Goal: Navigation & Orientation: Locate item on page

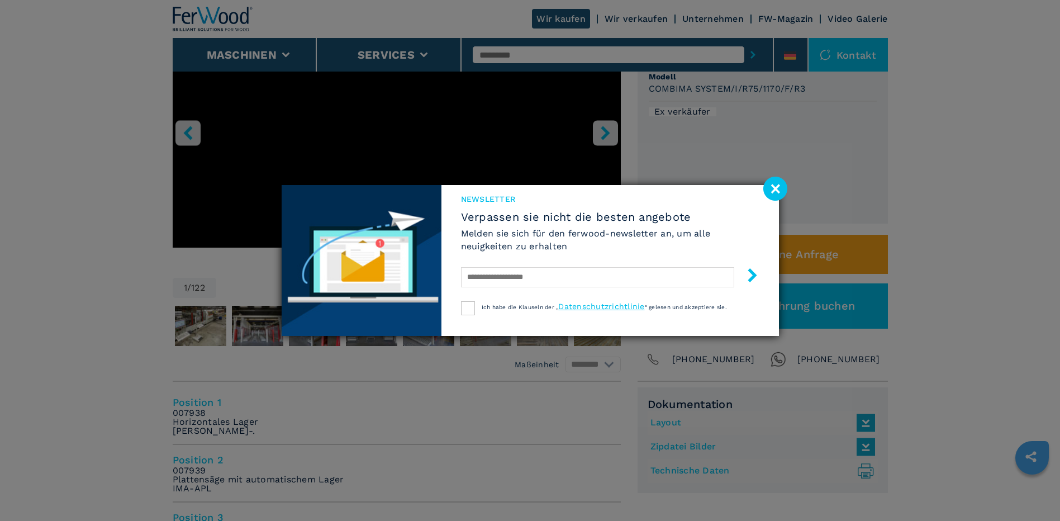
scroll to position [239, 0]
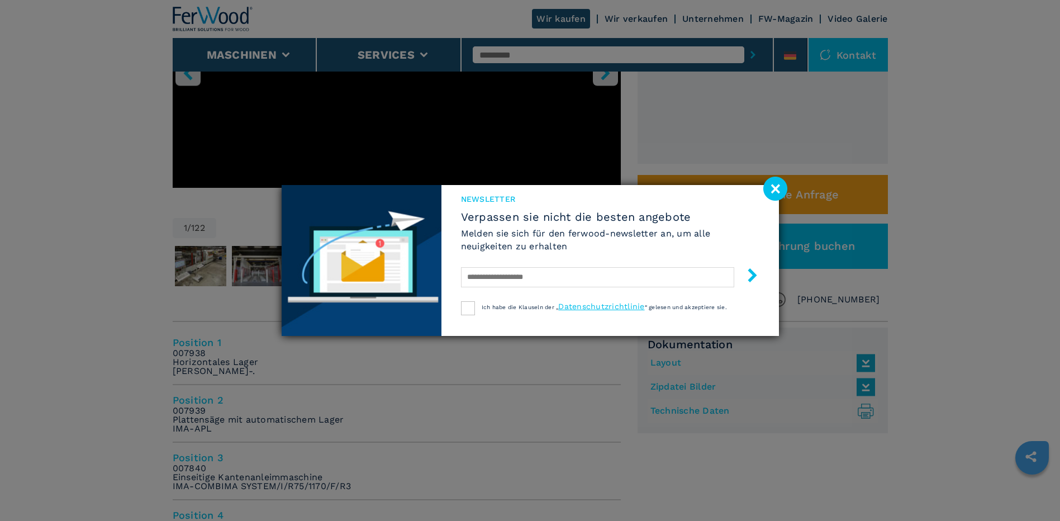
click at [778, 190] on image at bounding box center [776, 189] width 24 height 24
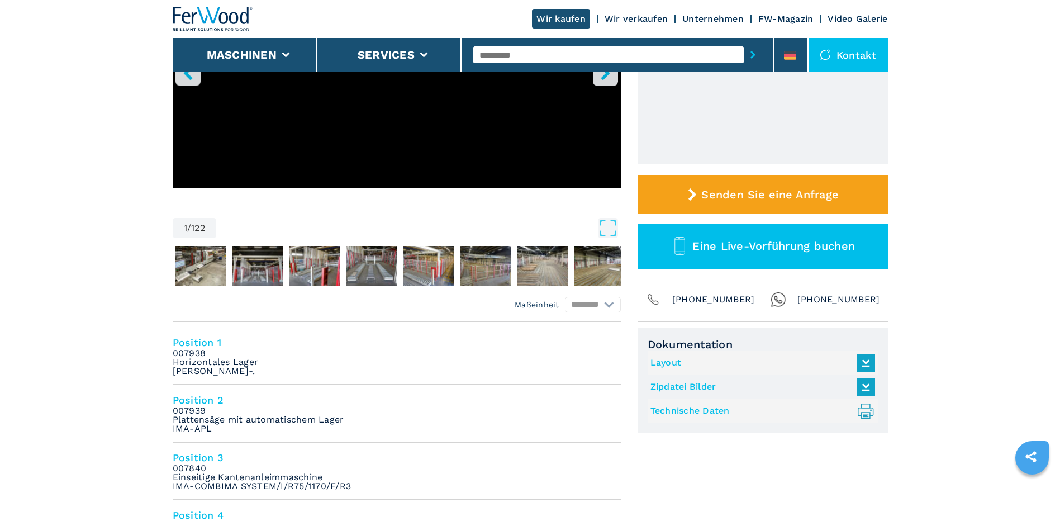
scroll to position [0, 0]
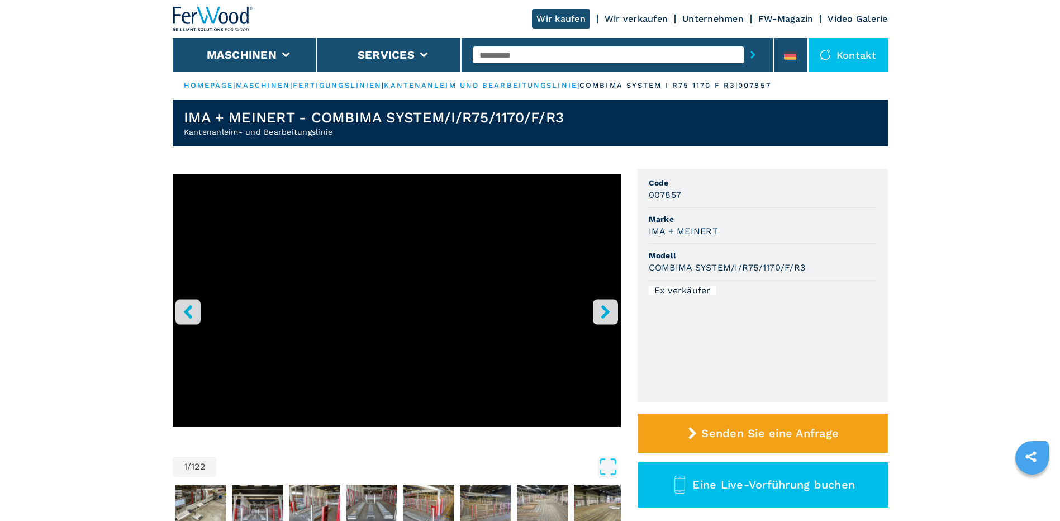
click at [599, 307] on icon "right-button" at bounding box center [606, 312] width 14 height 14
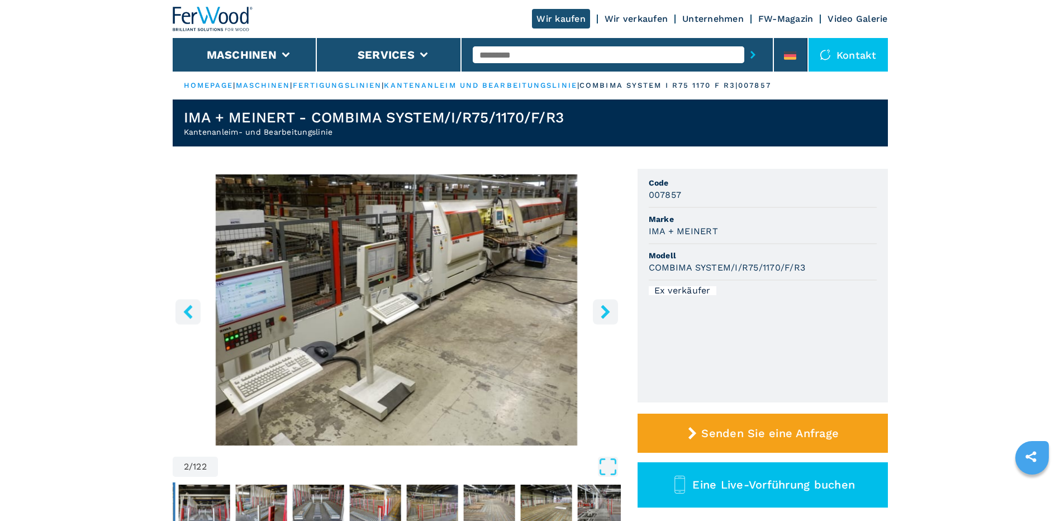
click at [607, 307] on icon "right-button" at bounding box center [606, 312] width 14 height 14
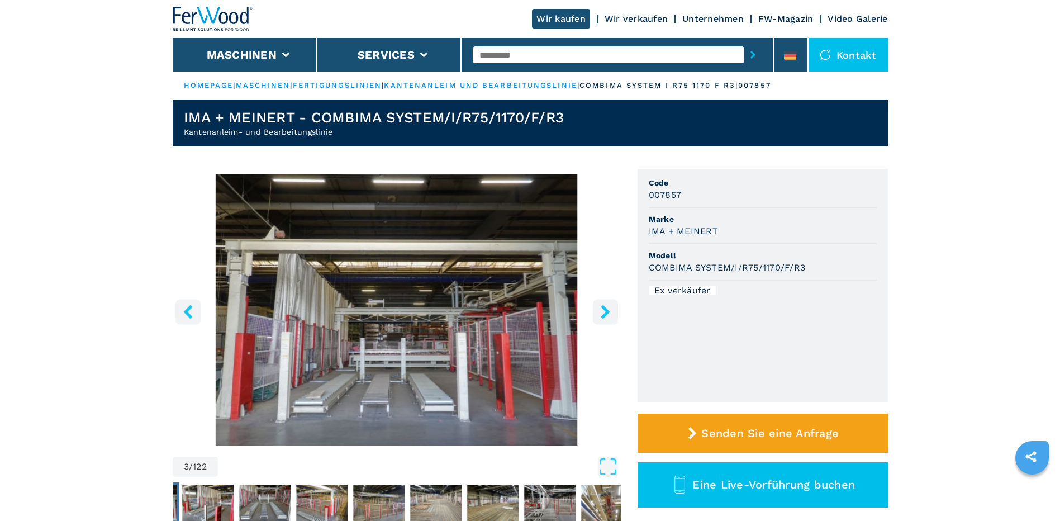
click at [607, 307] on icon "right-button" at bounding box center [606, 312] width 14 height 14
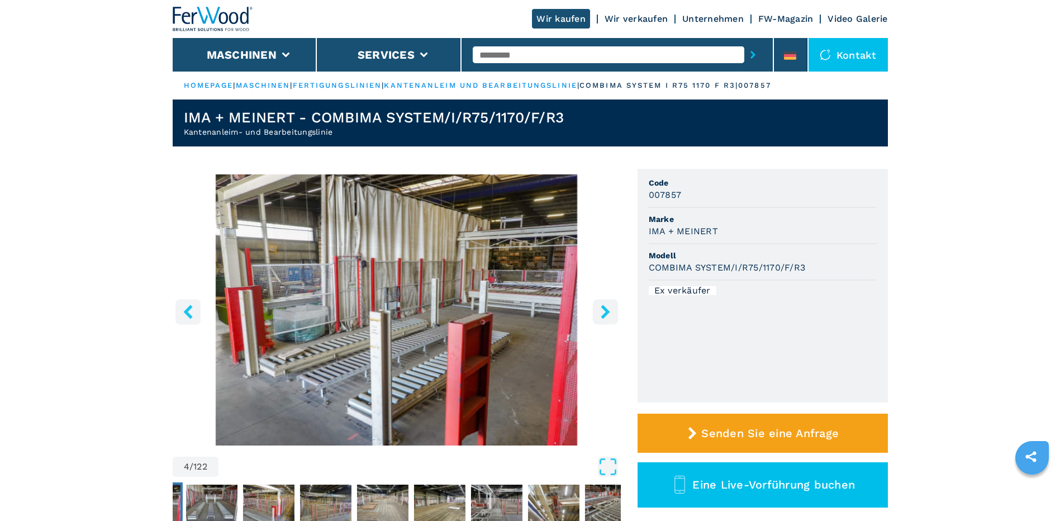
click at [607, 307] on icon "right-button" at bounding box center [606, 312] width 14 height 14
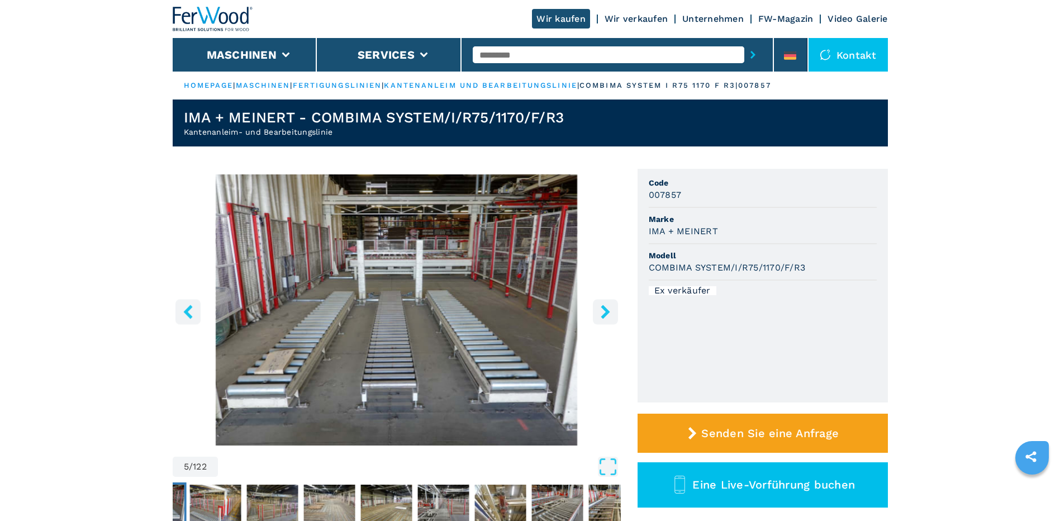
click at [607, 307] on icon "right-button" at bounding box center [606, 312] width 14 height 14
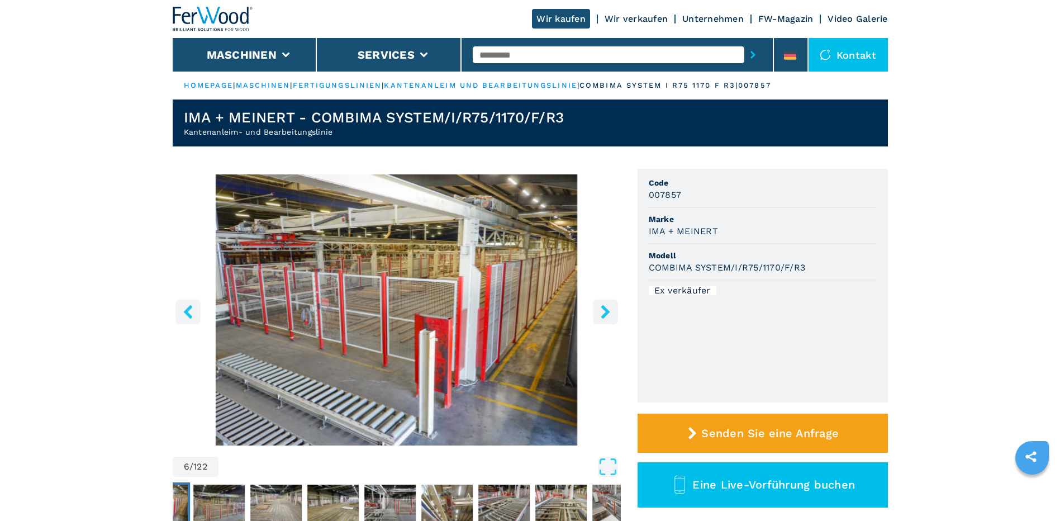
click at [607, 307] on icon "right-button" at bounding box center [606, 312] width 14 height 14
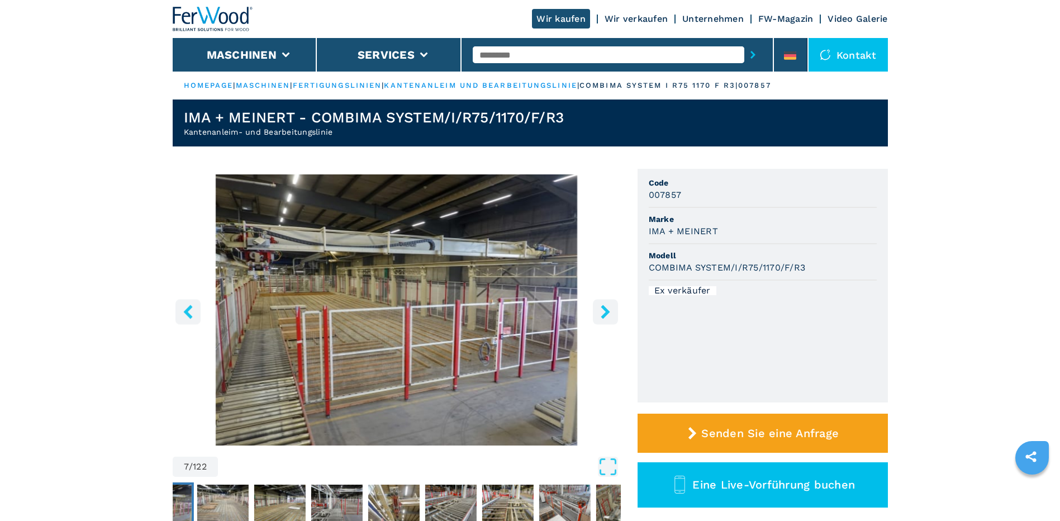
click at [607, 307] on icon "right-button" at bounding box center [606, 312] width 14 height 14
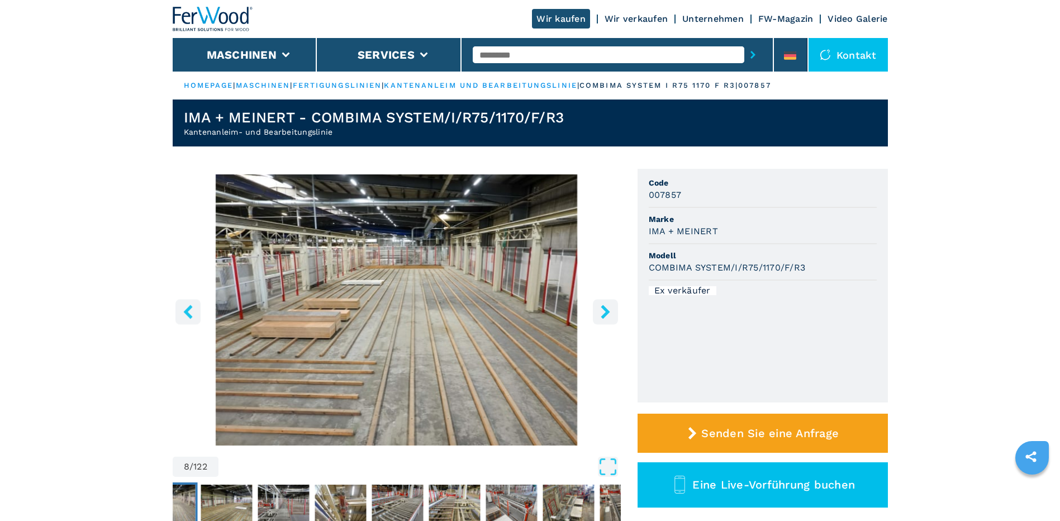
click at [607, 307] on icon "right-button" at bounding box center [606, 312] width 14 height 14
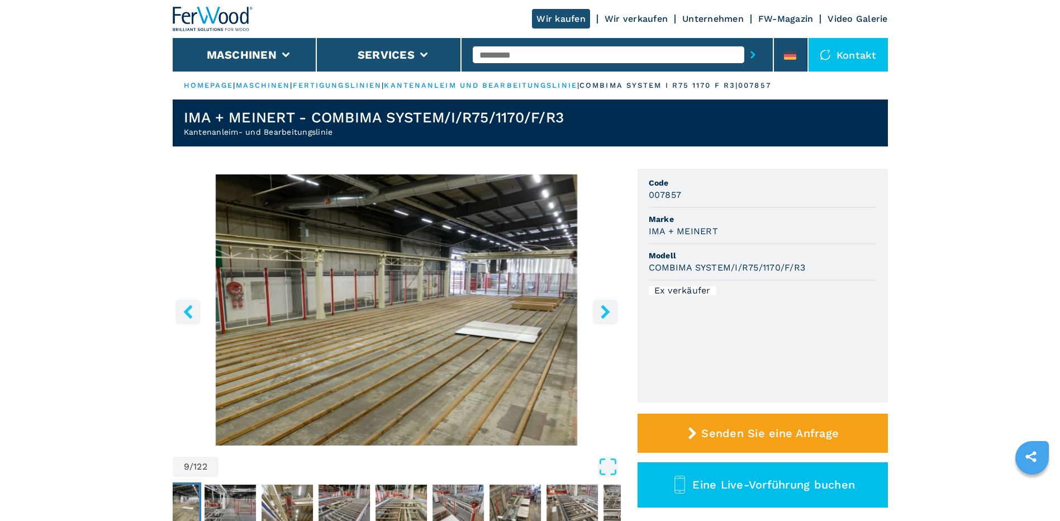
click at [607, 307] on icon "right-button" at bounding box center [606, 312] width 14 height 14
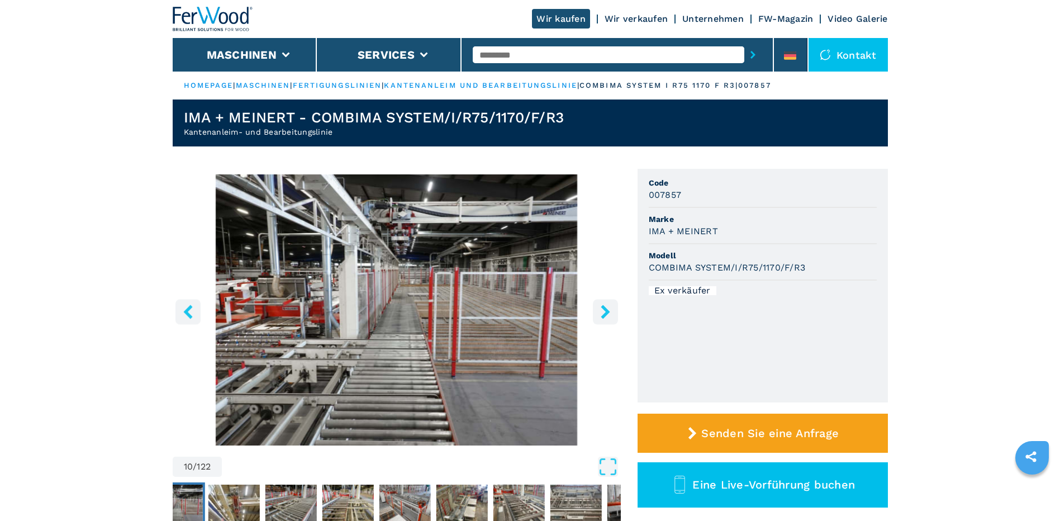
click at [607, 307] on icon "right-button" at bounding box center [606, 312] width 14 height 14
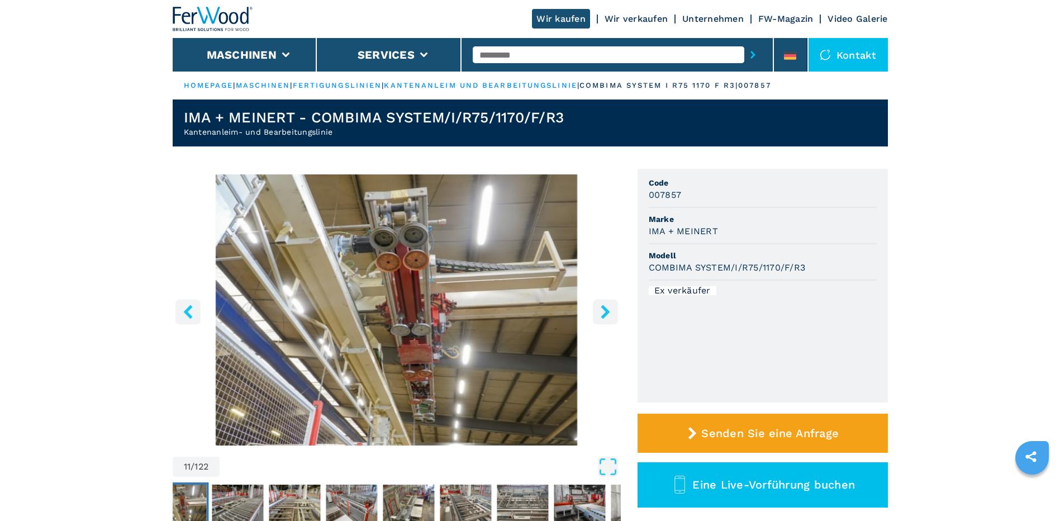
click at [607, 307] on icon "right-button" at bounding box center [606, 312] width 14 height 14
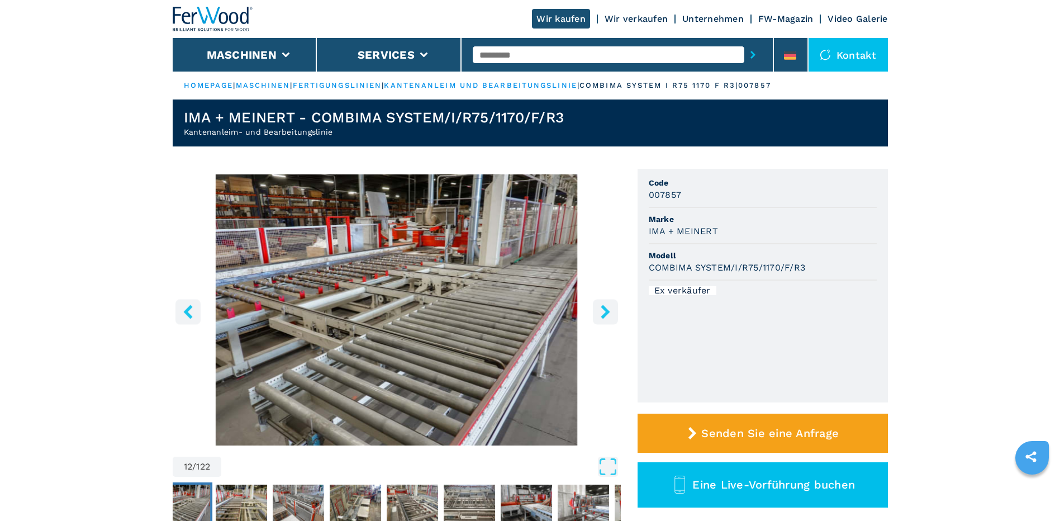
click at [607, 307] on icon "right-button" at bounding box center [606, 312] width 14 height 14
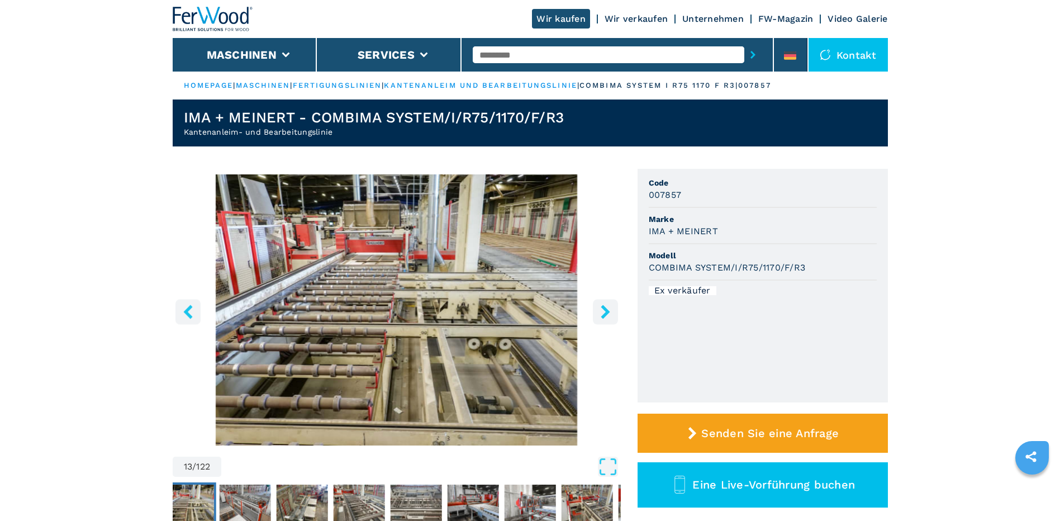
click at [609, 311] on icon "right-button" at bounding box center [605, 312] width 9 height 14
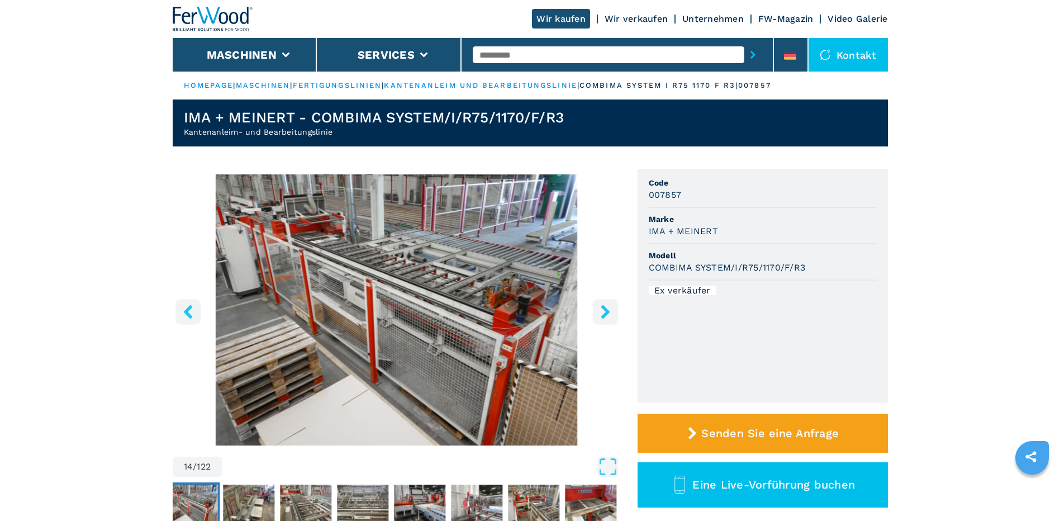
click at [609, 311] on icon "right-button" at bounding box center [605, 312] width 9 height 14
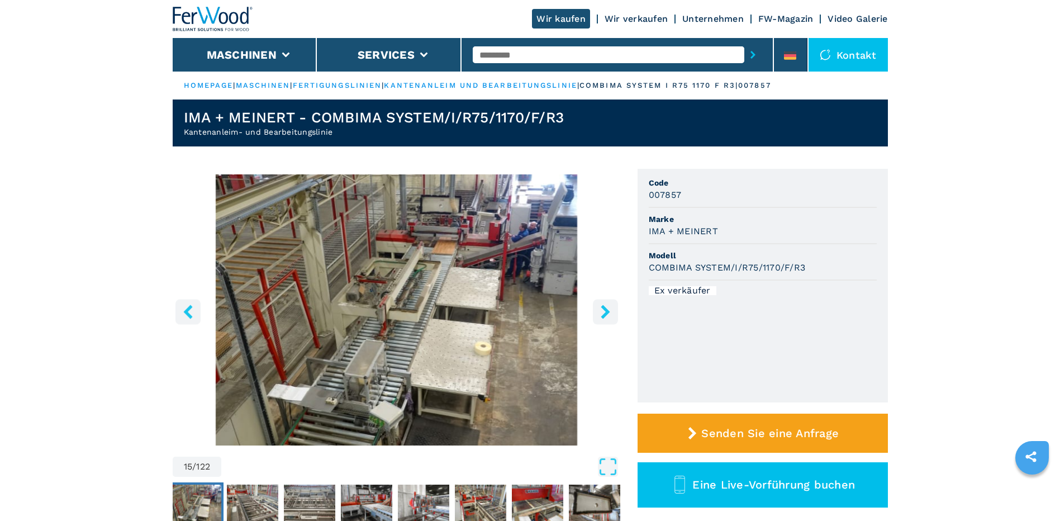
click at [609, 311] on icon "right-button" at bounding box center [605, 312] width 9 height 14
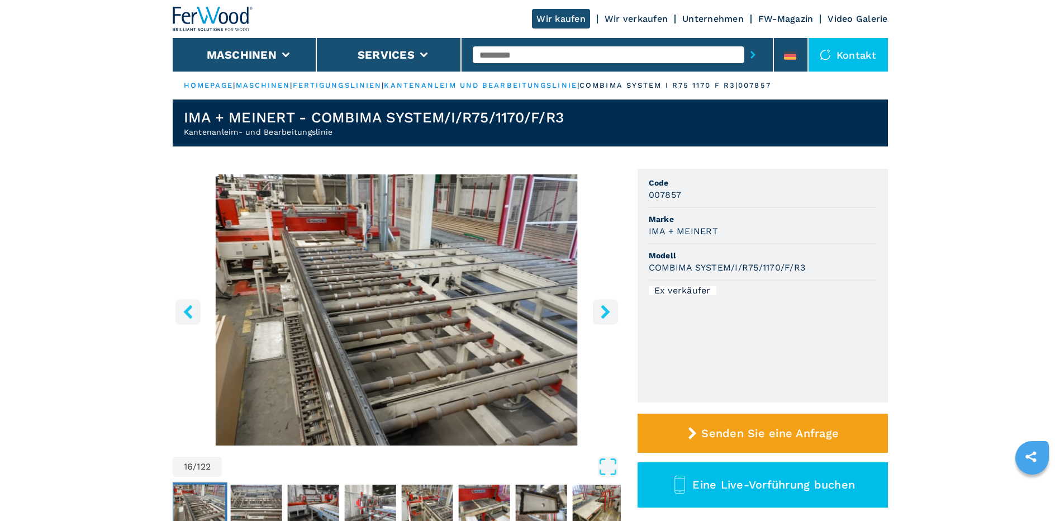
click at [607, 312] on icon "right-button" at bounding box center [606, 312] width 14 height 14
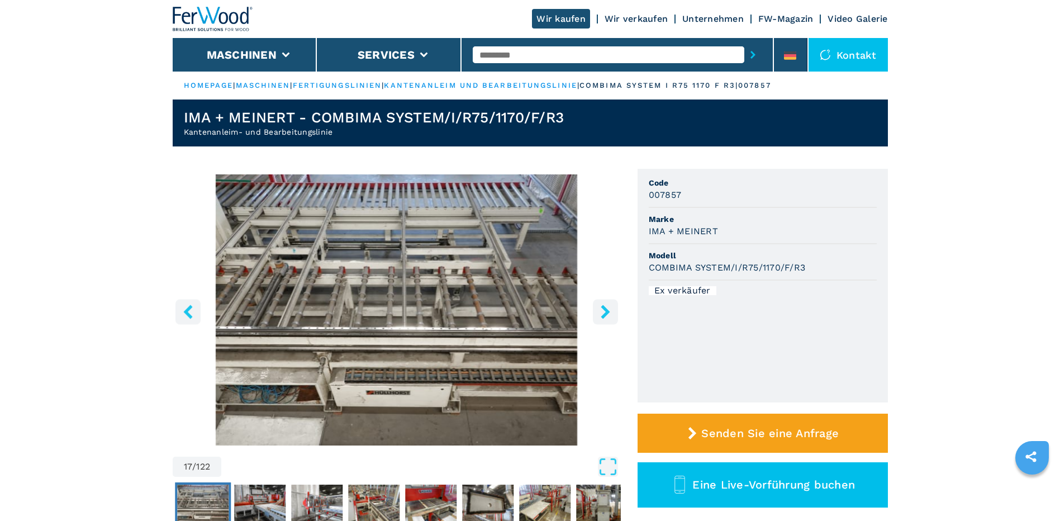
click at [607, 312] on icon "right-button" at bounding box center [605, 312] width 9 height 14
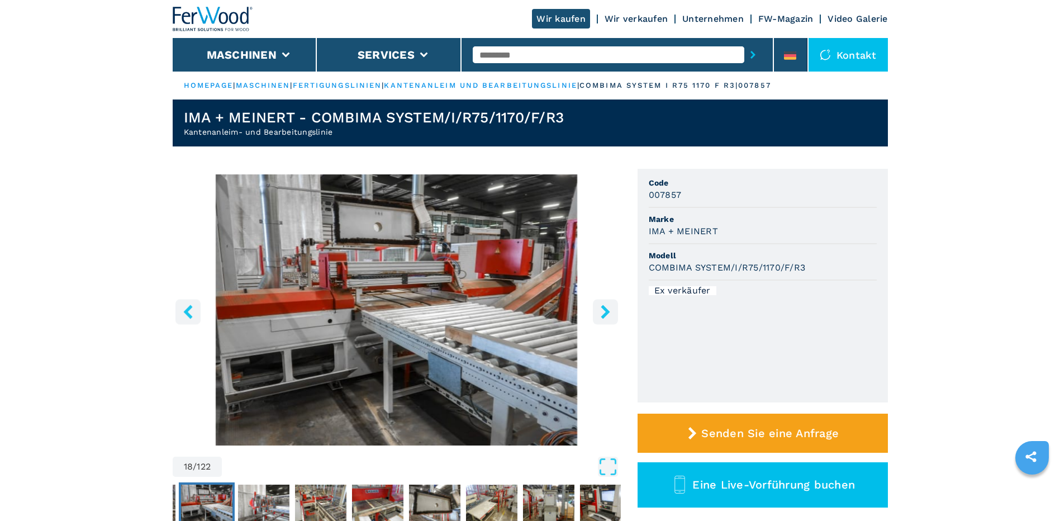
click at [607, 312] on icon "right-button" at bounding box center [605, 312] width 9 height 14
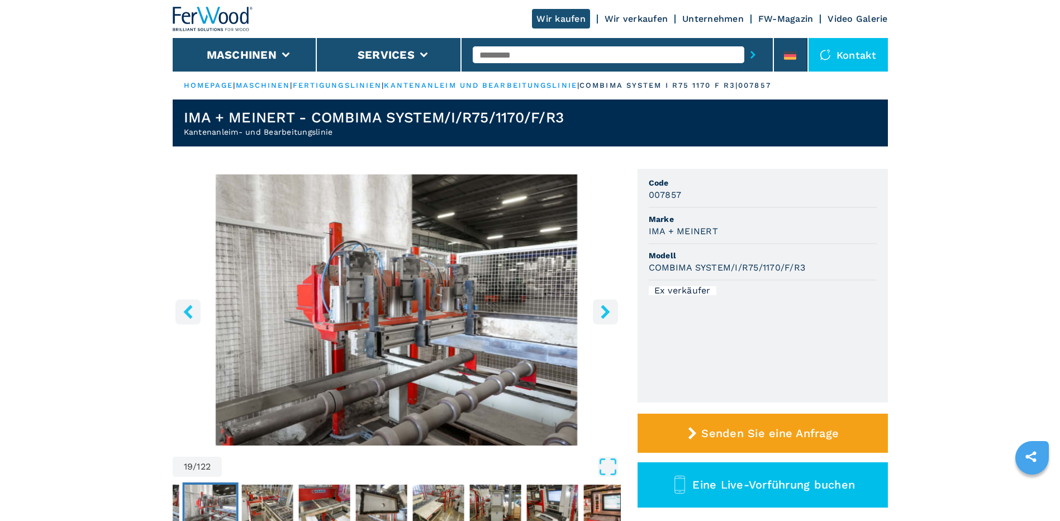
click at [607, 312] on icon "right-button" at bounding box center [605, 312] width 9 height 14
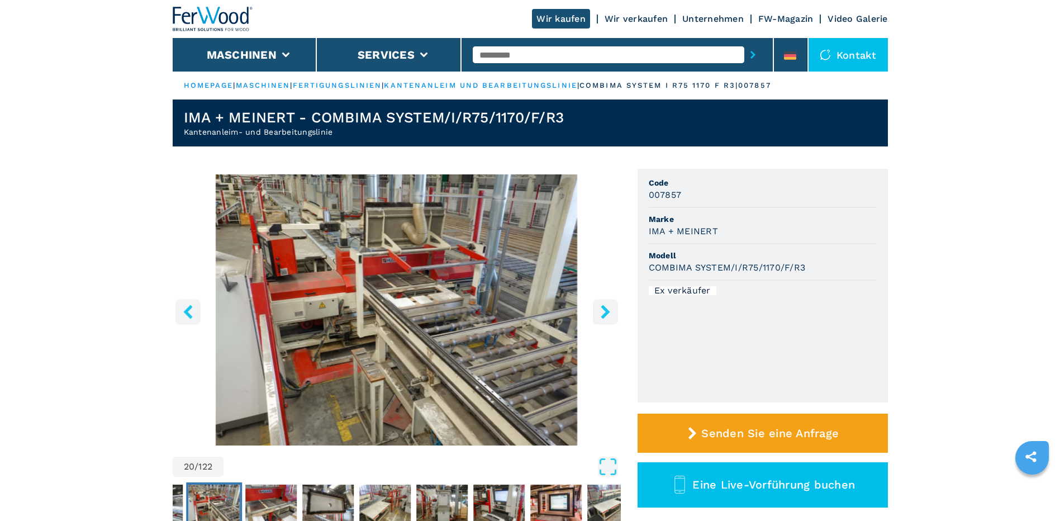
click at [607, 312] on icon "right-button" at bounding box center [605, 312] width 9 height 14
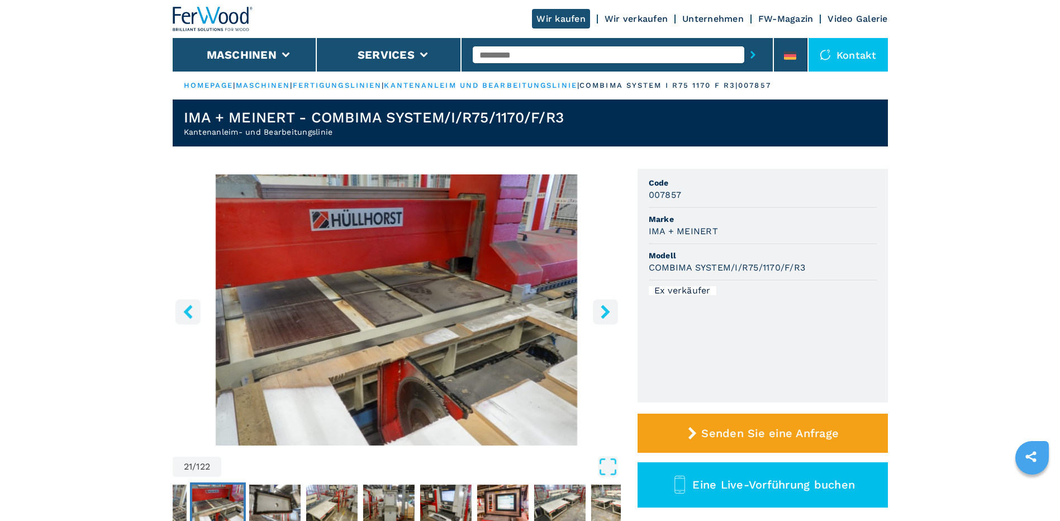
click at [607, 312] on icon "right-button" at bounding box center [605, 312] width 9 height 14
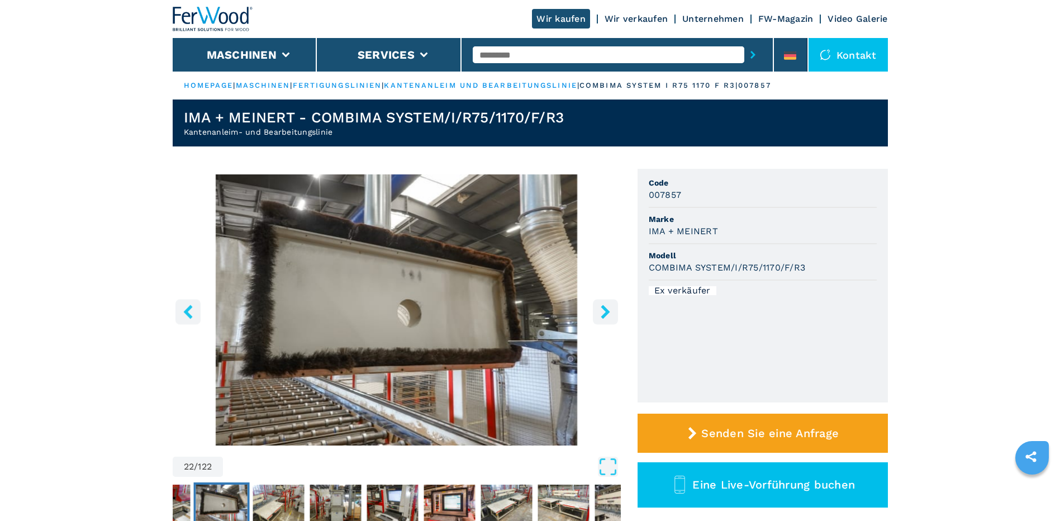
click at [607, 312] on icon "right-button" at bounding box center [605, 312] width 9 height 14
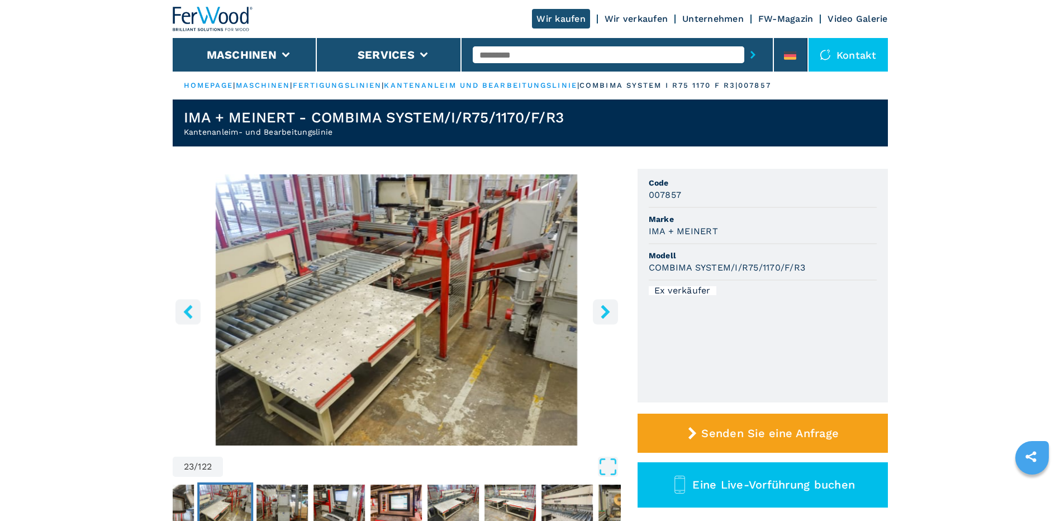
click at [607, 312] on icon "right-button" at bounding box center [605, 312] width 9 height 14
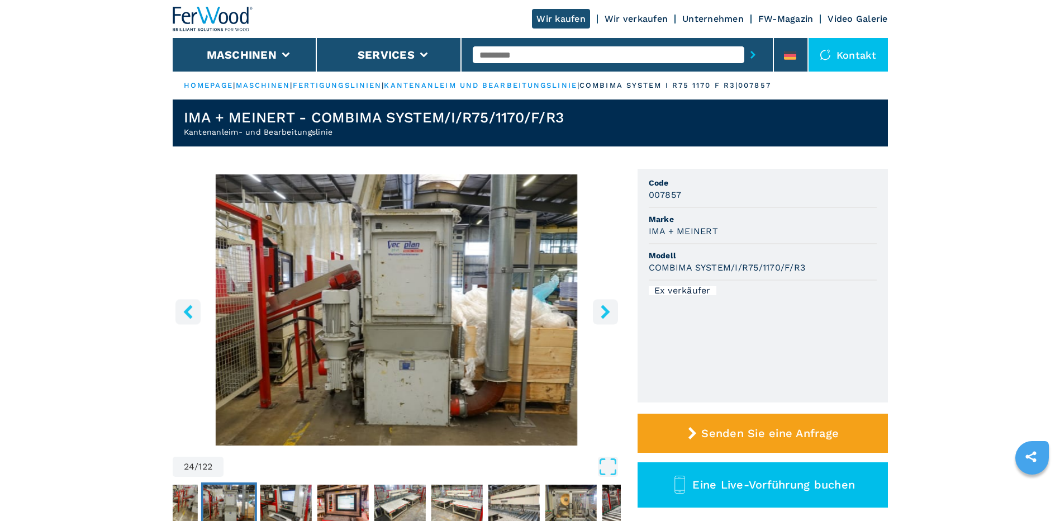
click at [607, 307] on icon "right-button" at bounding box center [606, 312] width 14 height 14
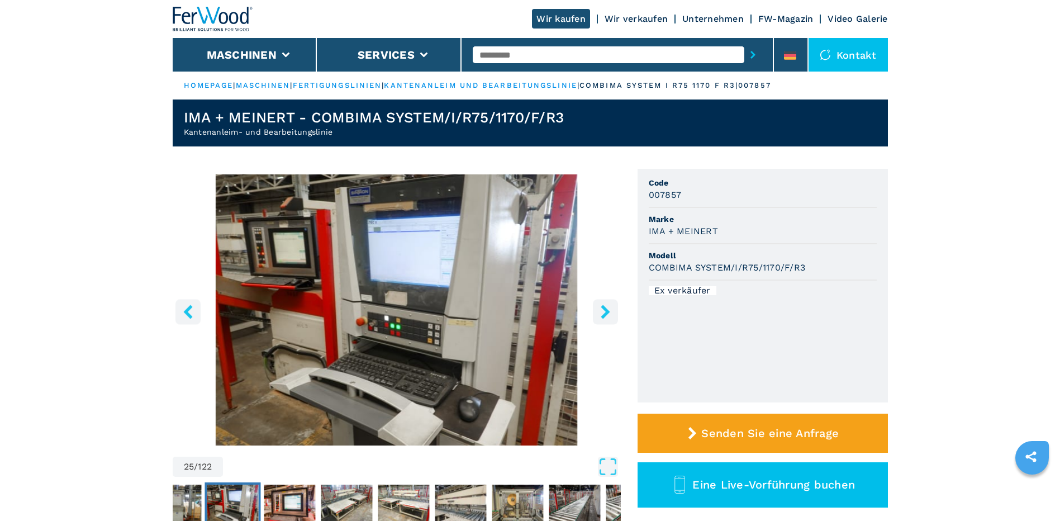
click at [607, 307] on icon "right-button" at bounding box center [606, 312] width 14 height 14
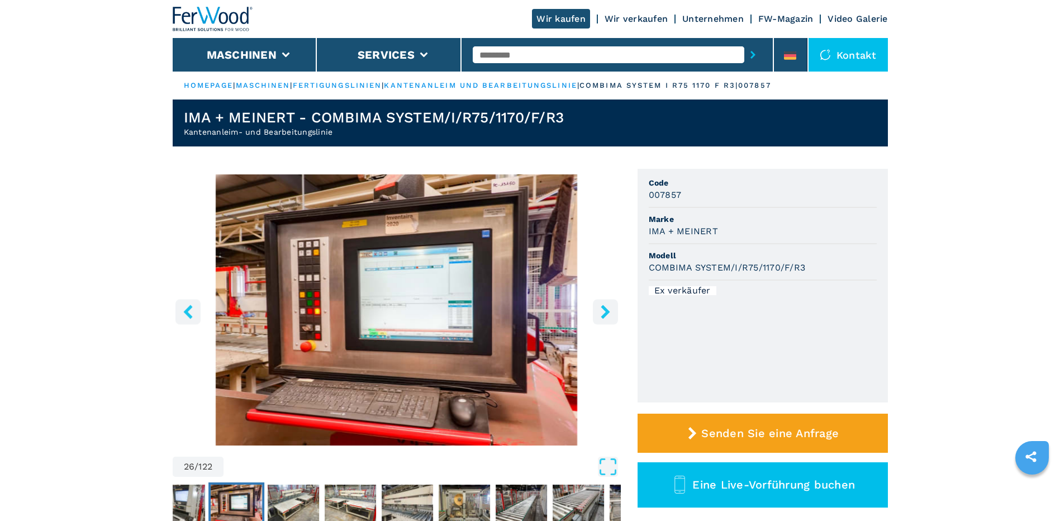
click at [607, 307] on icon "right-button" at bounding box center [606, 312] width 14 height 14
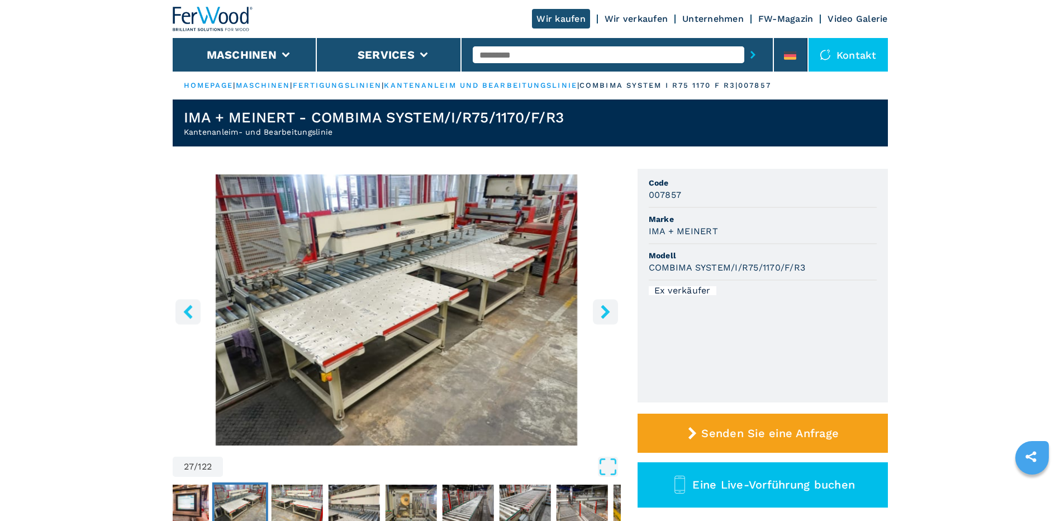
click at [607, 309] on icon "right-button" at bounding box center [605, 312] width 9 height 14
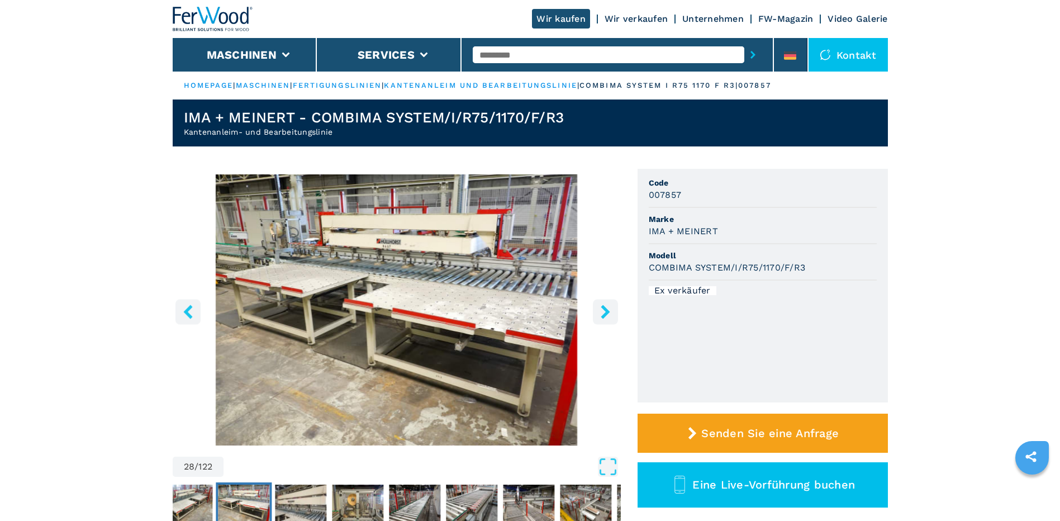
click at [607, 309] on icon "right-button" at bounding box center [605, 312] width 9 height 14
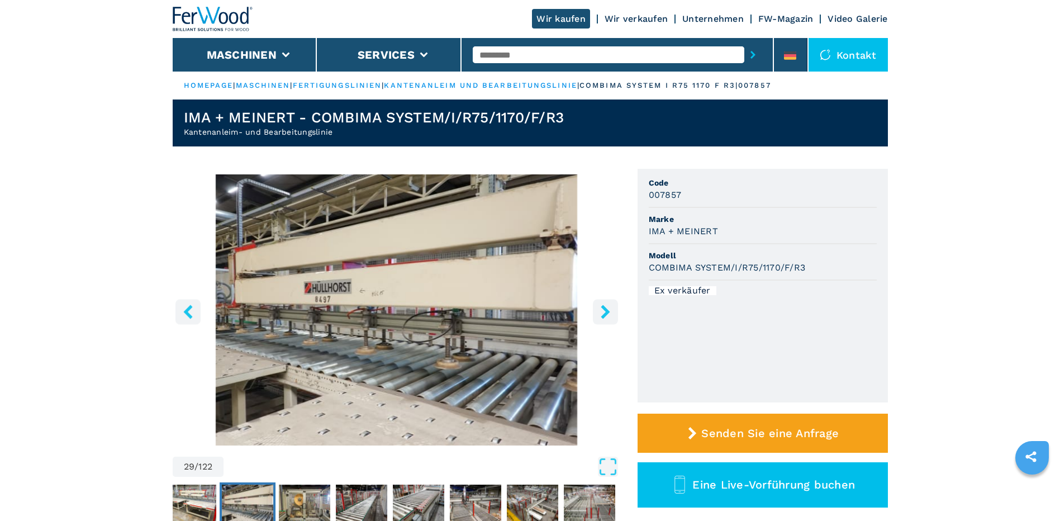
click at [607, 309] on icon "right-button" at bounding box center [605, 312] width 9 height 14
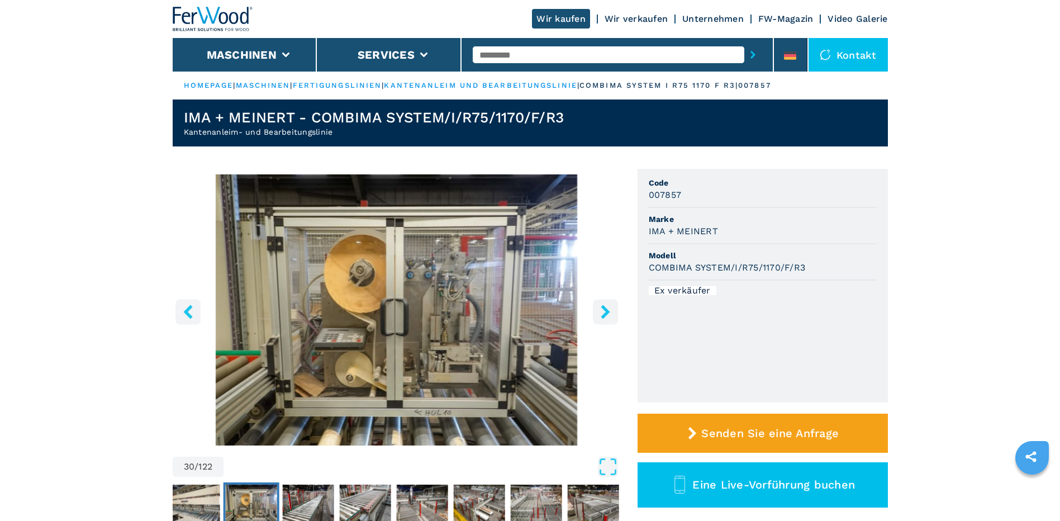
click at [191, 320] on button "left-button" at bounding box center [188, 311] width 25 height 25
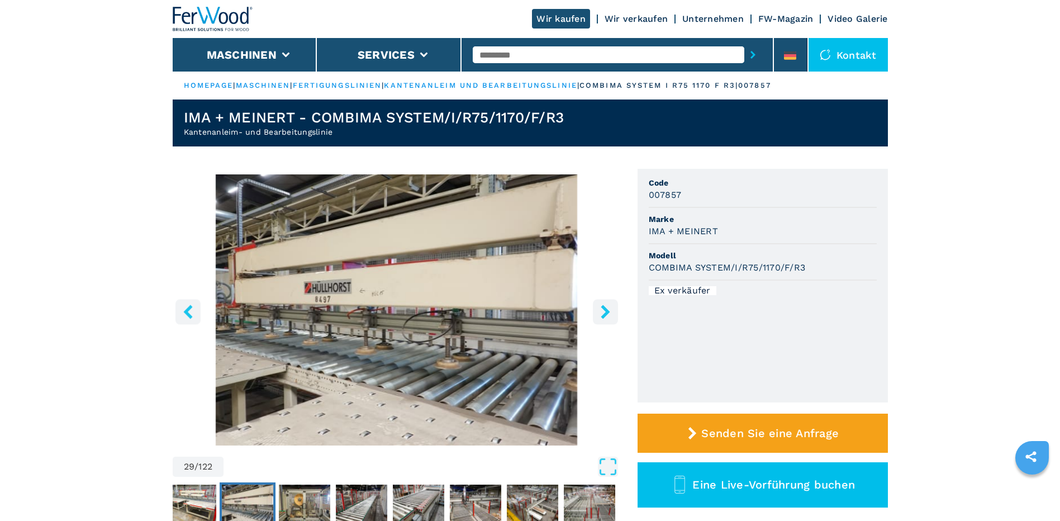
click at [604, 314] on icon "right-button" at bounding box center [605, 312] width 9 height 14
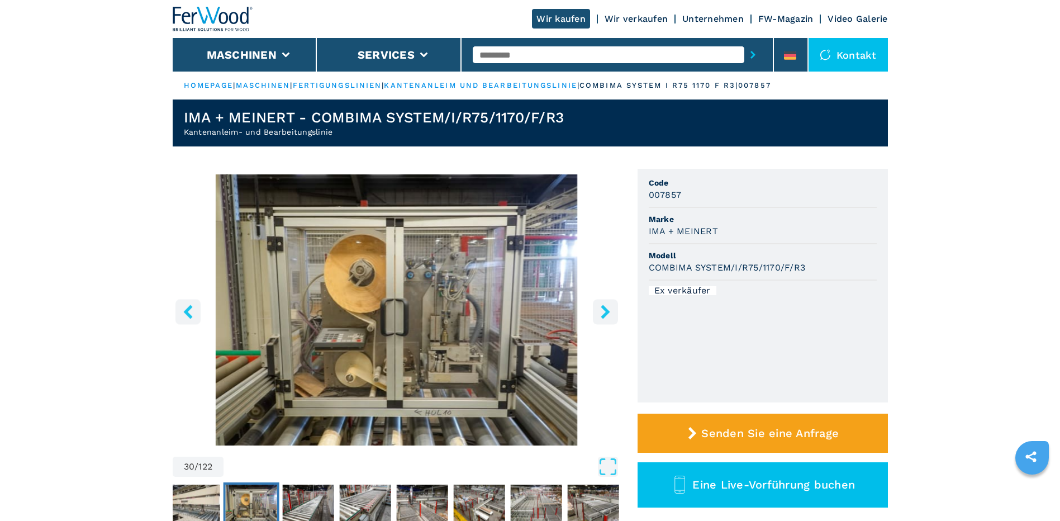
click at [604, 314] on icon "right-button" at bounding box center [605, 312] width 9 height 14
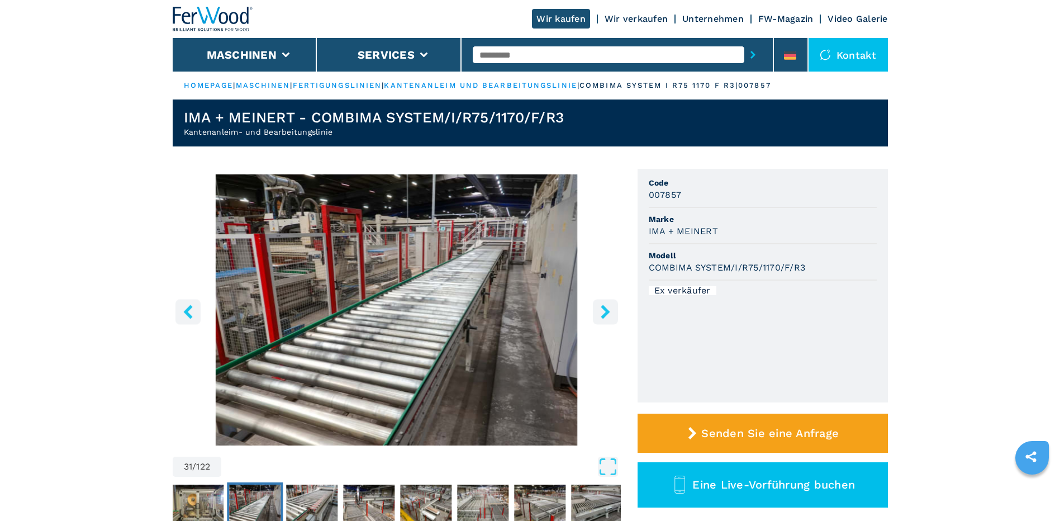
click at [604, 314] on icon "right-button" at bounding box center [605, 312] width 9 height 14
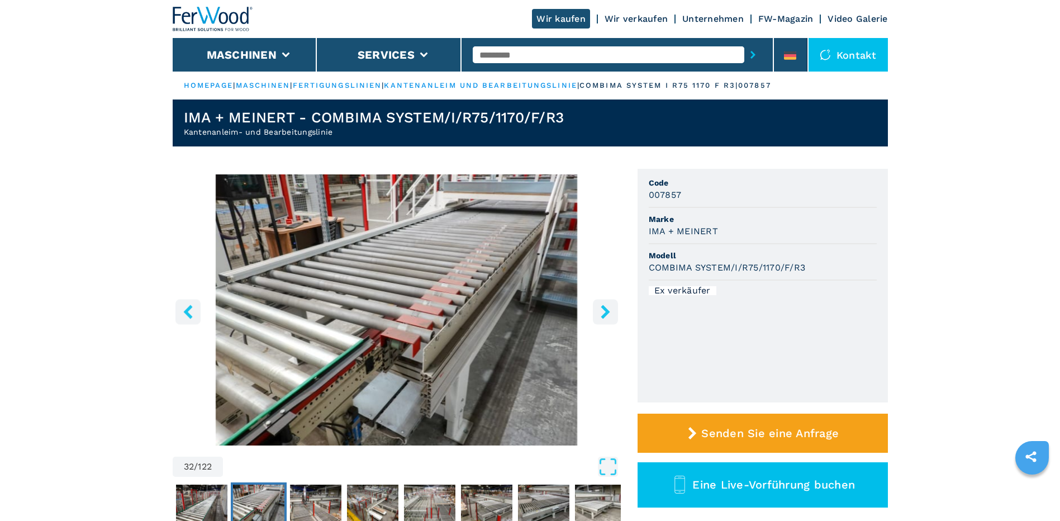
click at [604, 314] on icon "right-button" at bounding box center [605, 312] width 9 height 14
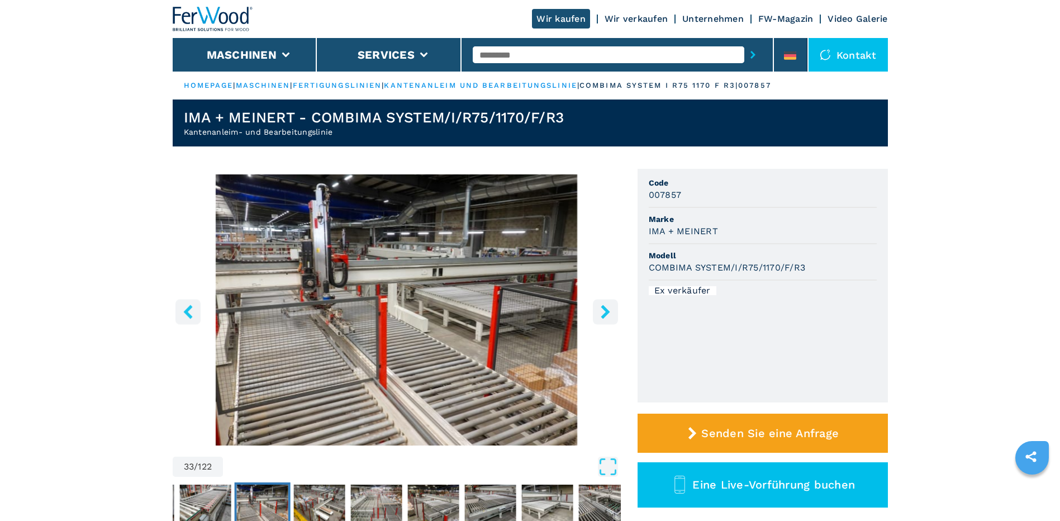
click at [604, 314] on icon "right-button" at bounding box center [605, 312] width 9 height 14
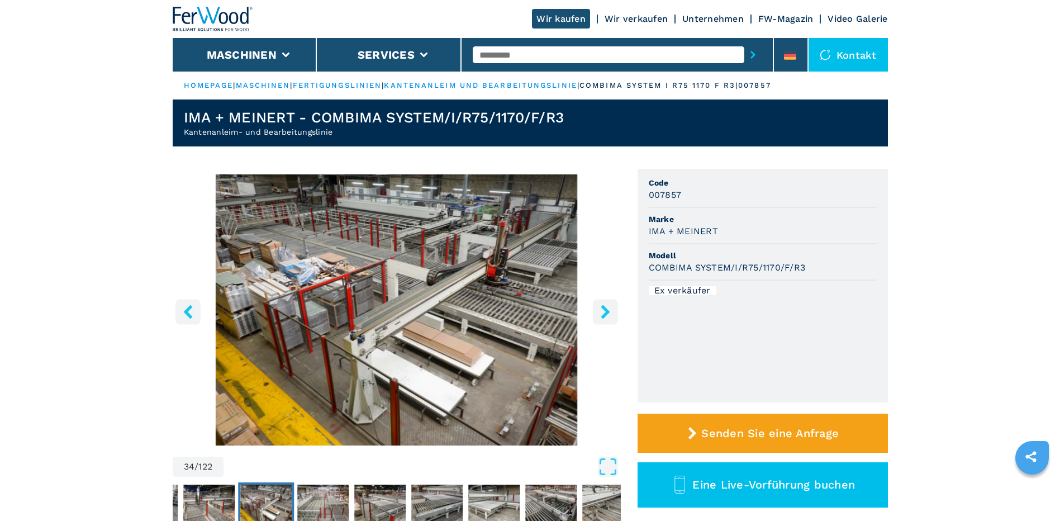
click at [604, 314] on icon "right-button" at bounding box center [605, 312] width 9 height 14
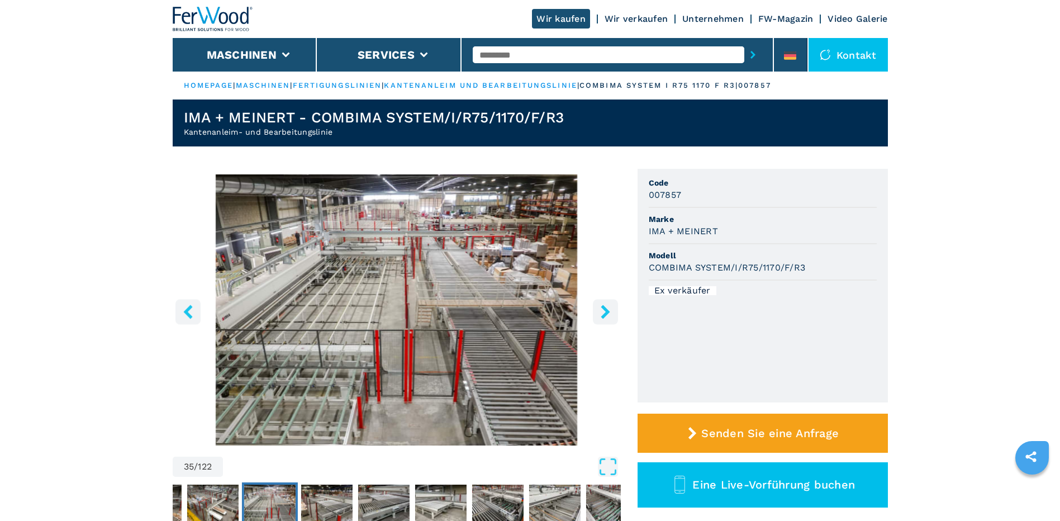
click at [604, 314] on icon "right-button" at bounding box center [605, 312] width 9 height 14
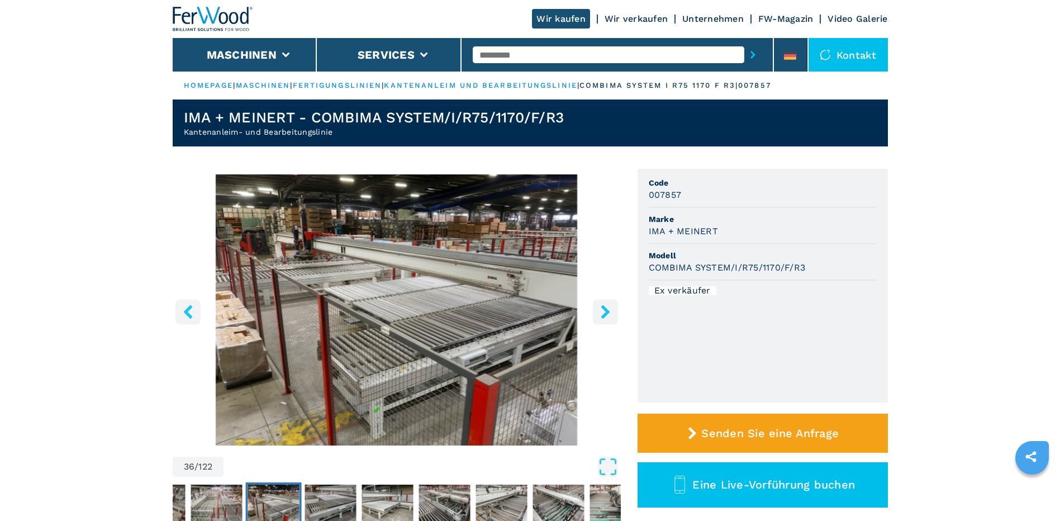
click at [604, 314] on icon "right-button" at bounding box center [605, 312] width 9 height 14
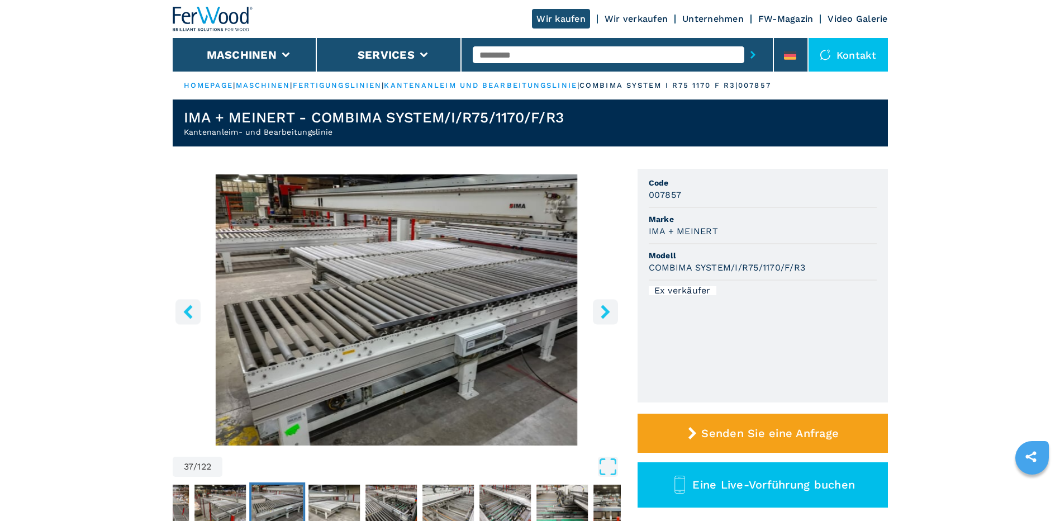
click at [604, 314] on icon "right-button" at bounding box center [605, 312] width 9 height 14
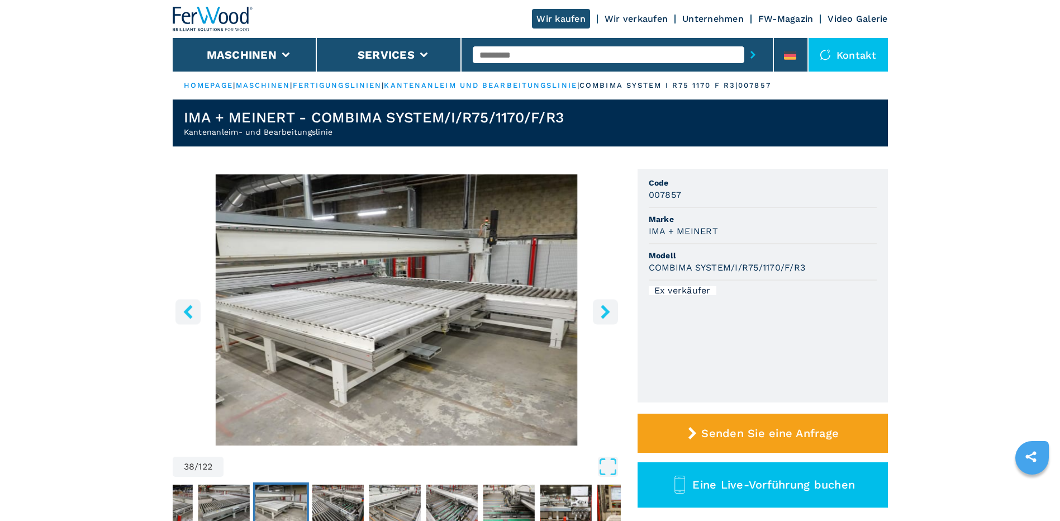
click at [604, 313] on icon "right-button" at bounding box center [606, 312] width 14 height 14
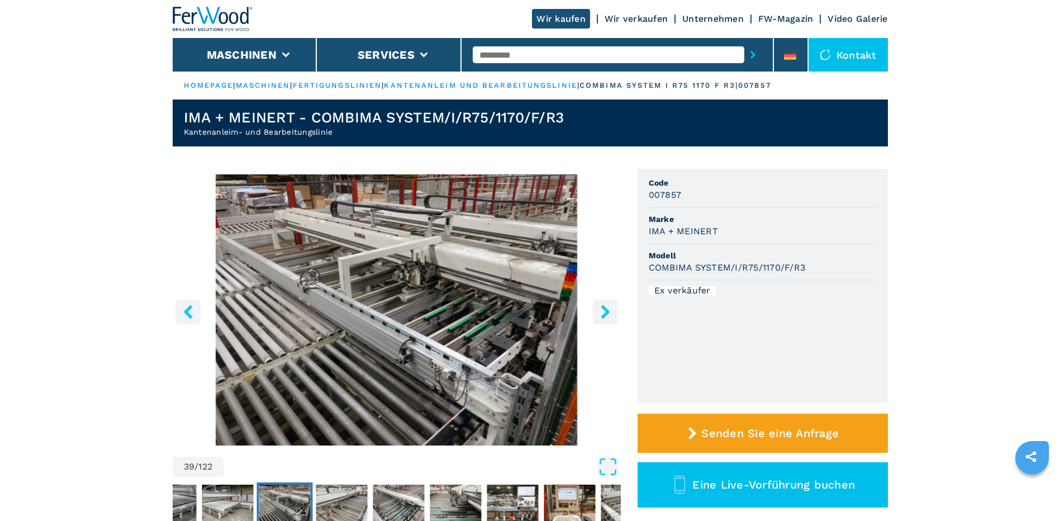
click at [604, 313] on icon "right-button" at bounding box center [606, 312] width 14 height 14
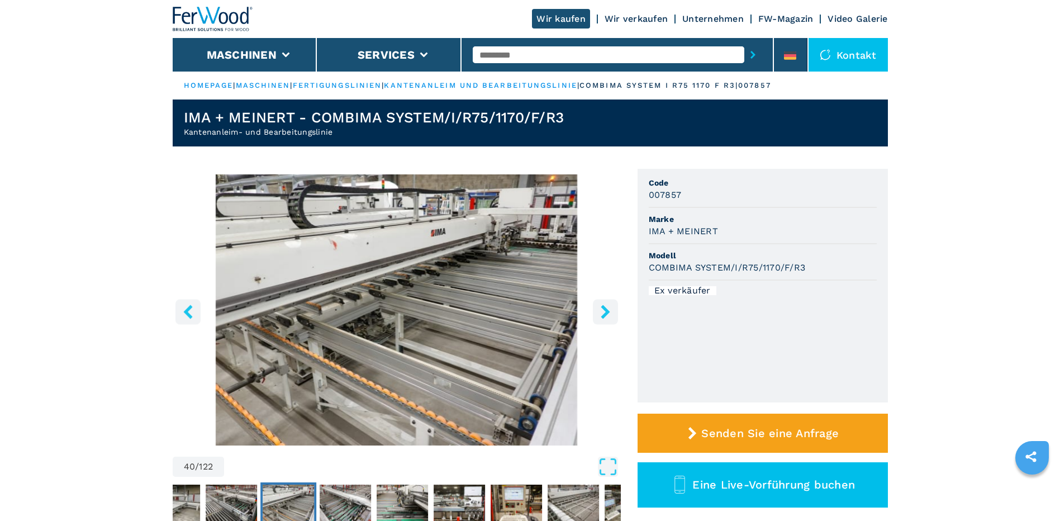
click at [604, 313] on icon "right-button" at bounding box center [606, 312] width 14 height 14
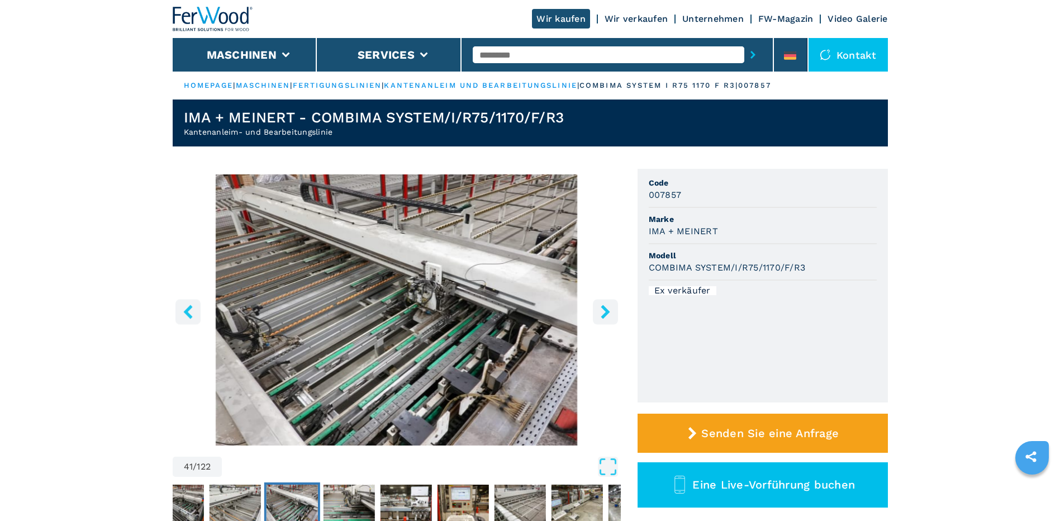
click at [604, 313] on icon "right-button" at bounding box center [606, 312] width 14 height 14
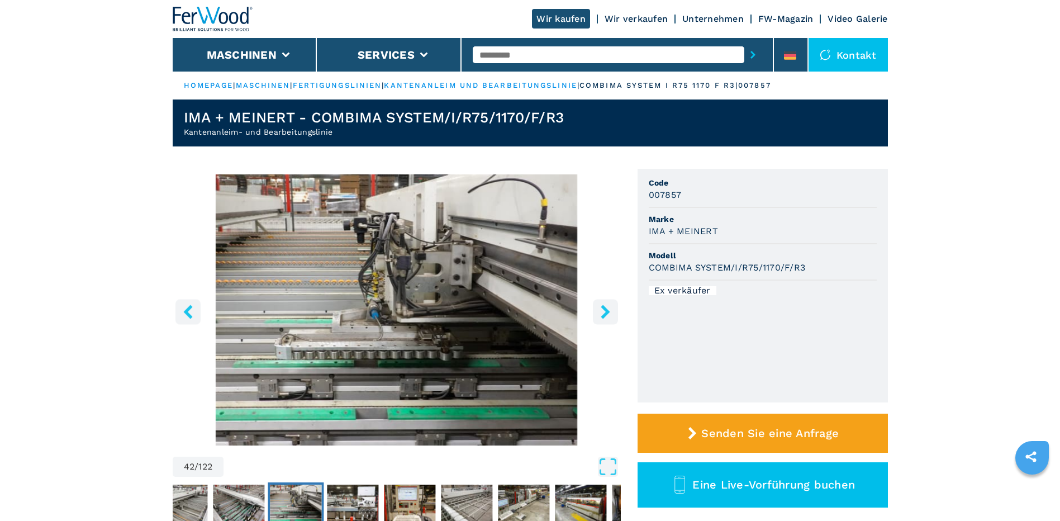
click at [604, 313] on icon "right-button" at bounding box center [606, 312] width 14 height 14
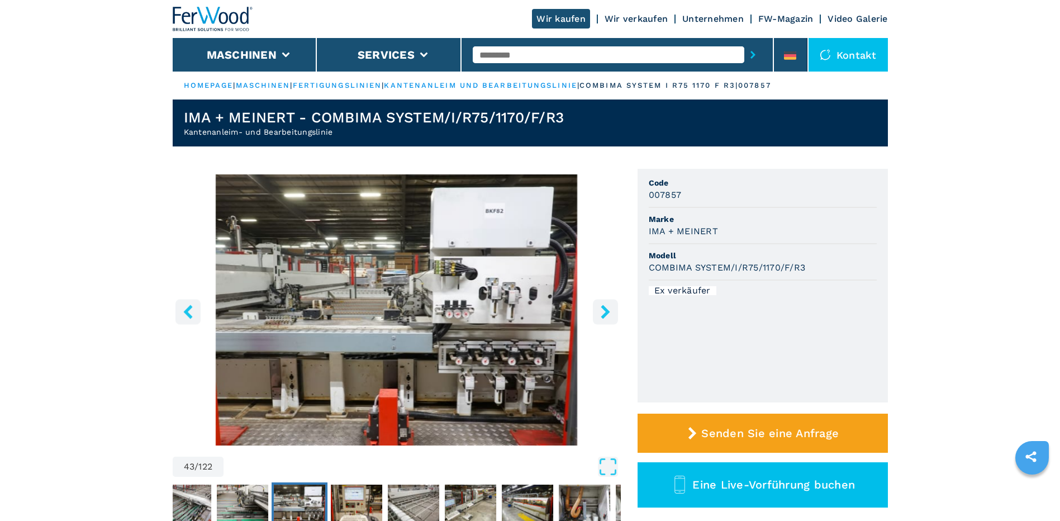
click at [604, 313] on icon "right-button" at bounding box center [606, 312] width 14 height 14
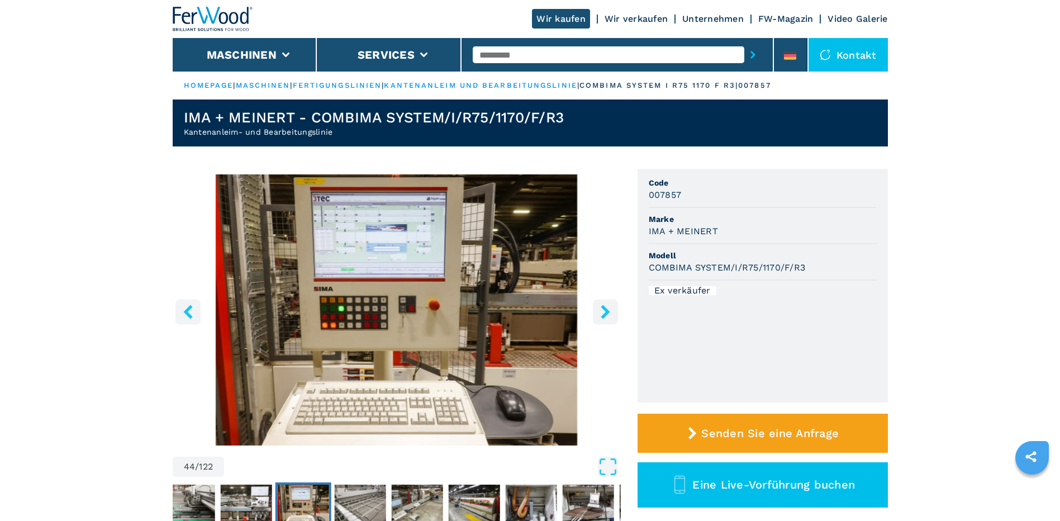
click at [604, 313] on icon "right-button" at bounding box center [606, 312] width 14 height 14
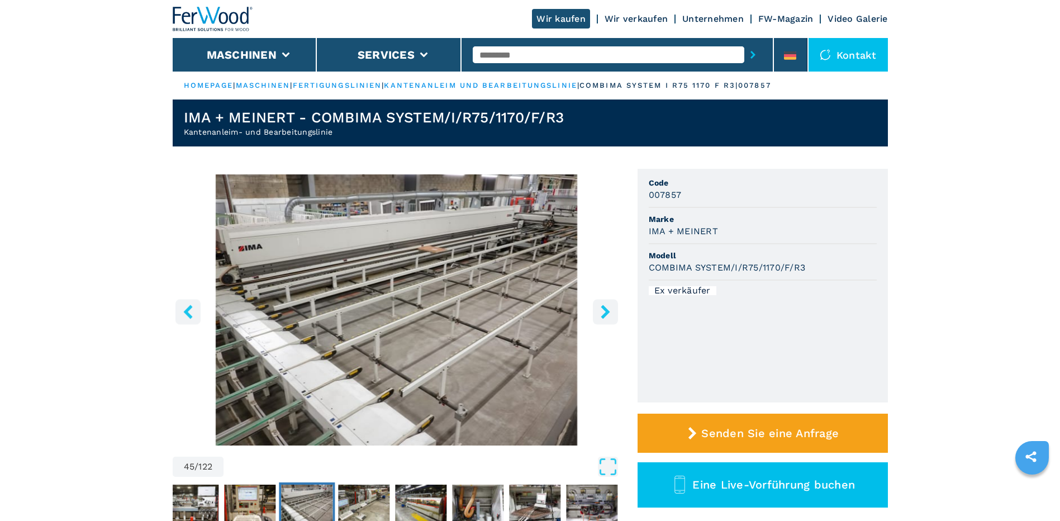
click at [603, 310] on icon "right-button" at bounding box center [606, 312] width 14 height 14
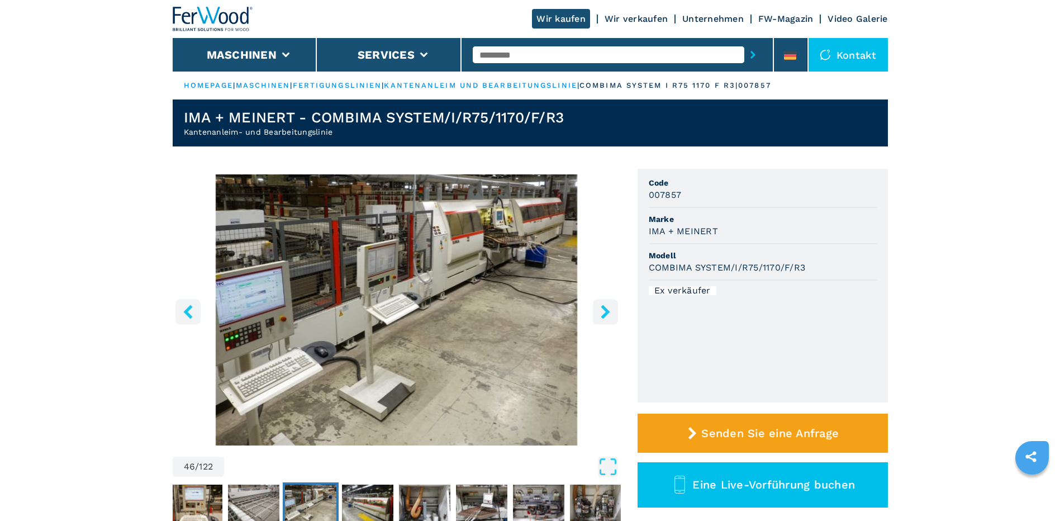
click at [603, 310] on icon "right-button" at bounding box center [606, 312] width 14 height 14
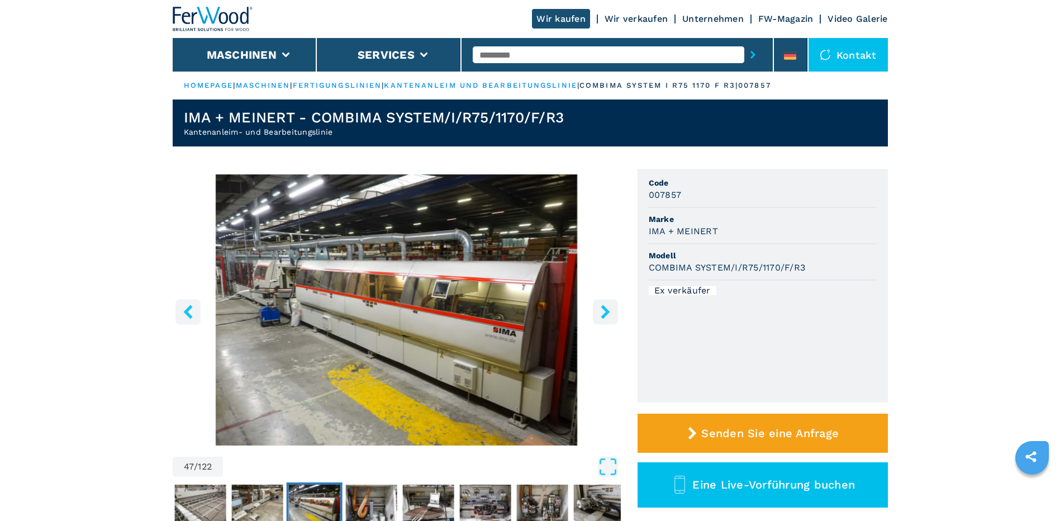
click at [603, 310] on icon "right-button" at bounding box center [606, 312] width 14 height 14
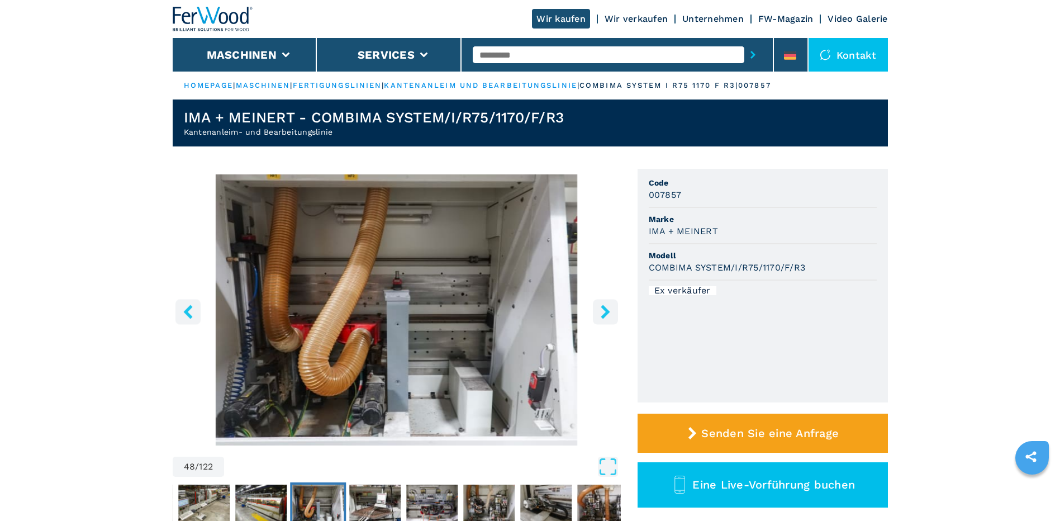
click at [603, 310] on icon "right-button" at bounding box center [606, 312] width 14 height 14
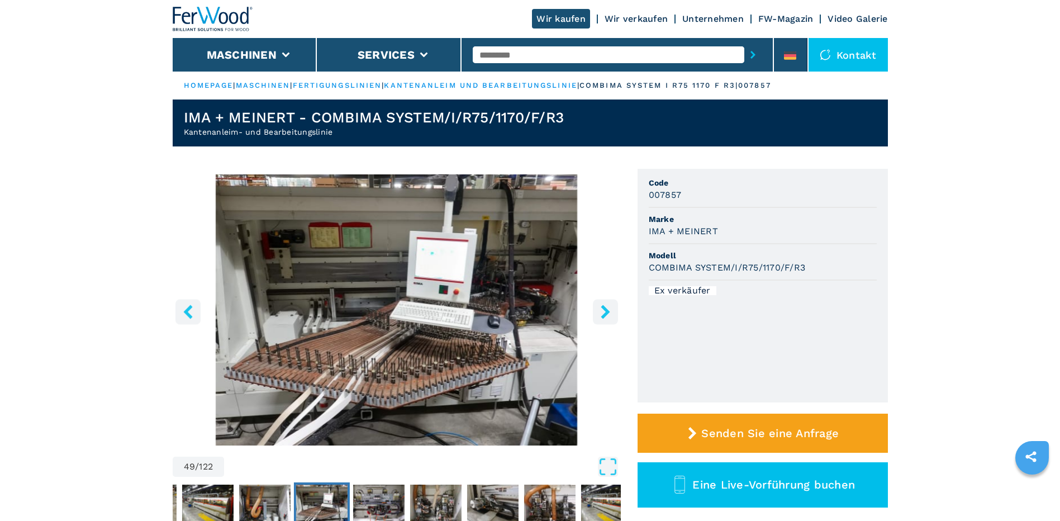
click at [603, 310] on icon "right-button" at bounding box center [606, 312] width 14 height 14
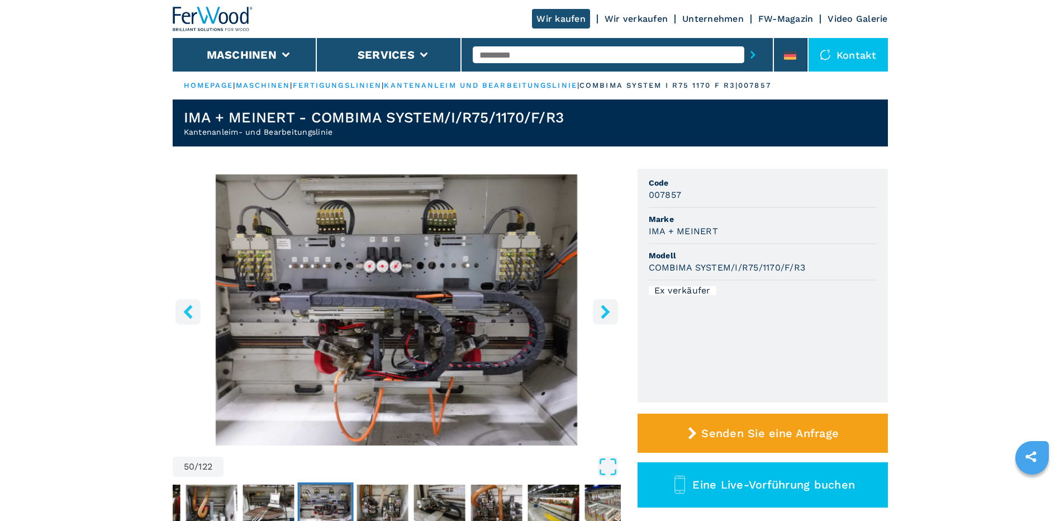
click at [603, 310] on icon "right-button" at bounding box center [606, 312] width 14 height 14
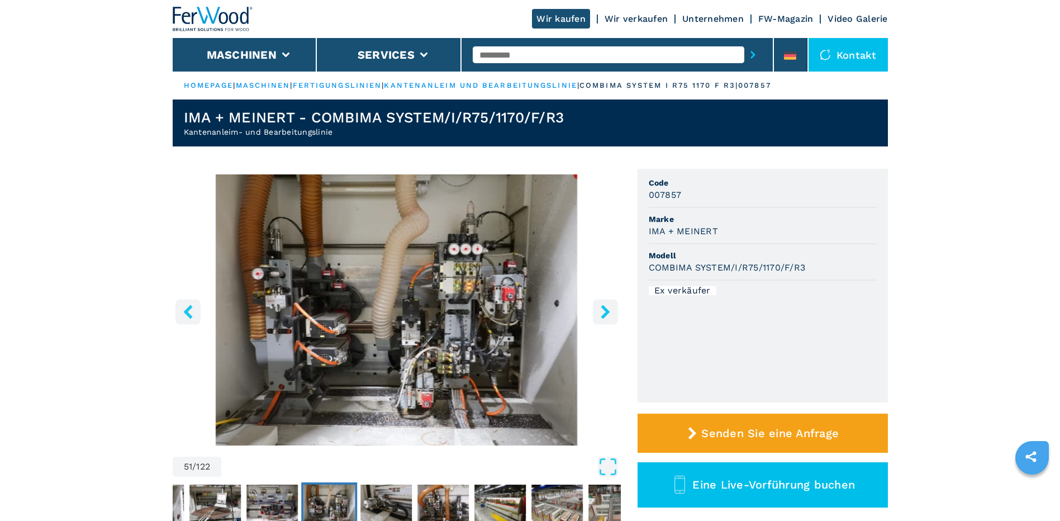
click at [603, 310] on icon "right-button" at bounding box center [606, 312] width 14 height 14
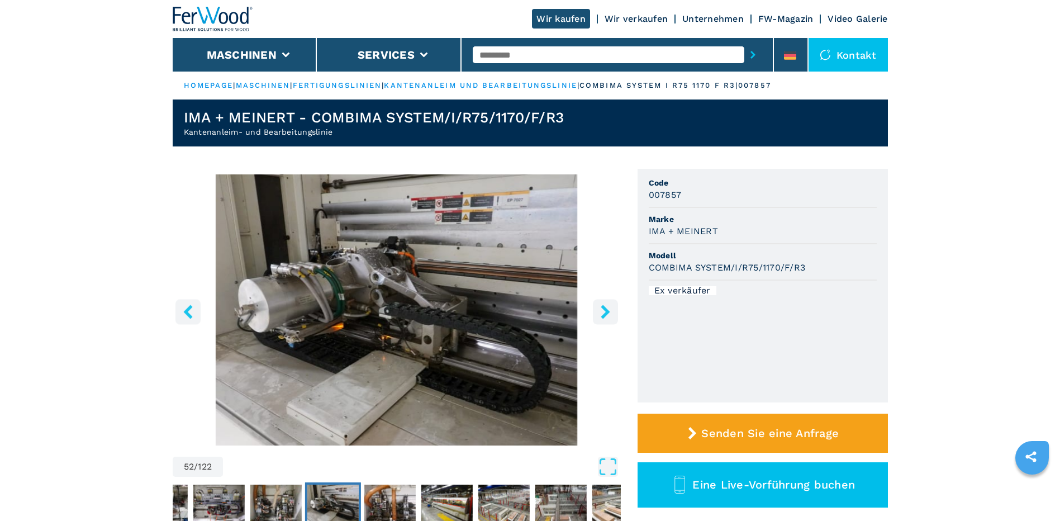
click at [603, 310] on icon "right-button" at bounding box center [606, 312] width 14 height 14
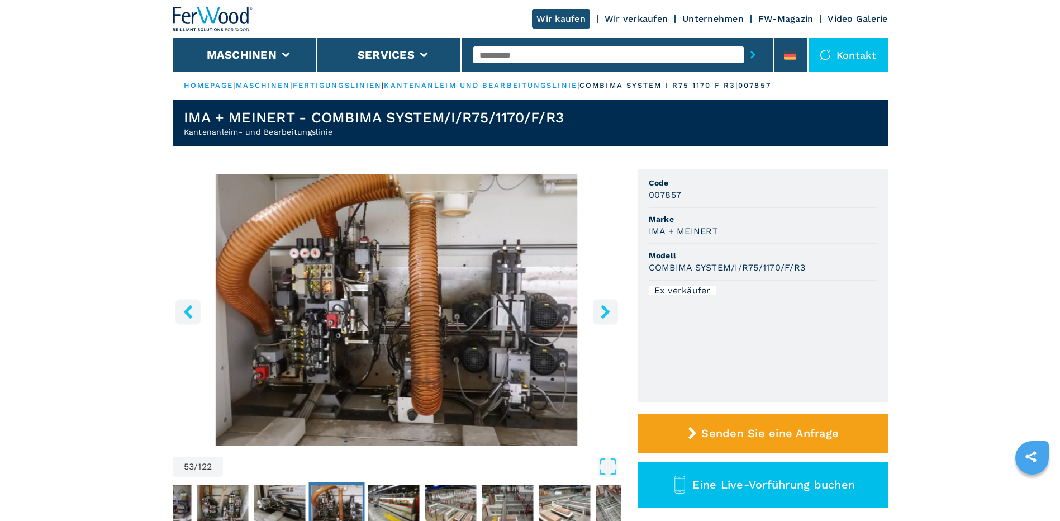
click at [603, 310] on icon "right-button" at bounding box center [606, 312] width 14 height 14
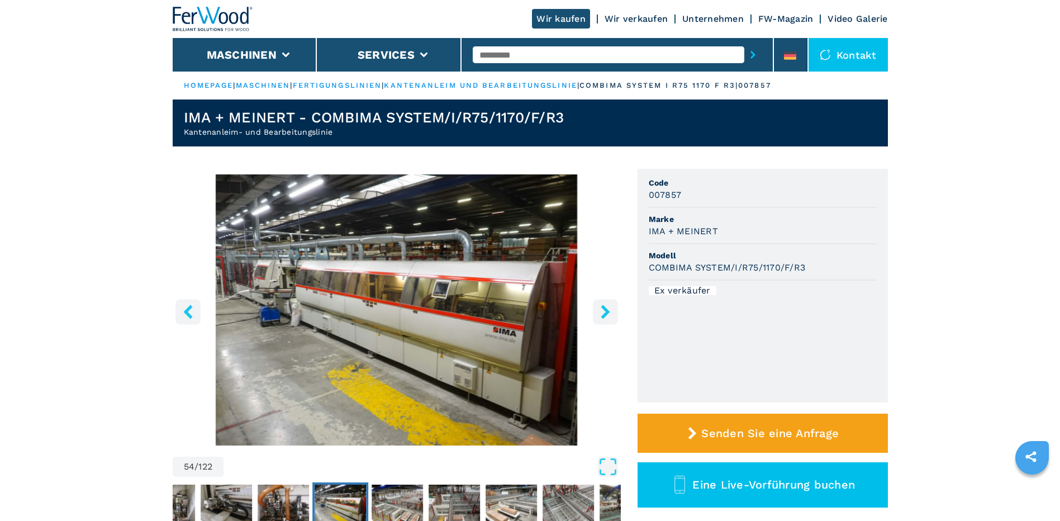
click at [603, 310] on icon "right-button" at bounding box center [606, 312] width 14 height 14
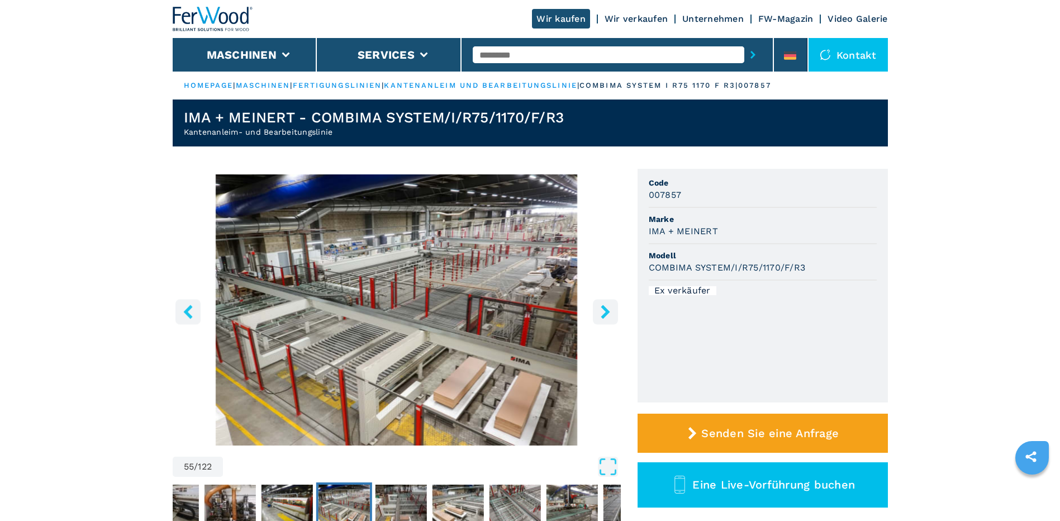
click at [603, 310] on icon "right-button" at bounding box center [606, 312] width 14 height 14
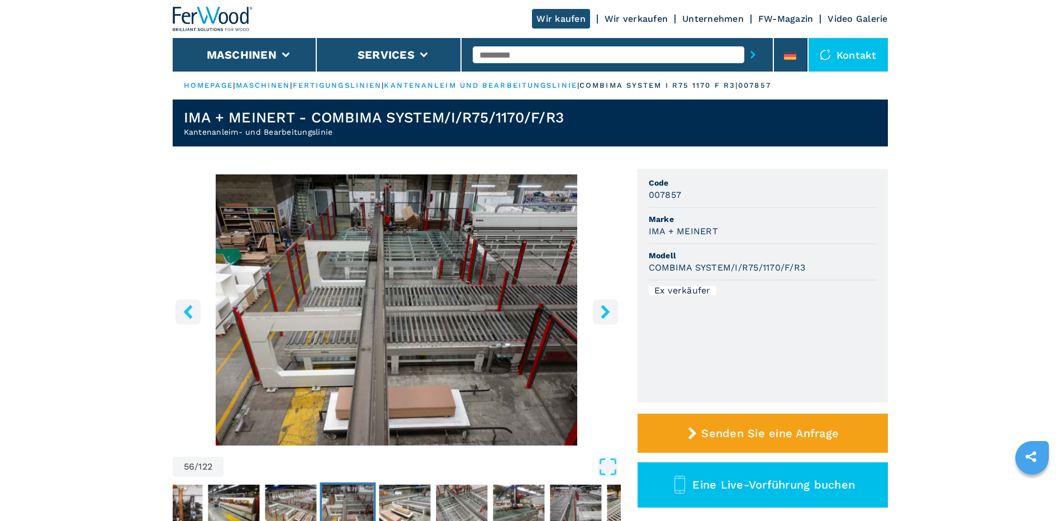
click at [603, 310] on icon "right-button" at bounding box center [606, 312] width 14 height 14
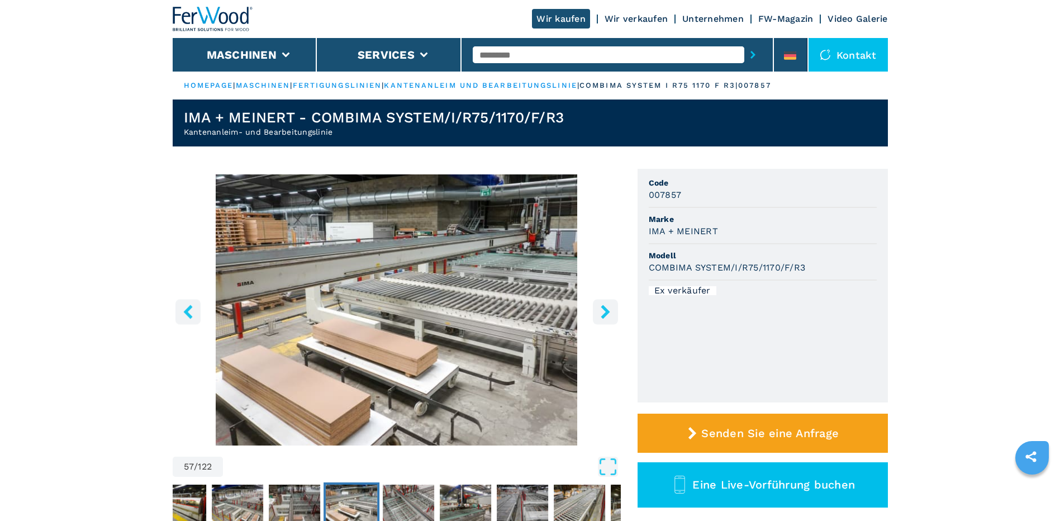
click at [603, 310] on icon "right-button" at bounding box center [606, 312] width 14 height 14
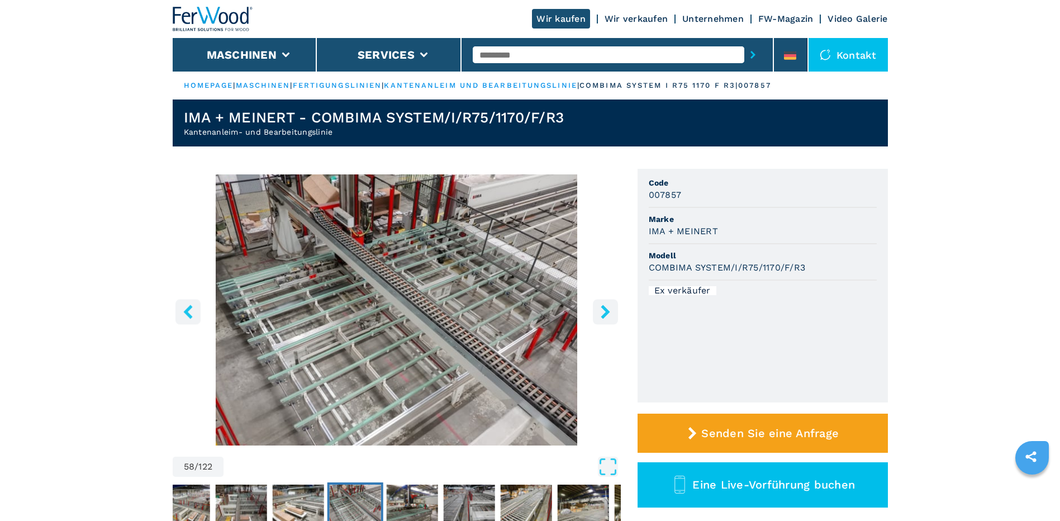
click at [603, 310] on icon "right-button" at bounding box center [606, 312] width 14 height 14
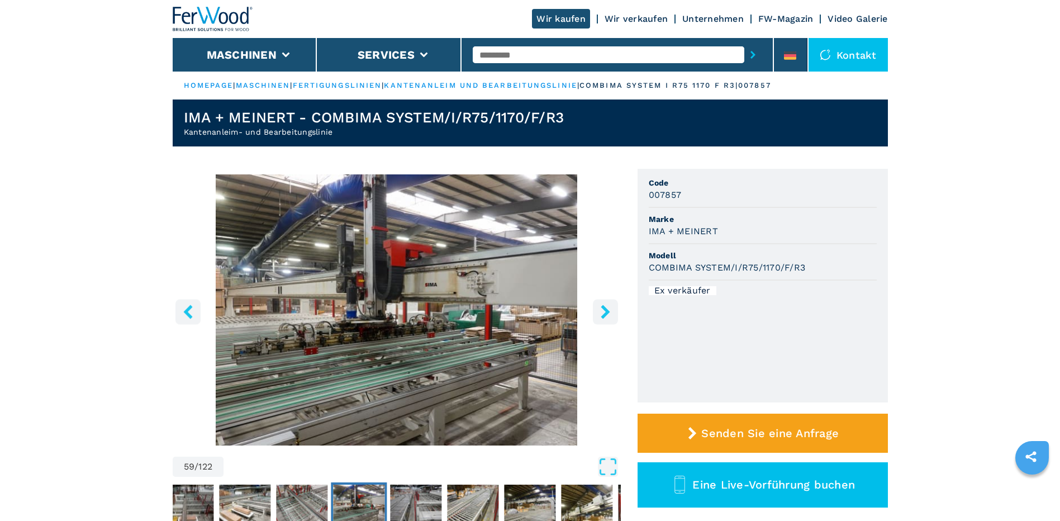
click at [603, 310] on icon "right-button" at bounding box center [606, 312] width 14 height 14
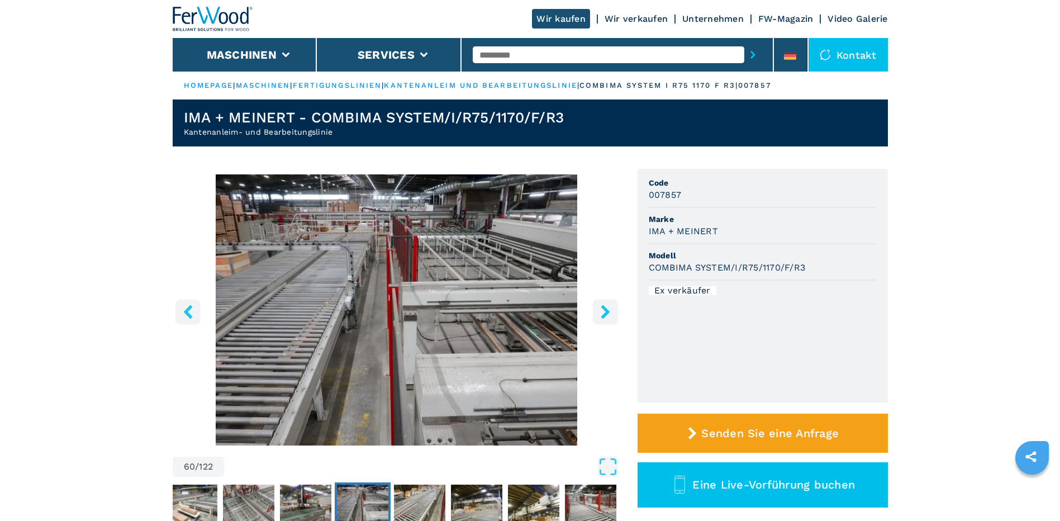
click at [603, 310] on icon "right-button" at bounding box center [606, 312] width 14 height 14
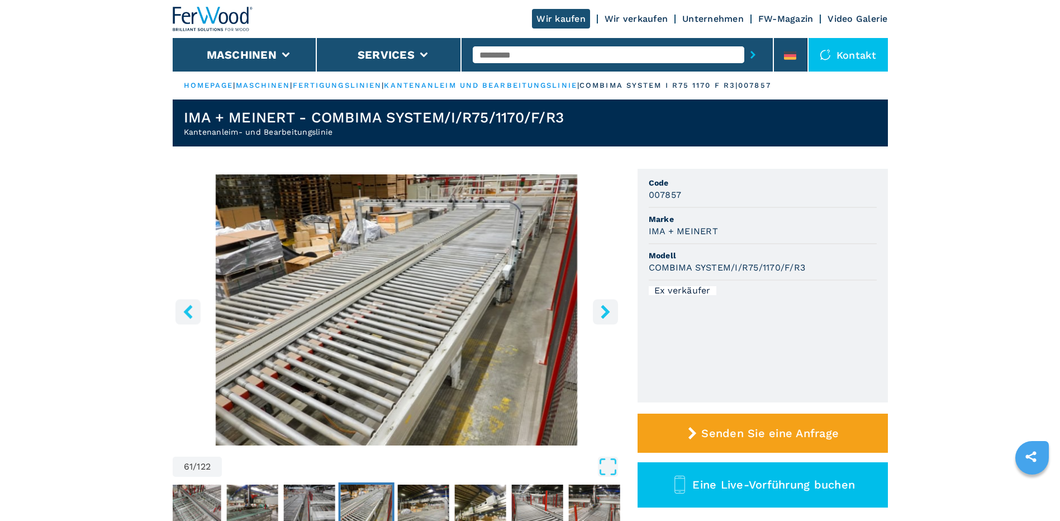
click at [603, 310] on icon "right-button" at bounding box center [606, 312] width 14 height 14
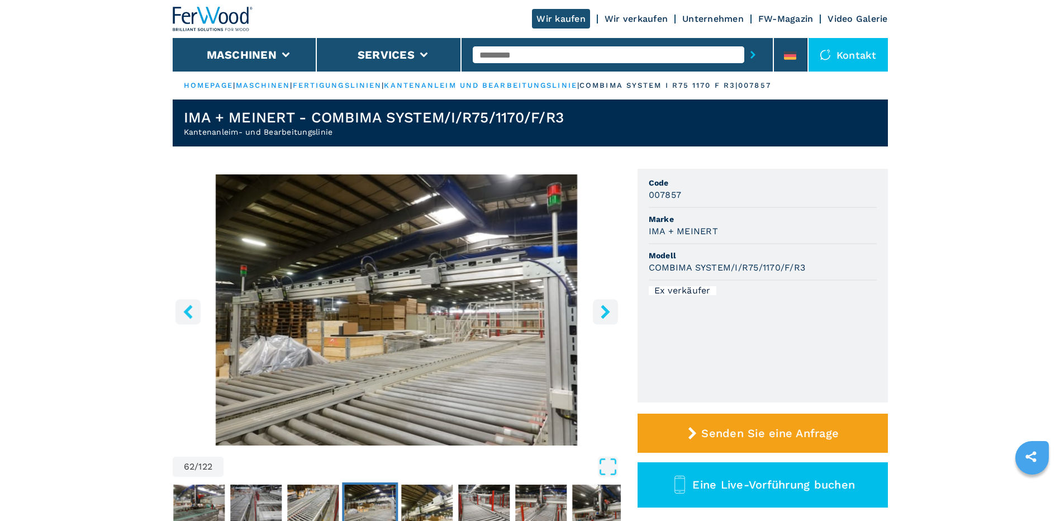
click at [603, 310] on icon "right-button" at bounding box center [606, 312] width 14 height 14
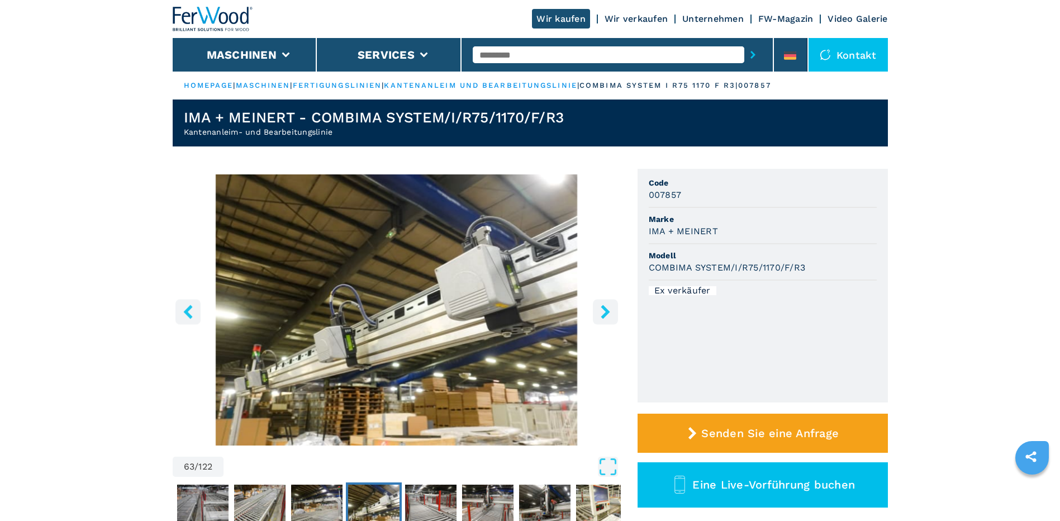
click at [603, 310] on icon "right-button" at bounding box center [606, 312] width 14 height 14
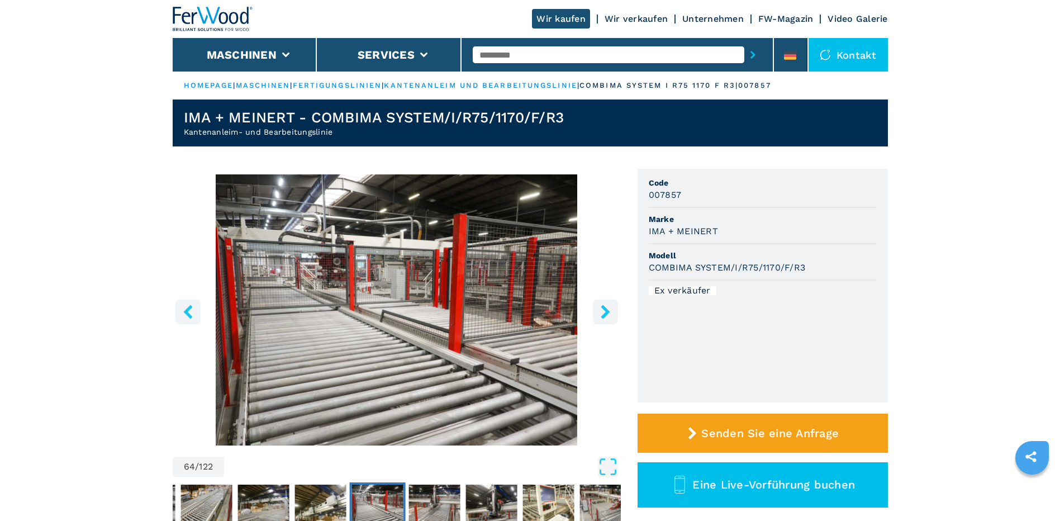
click at [603, 310] on icon "right-button" at bounding box center [606, 312] width 14 height 14
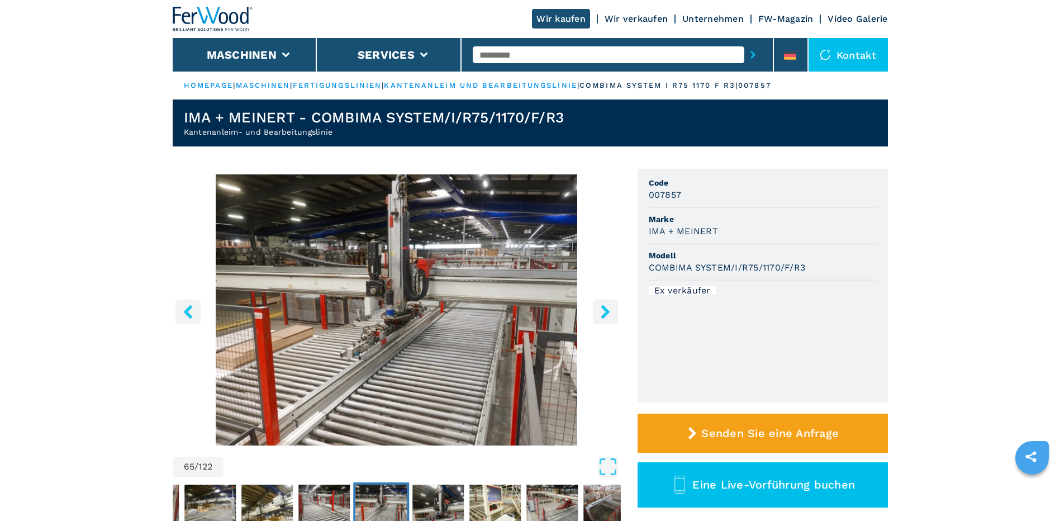
click at [603, 310] on icon "right-button" at bounding box center [606, 312] width 14 height 14
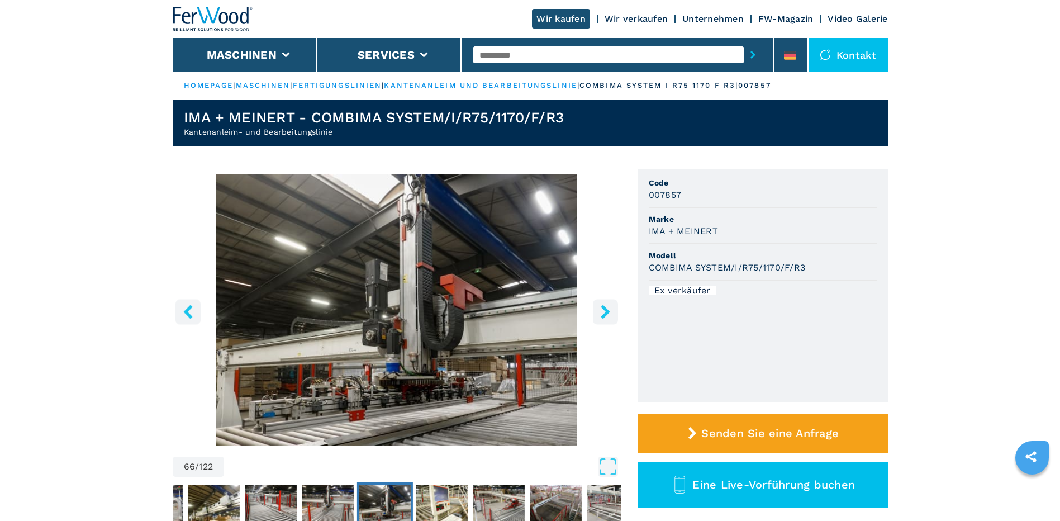
click at [603, 310] on icon "right-button" at bounding box center [606, 312] width 14 height 14
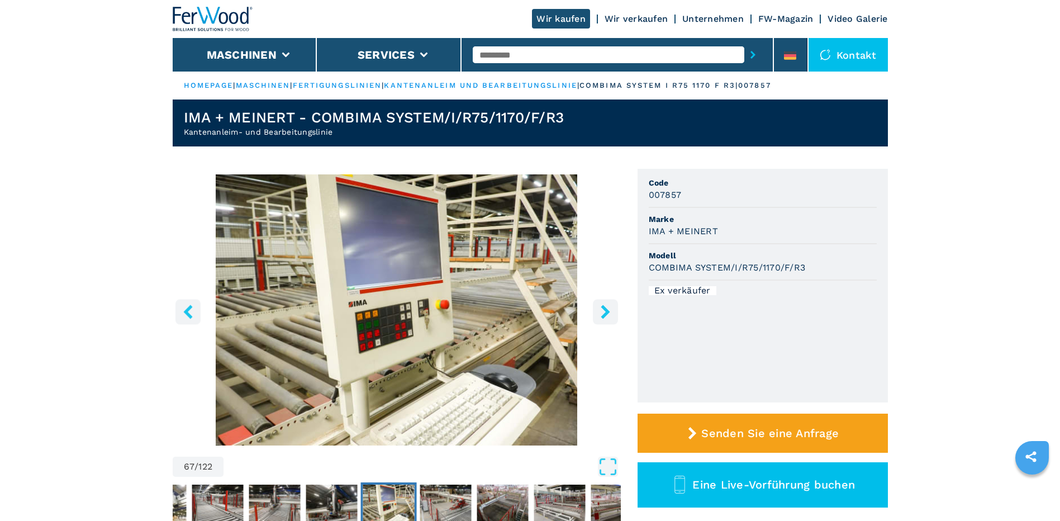
click at [603, 310] on icon "right-button" at bounding box center [606, 312] width 14 height 14
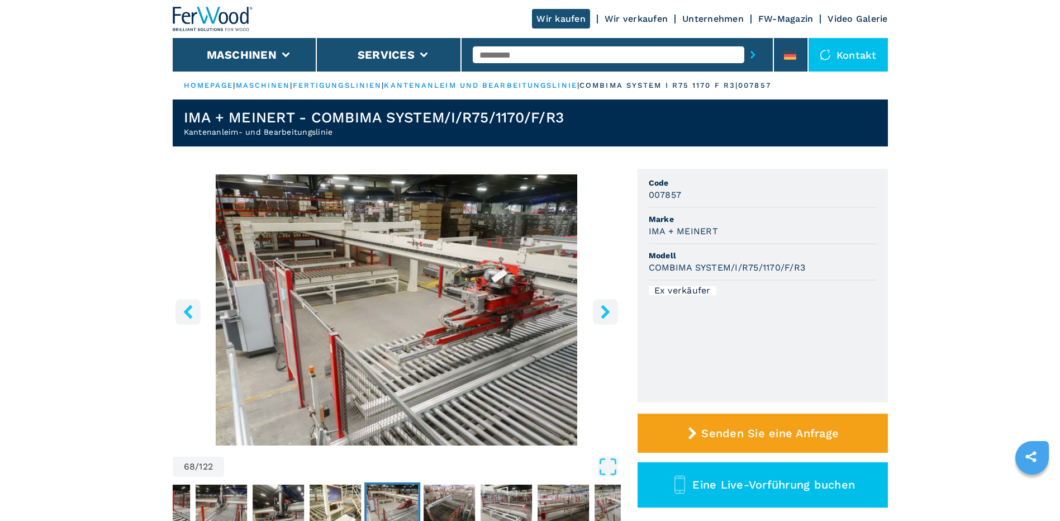
click at [599, 308] on icon "right-button" at bounding box center [606, 312] width 14 height 14
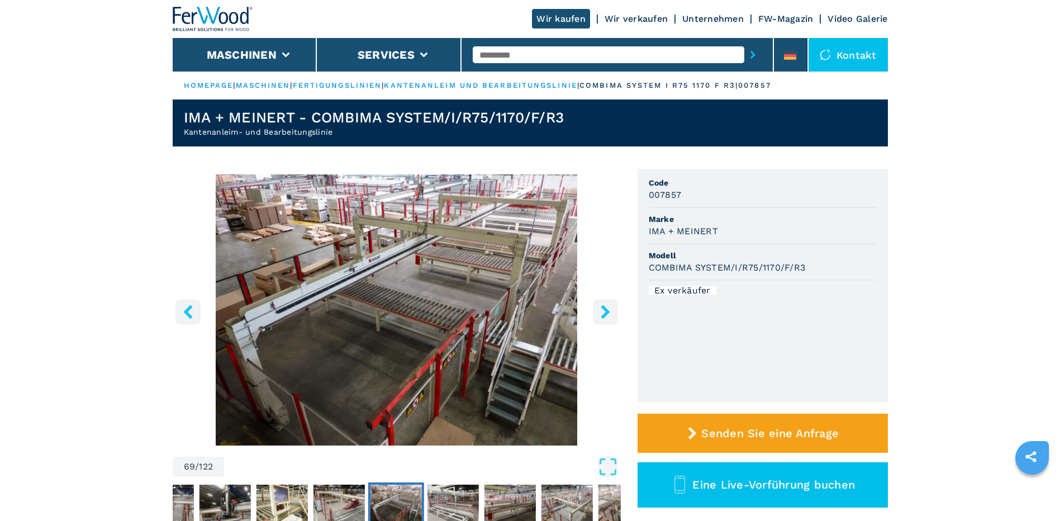
click at [601, 309] on icon "right-button" at bounding box center [606, 312] width 14 height 14
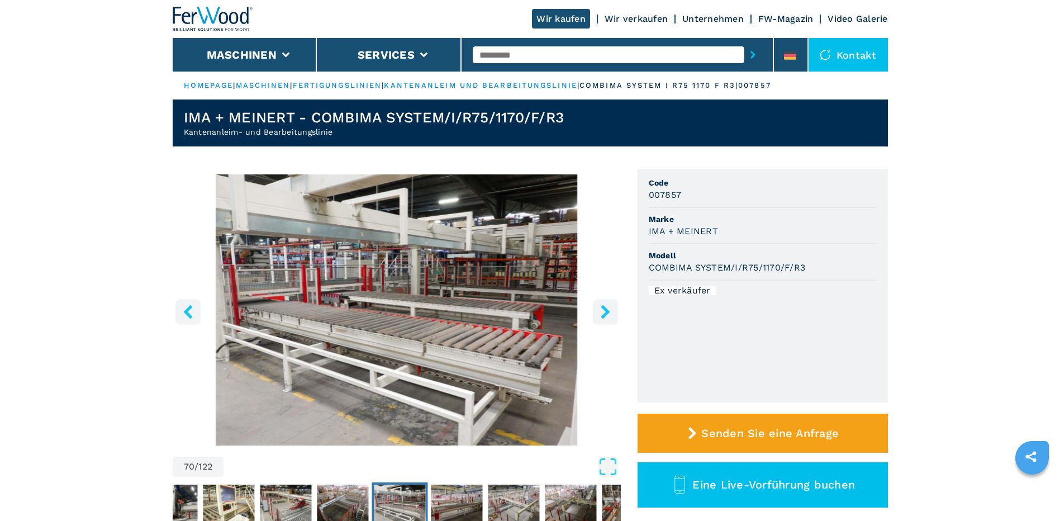
click at [603, 309] on icon "right-button" at bounding box center [605, 312] width 9 height 14
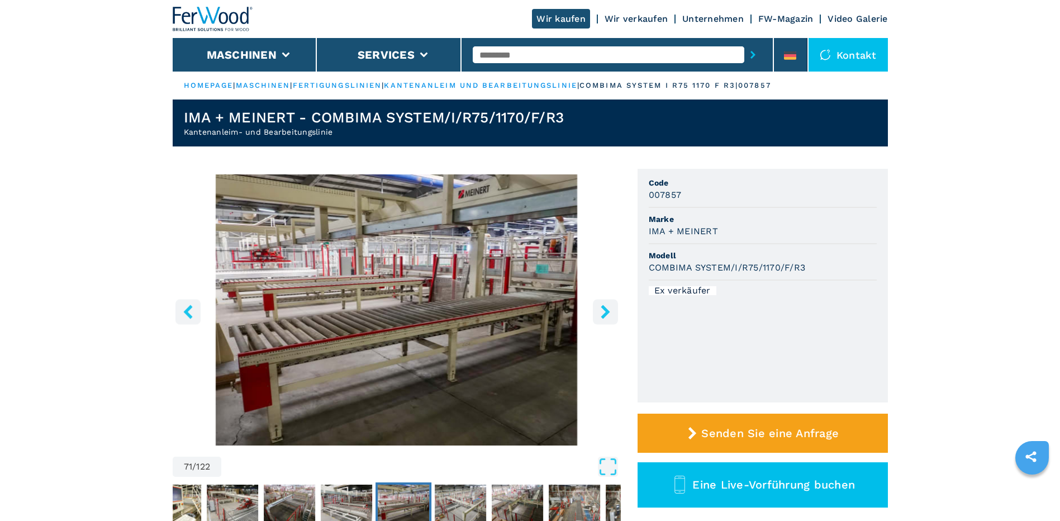
click at [603, 309] on icon "right-button" at bounding box center [605, 312] width 9 height 14
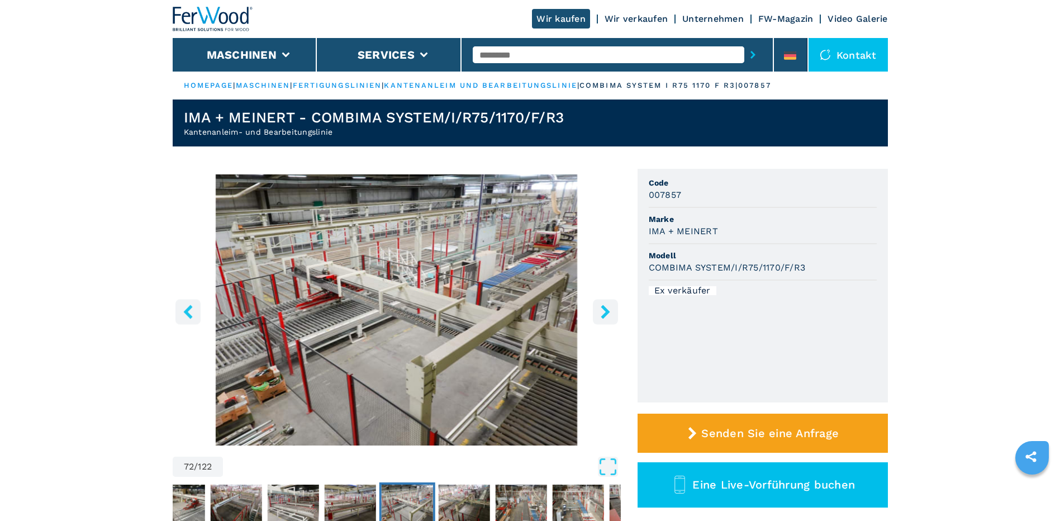
click at [603, 309] on icon "right-button" at bounding box center [605, 312] width 9 height 14
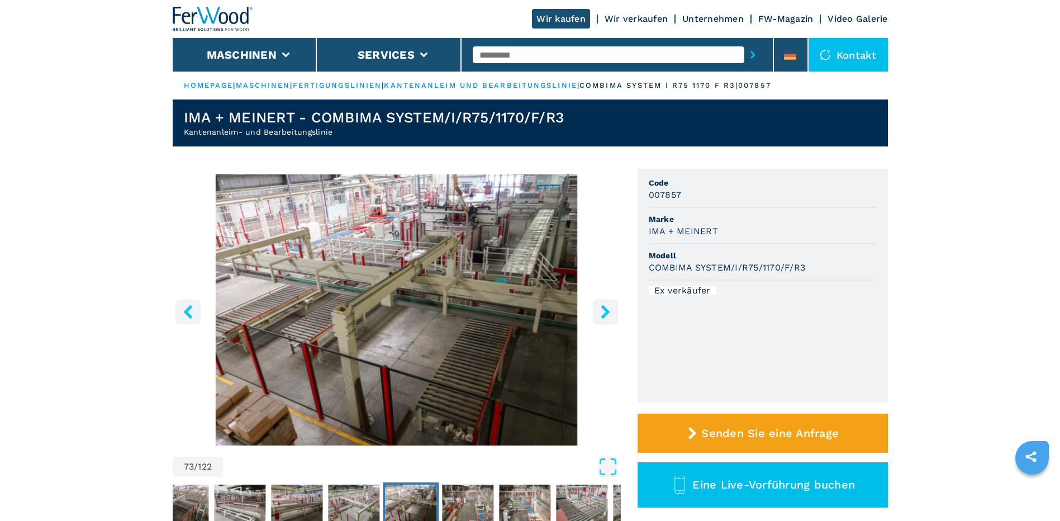
click at [603, 309] on icon "right-button" at bounding box center [605, 312] width 9 height 14
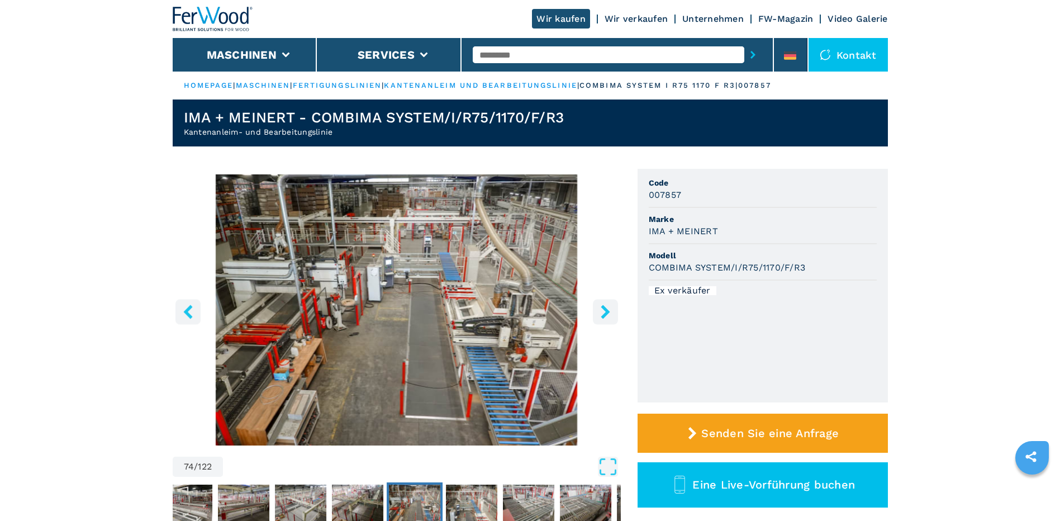
click at [603, 309] on icon "right-button" at bounding box center [605, 312] width 9 height 14
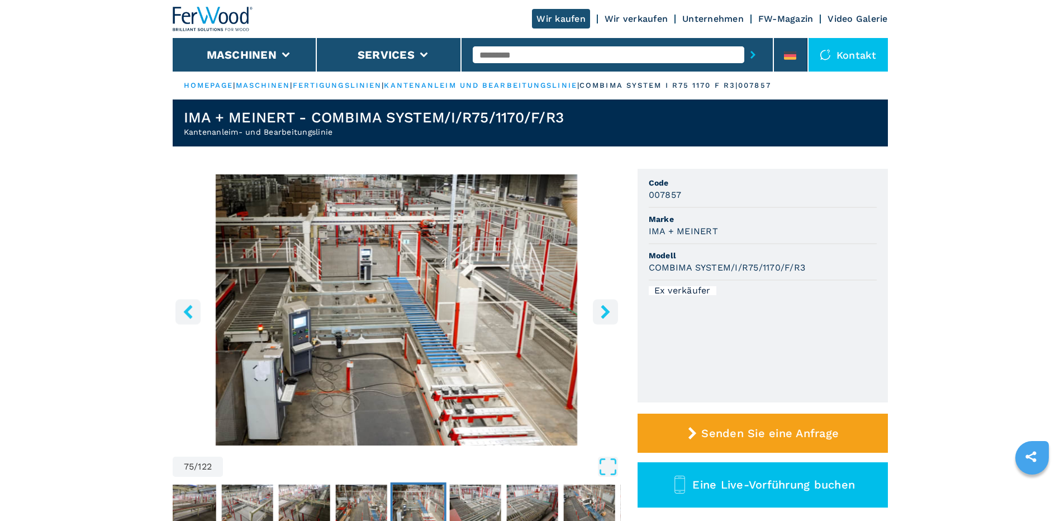
click at [603, 309] on icon "right-button" at bounding box center [605, 312] width 9 height 14
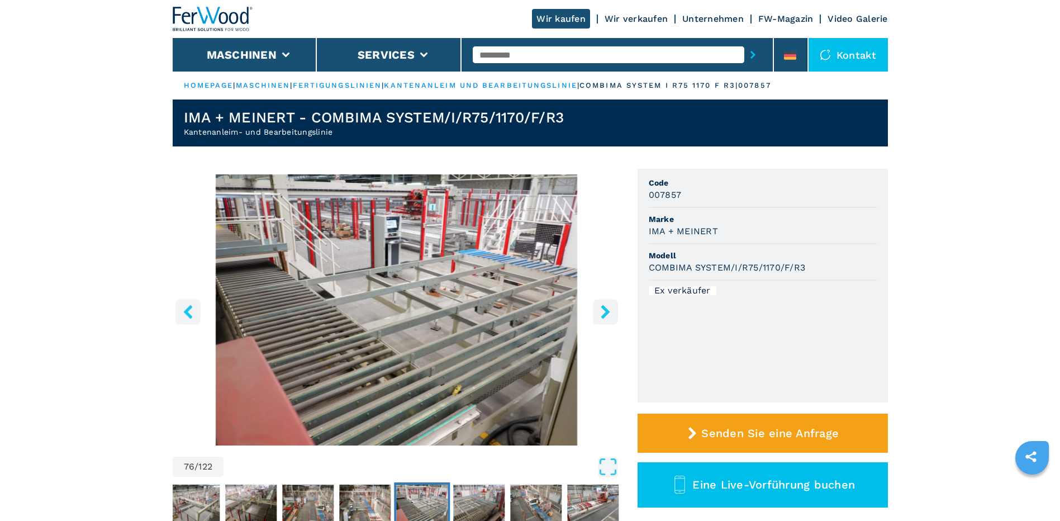
click at [603, 309] on icon "right-button" at bounding box center [605, 312] width 9 height 14
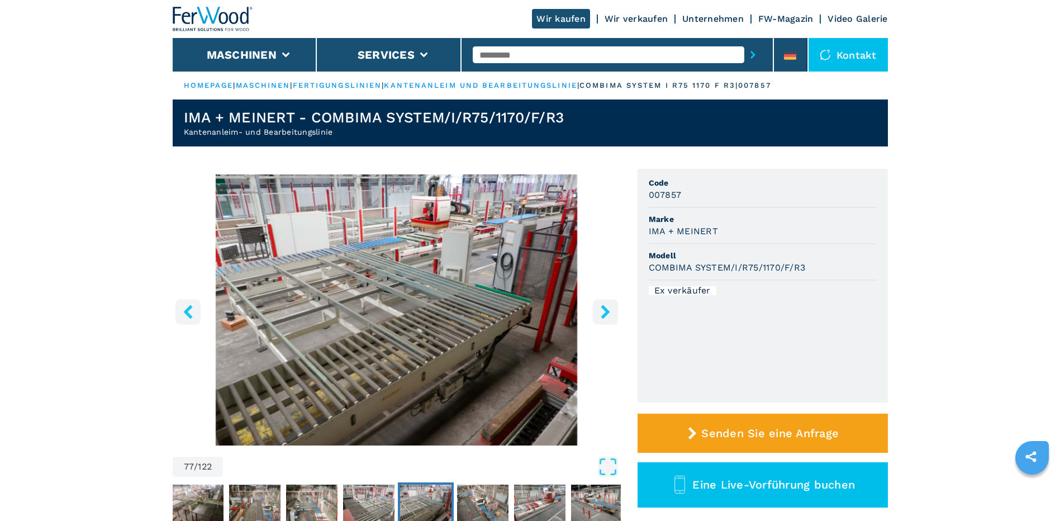
click at [606, 314] on icon "right-button" at bounding box center [605, 312] width 9 height 14
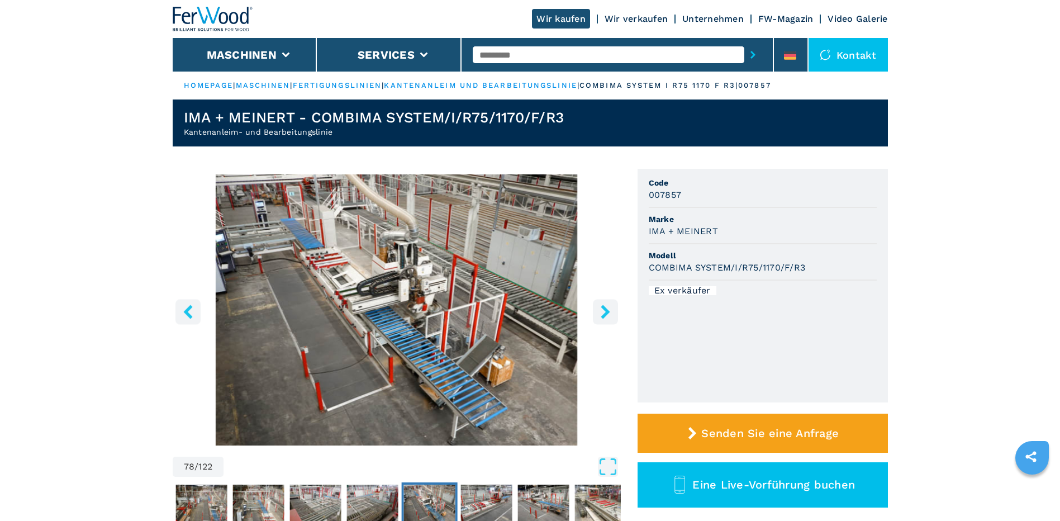
click at [606, 314] on icon "right-button" at bounding box center [605, 312] width 9 height 14
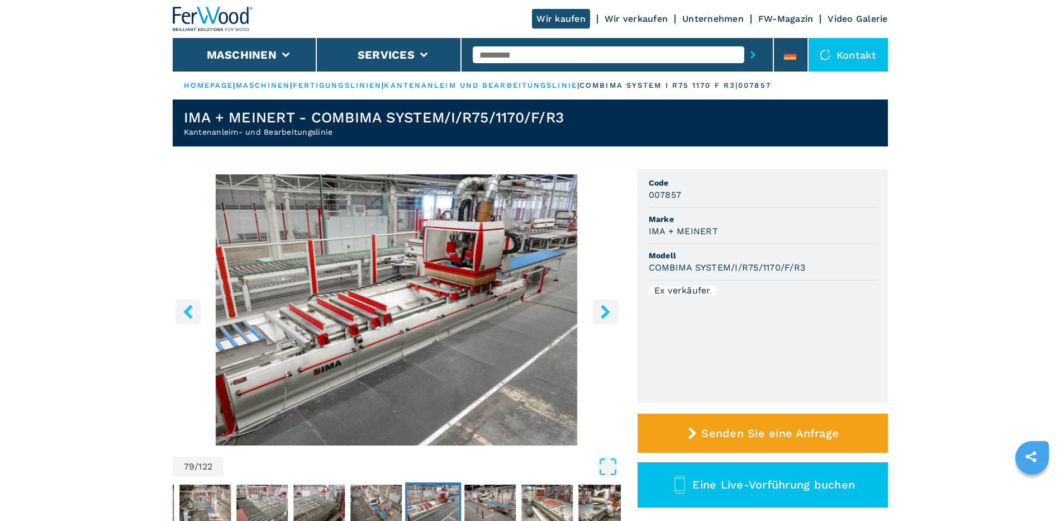
click at [606, 314] on icon "right-button" at bounding box center [605, 312] width 9 height 14
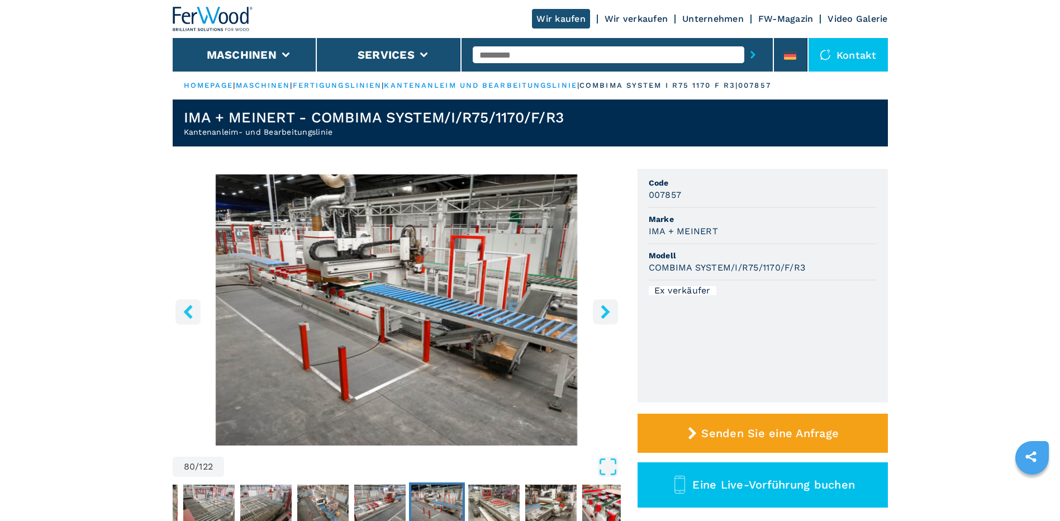
click at [606, 314] on icon "right-button" at bounding box center [605, 312] width 9 height 14
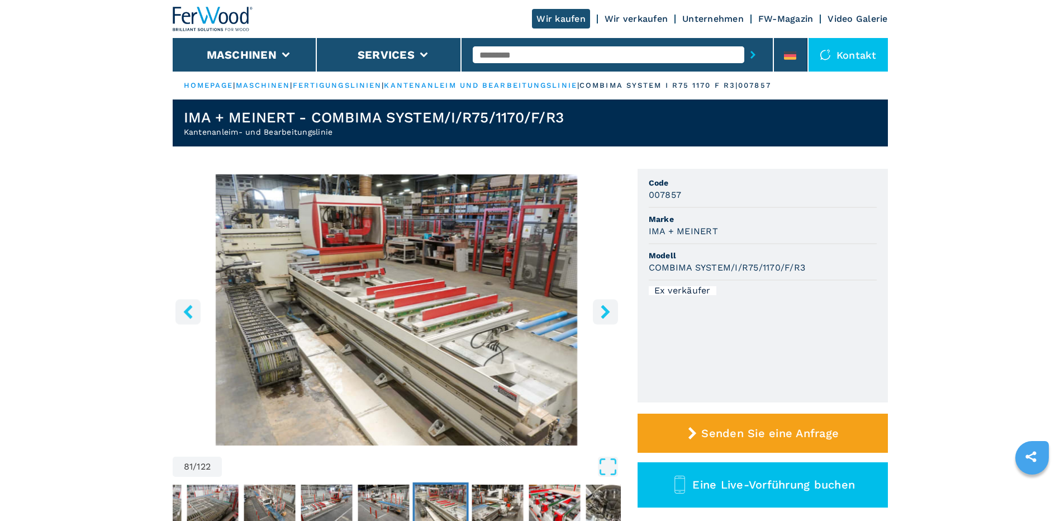
click at [606, 314] on icon "right-button" at bounding box center [605, 312] width 9 height 14
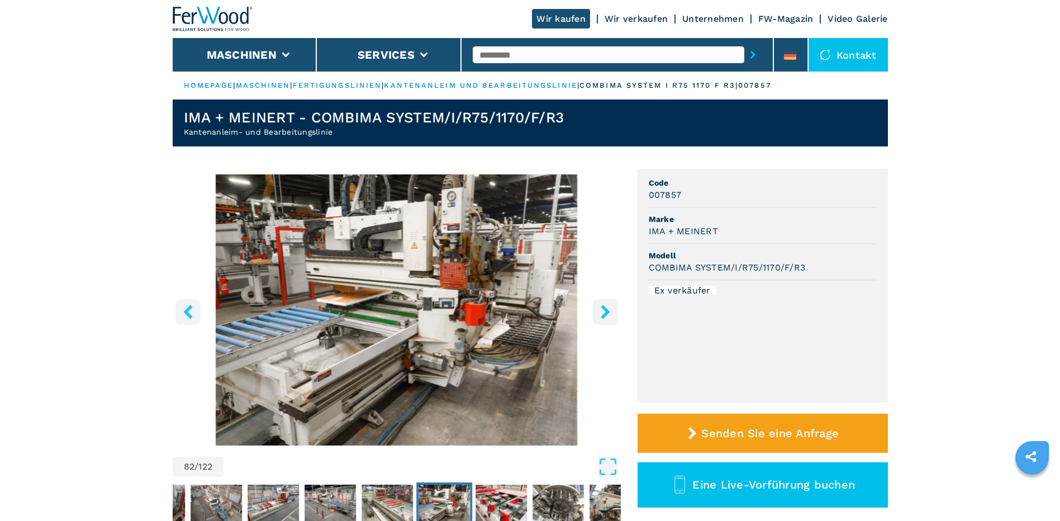
click at [606, 314] on icon "right-button" at bounding box center [605, 312] width 9 height 14
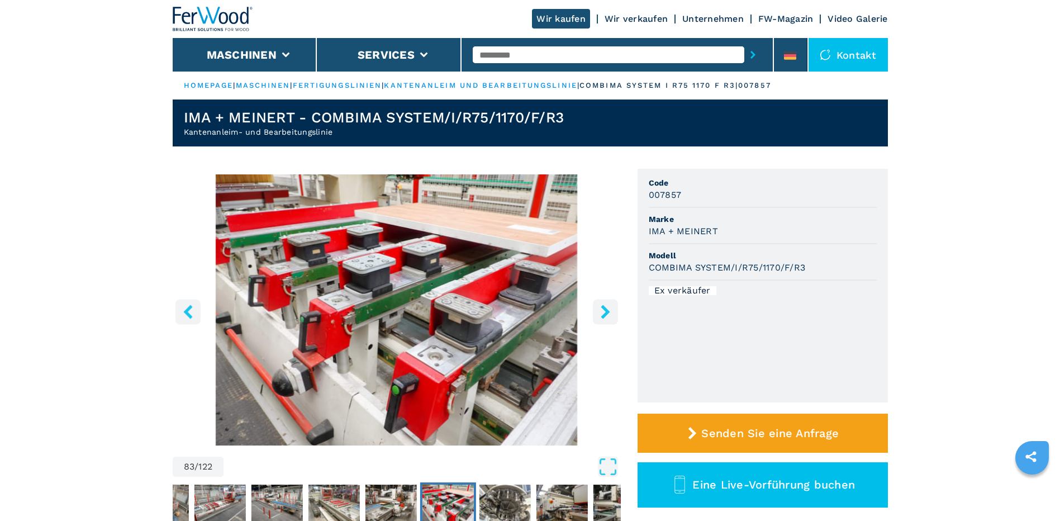
click at [606, 314] on icon "right-button" at bounding box center [605, 312] width 9 height 14
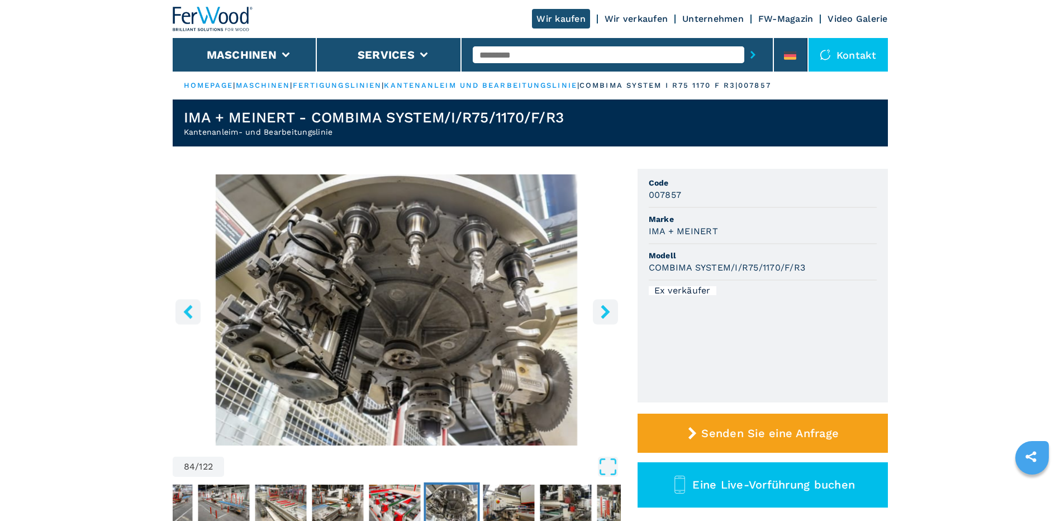
click at [606, 314] on icon "right-button" at bounding box center [605, 312] width 9 height 14
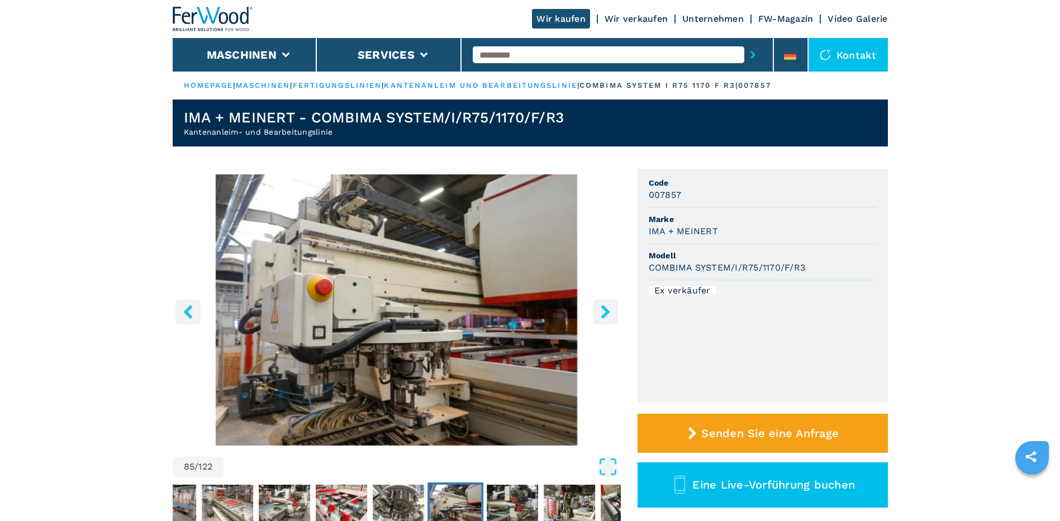
click at [606, 314] on icon "right-button" at bounding box center [605, 312] width 9 height 14
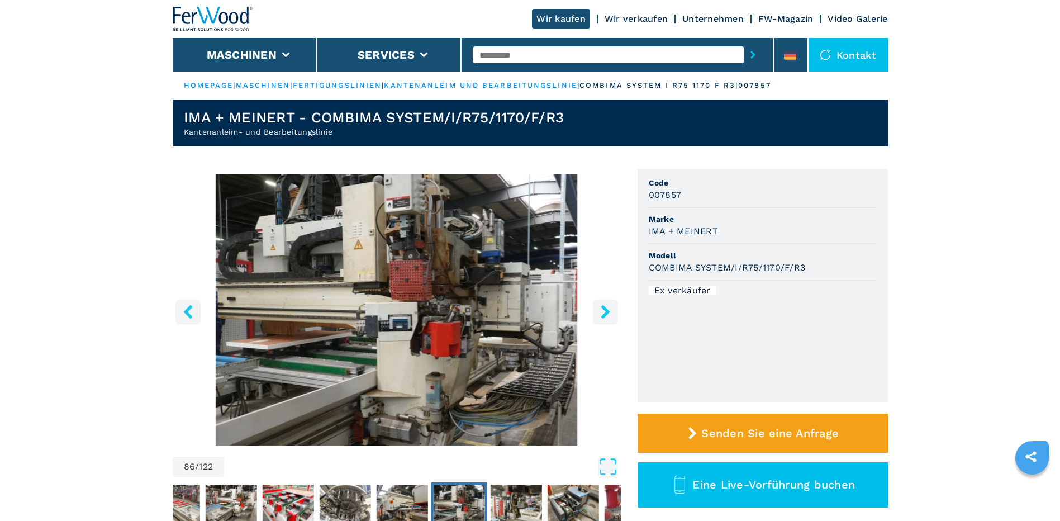
click at [606, 314] on icon "right-button" at bounding box center [605, 312] width 9 height 14
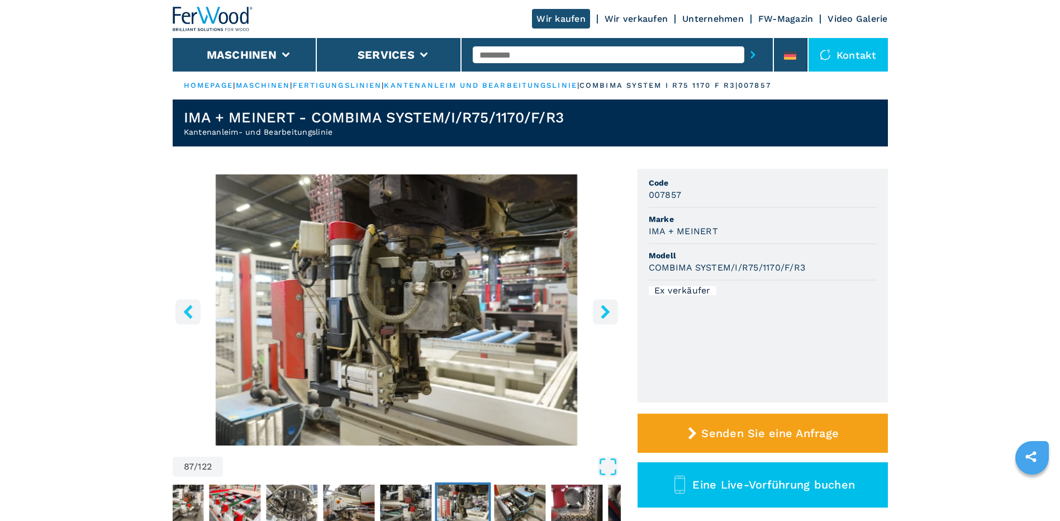
click at [606, 314] on icon "right-button" at bounding box center [605, 312] width 9 height 14
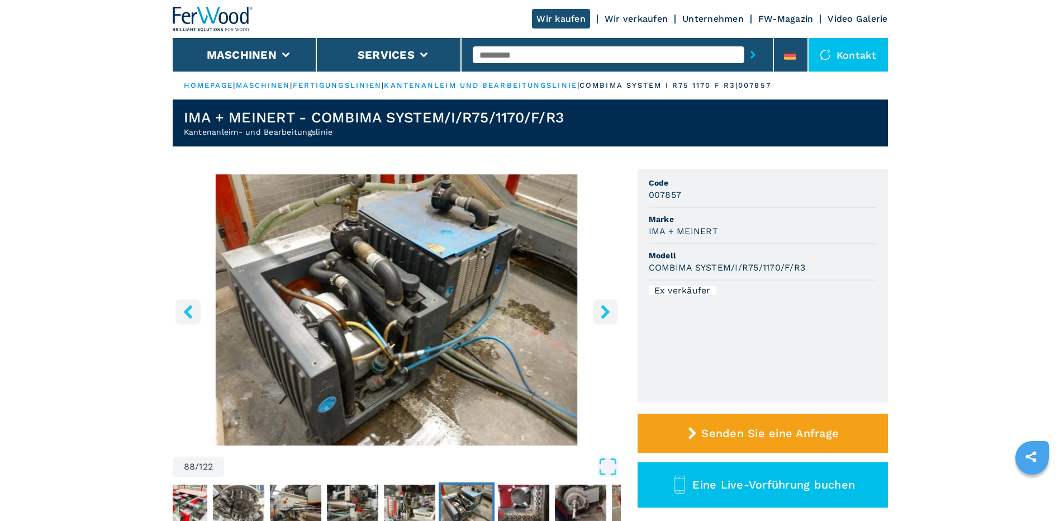
click at [606, 314] on icon "right-button" at bounding box center [605, 312] width 9 height 14
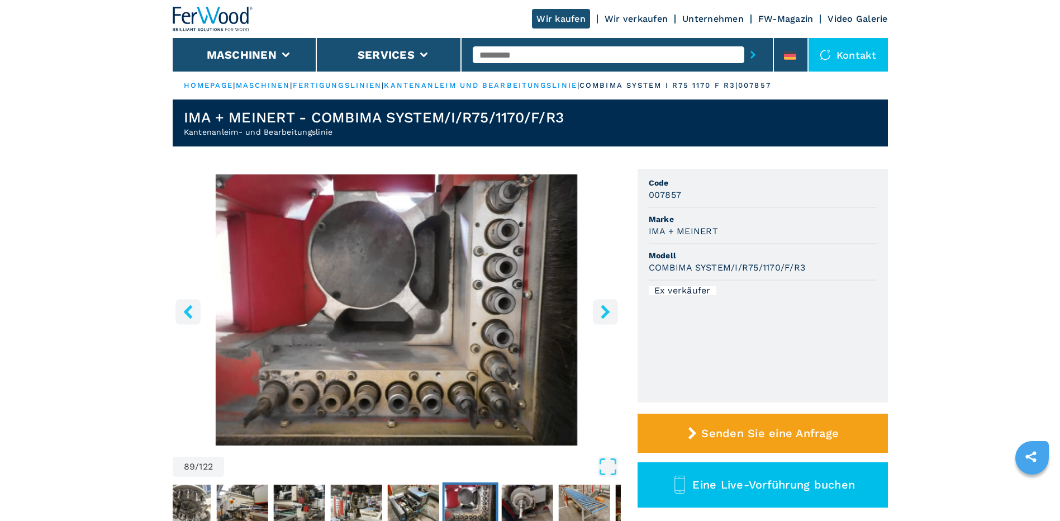
click at [605, 314] on icon "right-button" at bounding box center [605, 312] width 9 height 14
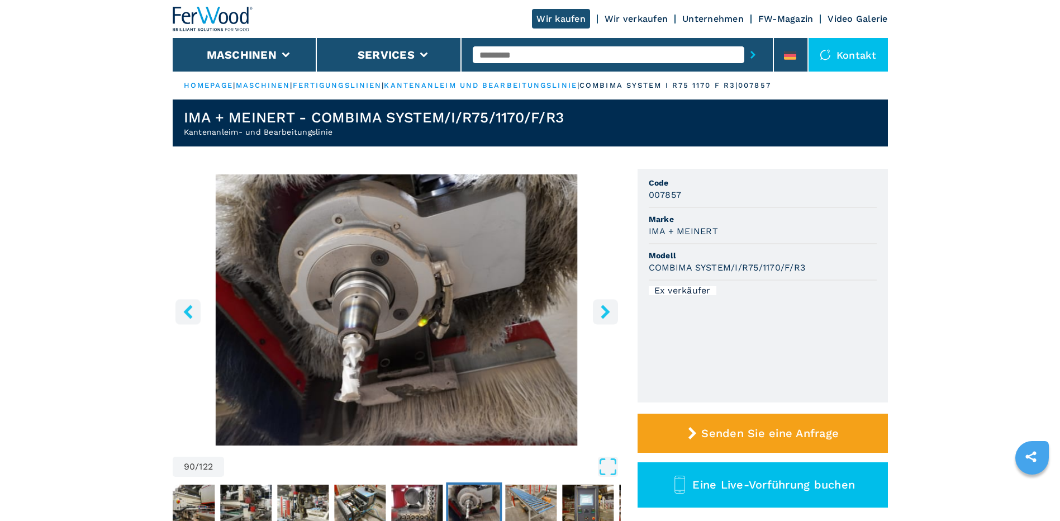
click at [605, 314] on icon "right-button" at bounding box center [605, 312] width 9 height 14
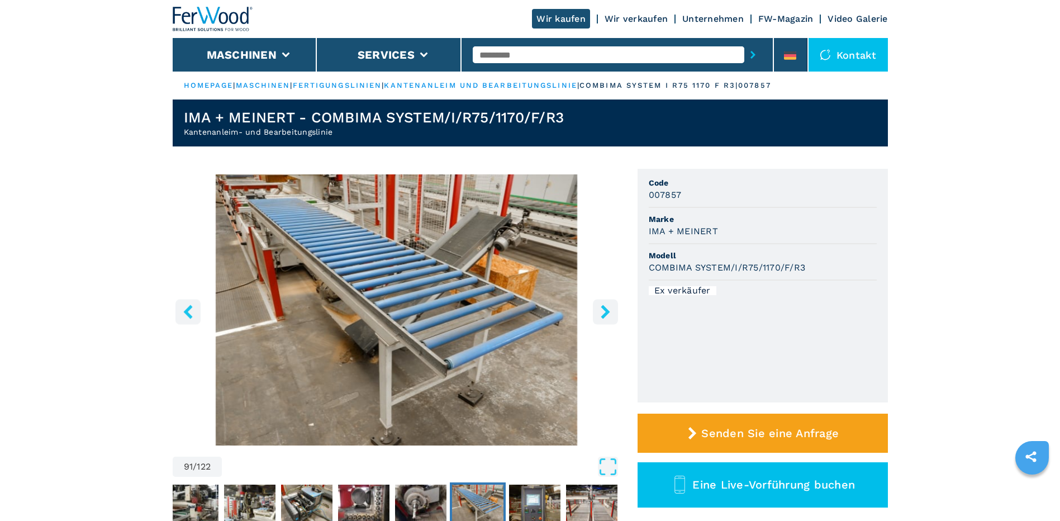
click at [605, 314] on icon "right-button" at bounding box center [605, 312] width 9 height 14
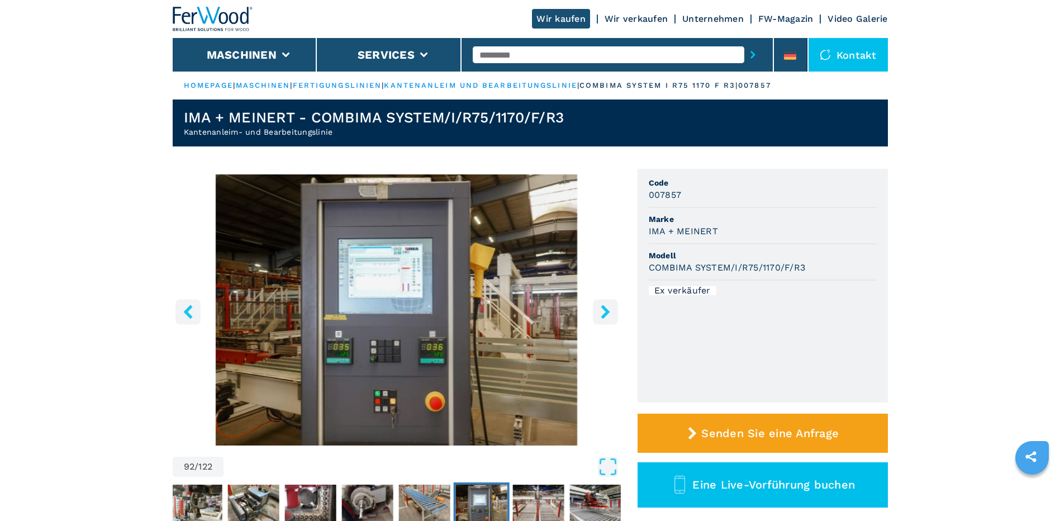
click at [605, 314] on icon "right-button" at bounding box center [605, 312] width 9 height 14
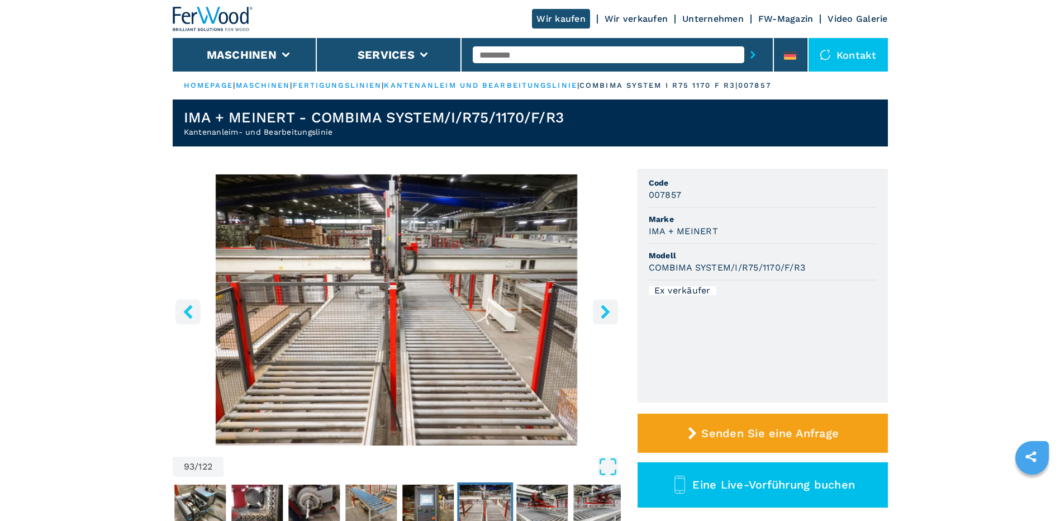
click at [605, 314] on icon "right-button" at bounding box center [605, 312] width 9 height 14
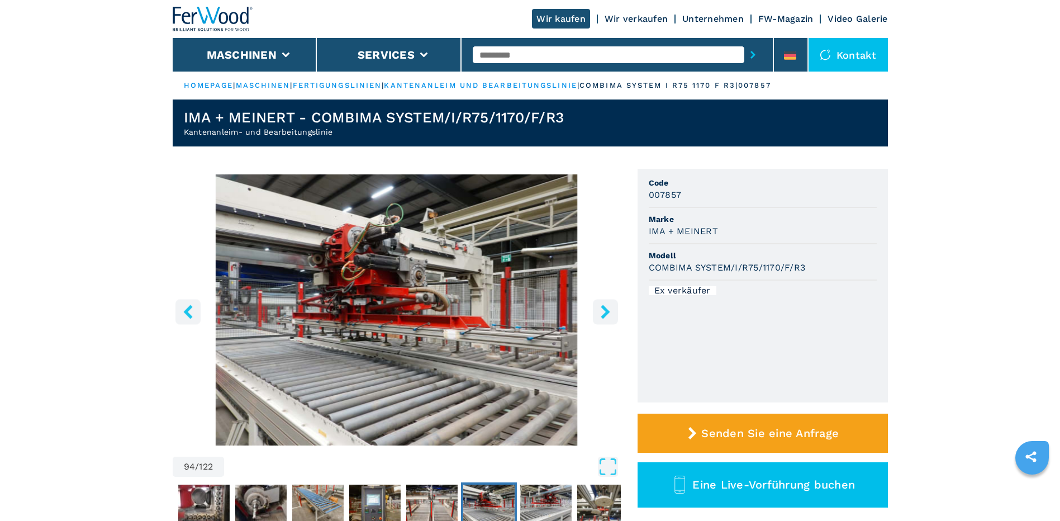
click at [605, 314] on icon "right-button" at bounding box center [605, 312] width 9 height 14
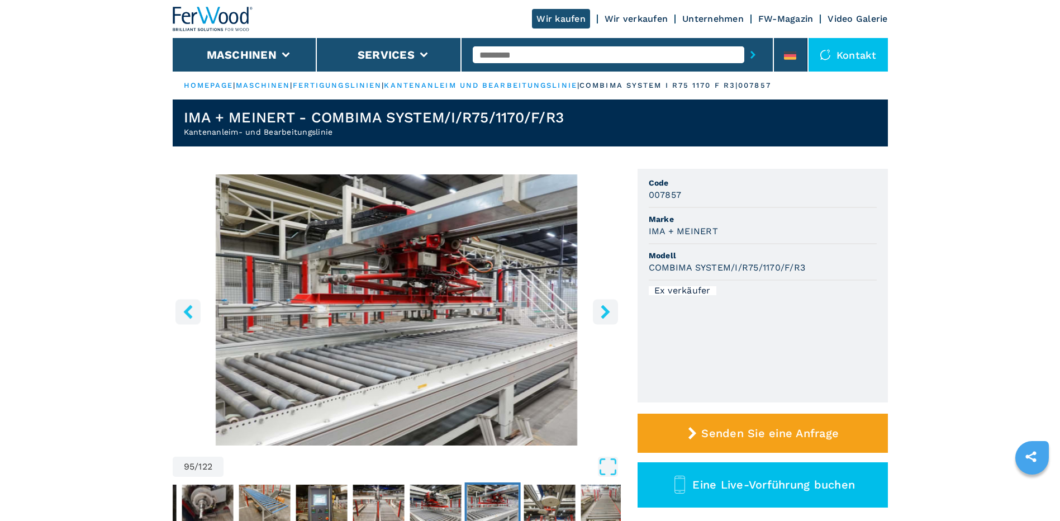
click at [605, 314] on icon "right-button" at bounding box center [605, 312] width 9 height 14
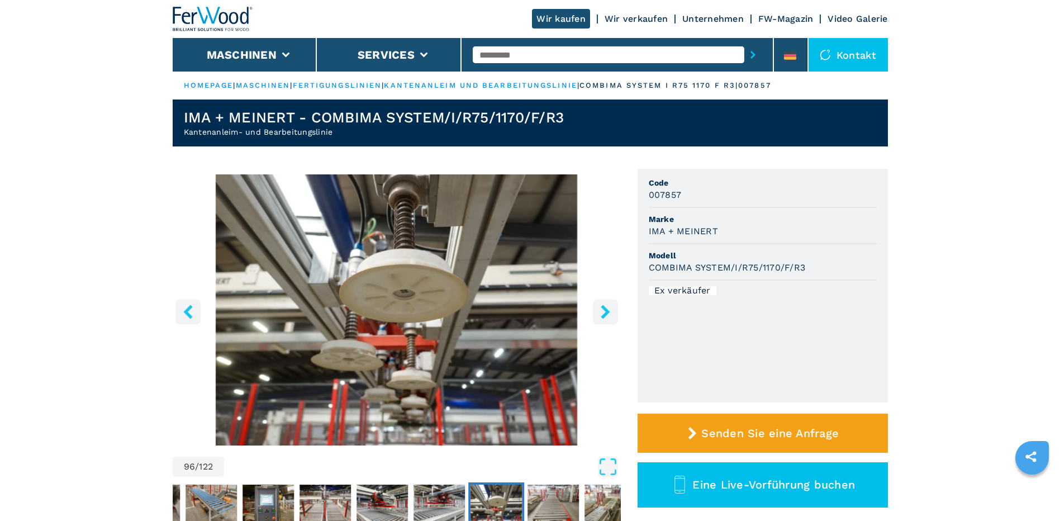
click at [605, 314] on icon "right-button" at bounding box center [605, 312] width 9 height 14
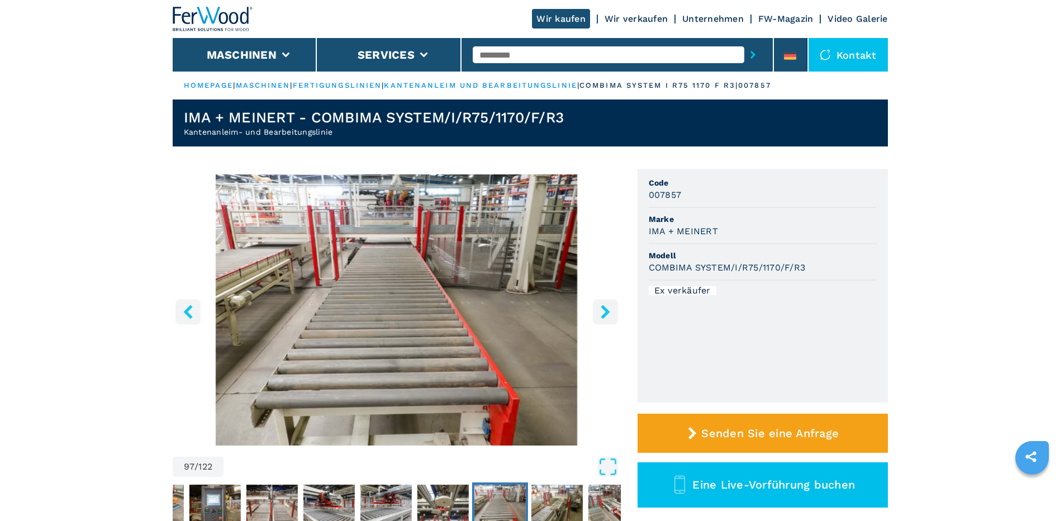
click at [605, 314] on icon "right-button" at bounding box center [605, 312] width 9 height 14
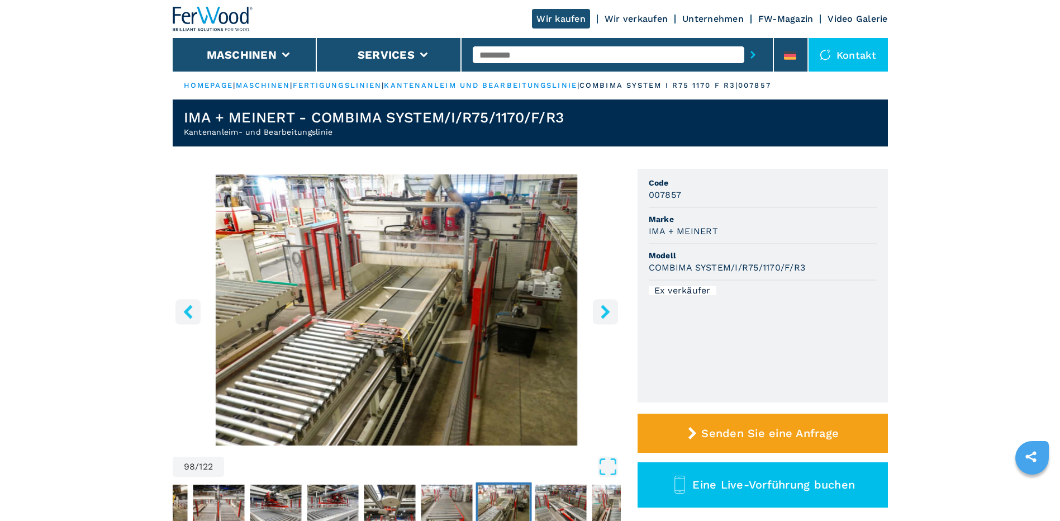
click at [605, 314] on icon "right-button" at bounding box center [605, 312] width 9 height 14
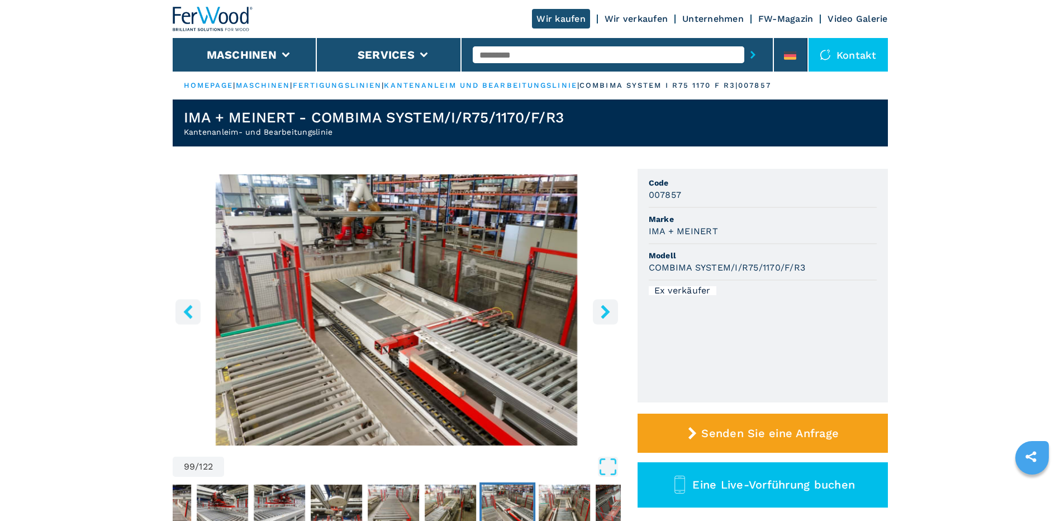
click at [605, 314] on icon "right-button" at bounding box center [605, 312] width 9 height 14
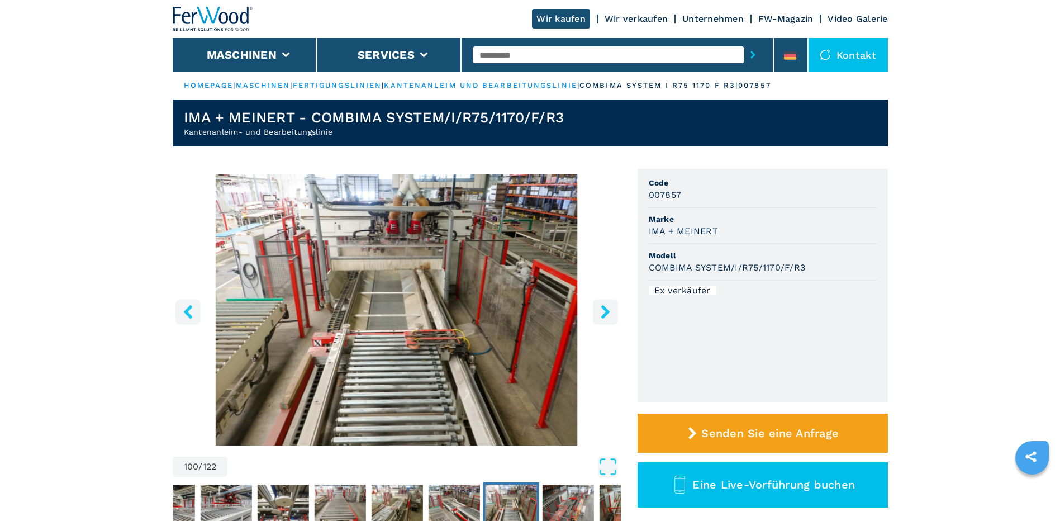
click at [605, 314] on icon "right-button" at bounding box center [605, 312] width 9 height 14
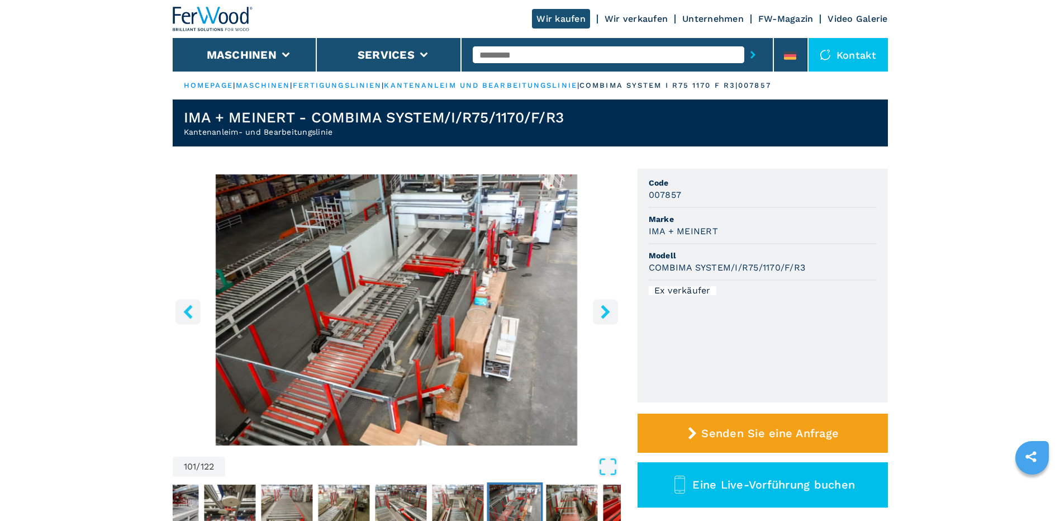
click at [605, 314] on icon "right-button" at bounding box center [605, 312] width 9 height 14
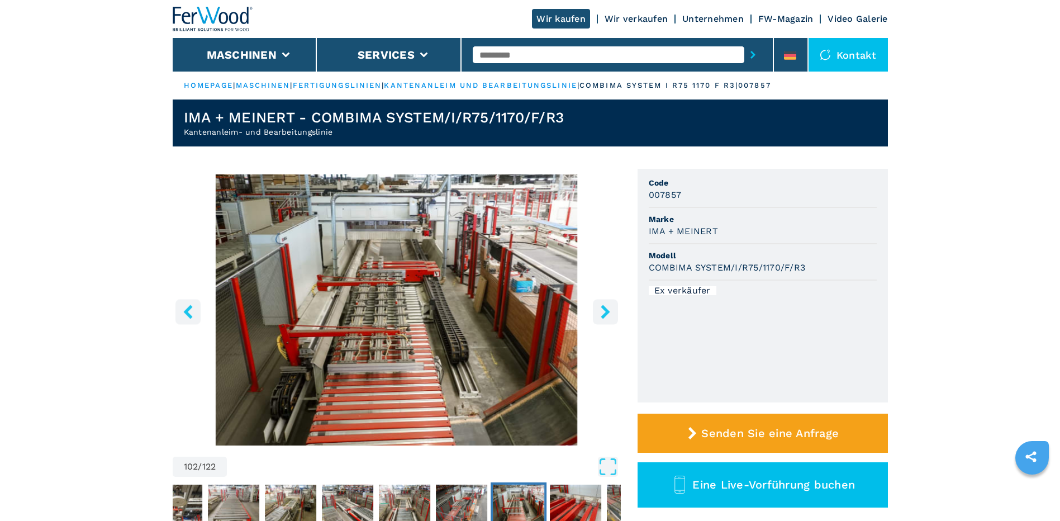
click at [605, 314] on icon "right-button" at bounding box center [605, 312] width 9 height 14
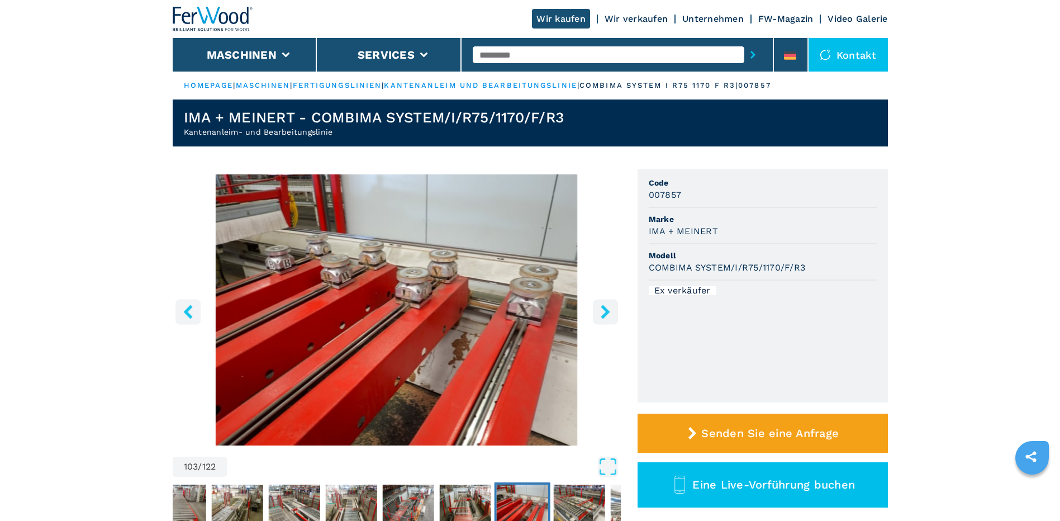
click at [605, 314] on icon "right-button" at bounding box center [605, 312] width 9 height 14
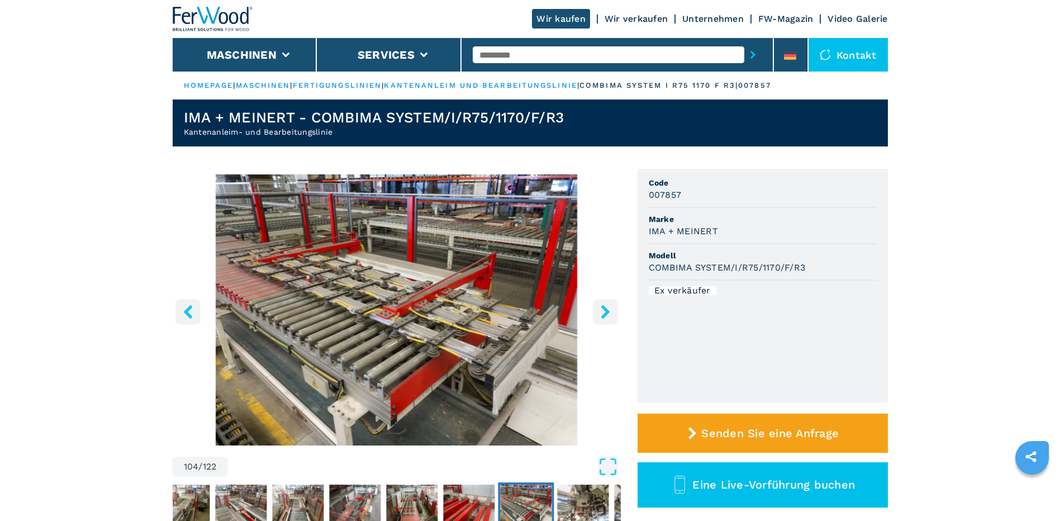
click at [605, 314] on icon "right-button" at bounding box center [605, 312] width 9 height 14
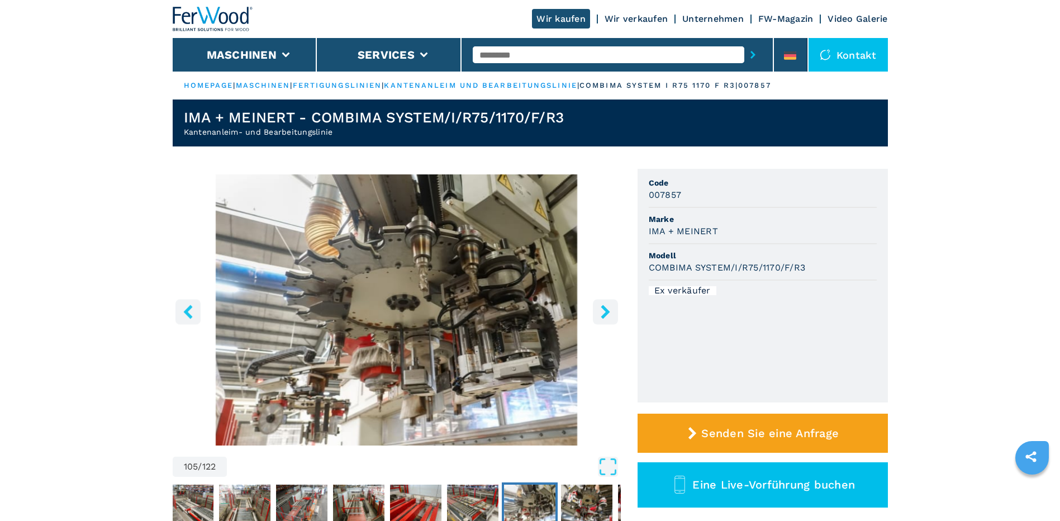
click at [605, 314] on icon "right-button" at bounding box center [605, 312] width 9 height 14
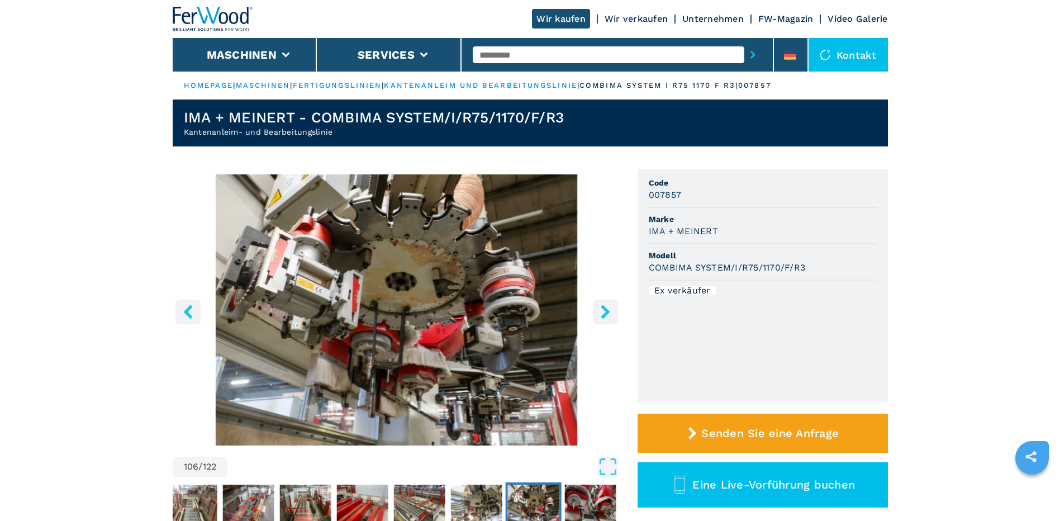
click at [605, 314] on icon "right-button" at bounding box center [605, 312] width 9 height 14
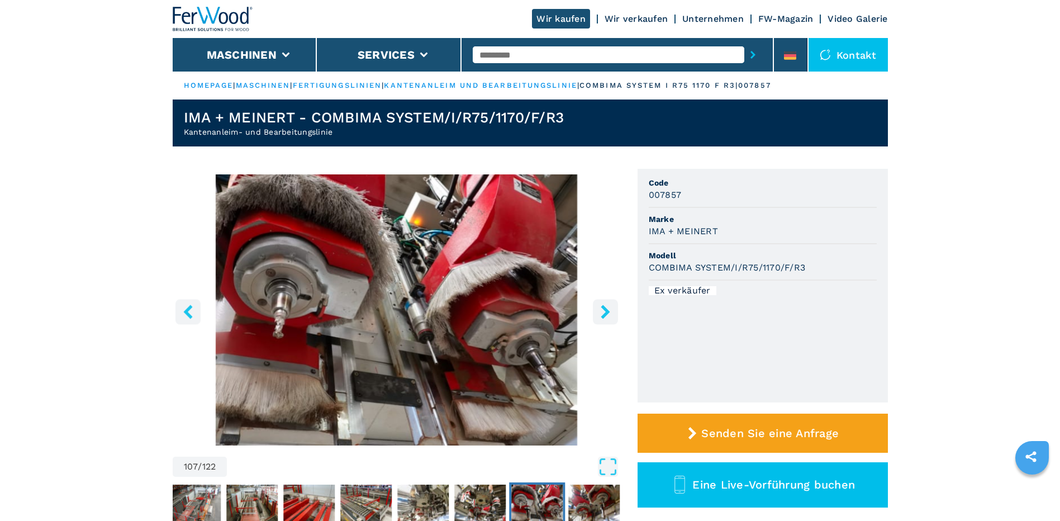
click at [605, 314] on icon "right-button" at bounding box center [605, 312] width 9 height 14
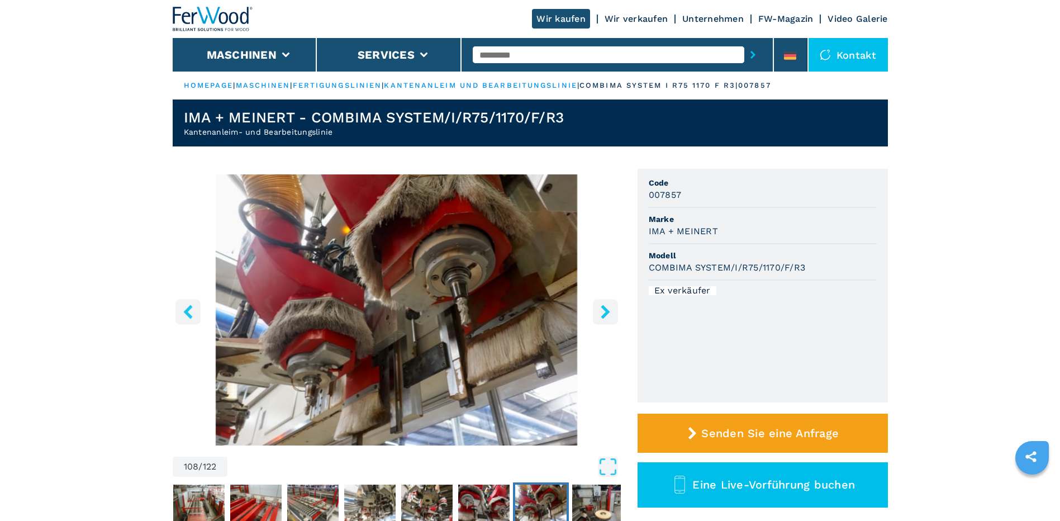
click at [605, 314] on icon "right-button" at bounding box center [605, 312] width 9 height 14
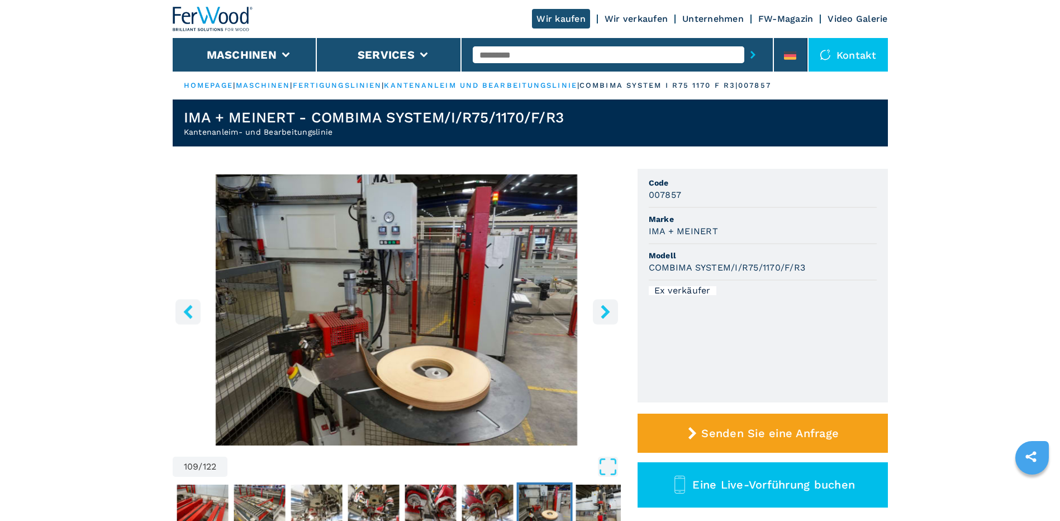
click at [605, 314] on icon "right-button" at bounding box center [605, 312] width 9 height 14
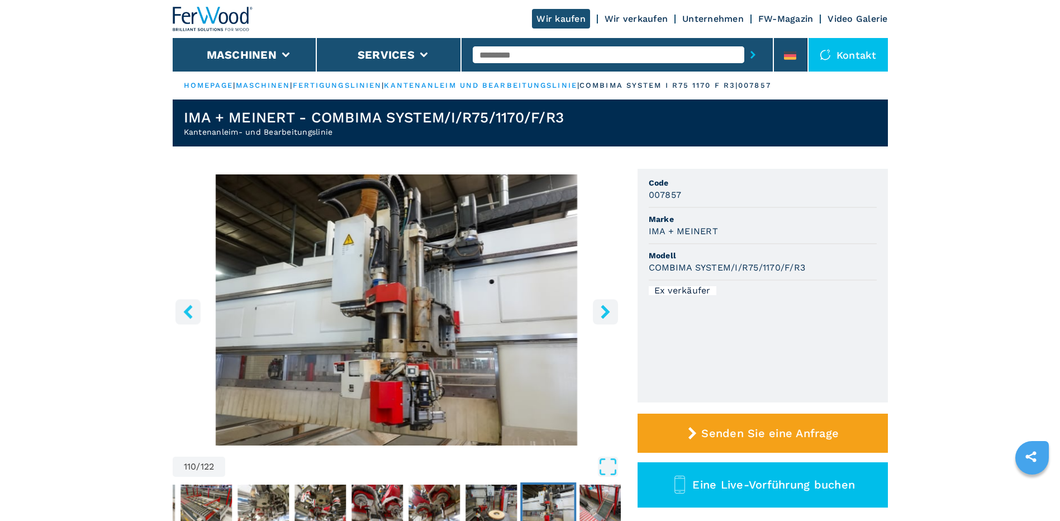
click at [605, 314] on icon "right-button" at bounding box center [605, 312] width 9 height 14
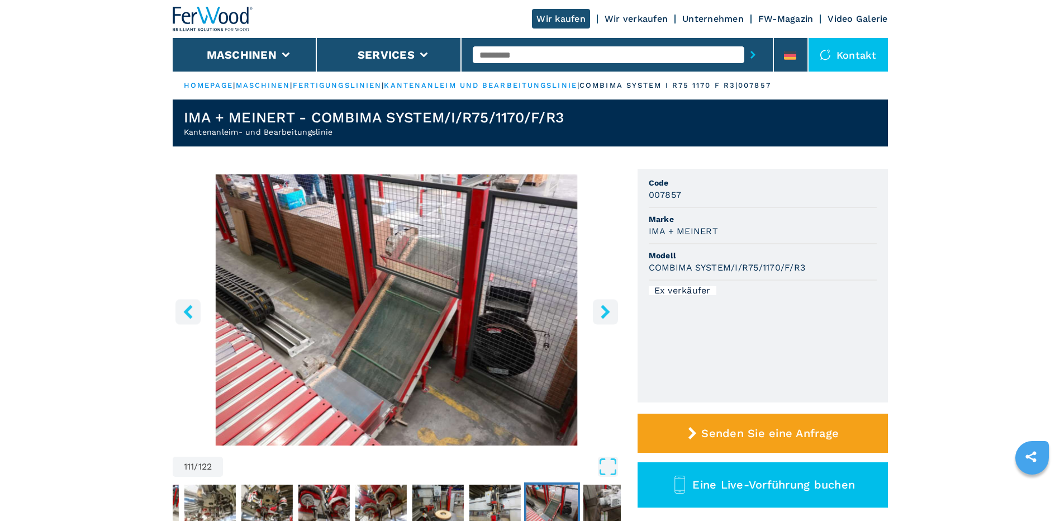
click at [605, 314] on icon "right-button" at bounding box center [605, 312] width 9 height 14
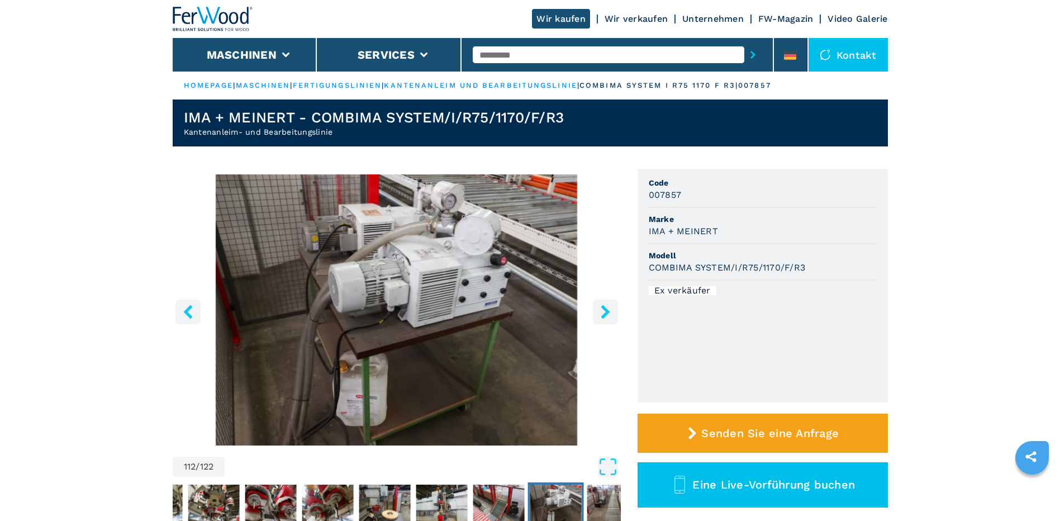
click at [605, 314] on icon "right-button" at bounding box center [605, 312] width 9 height 14
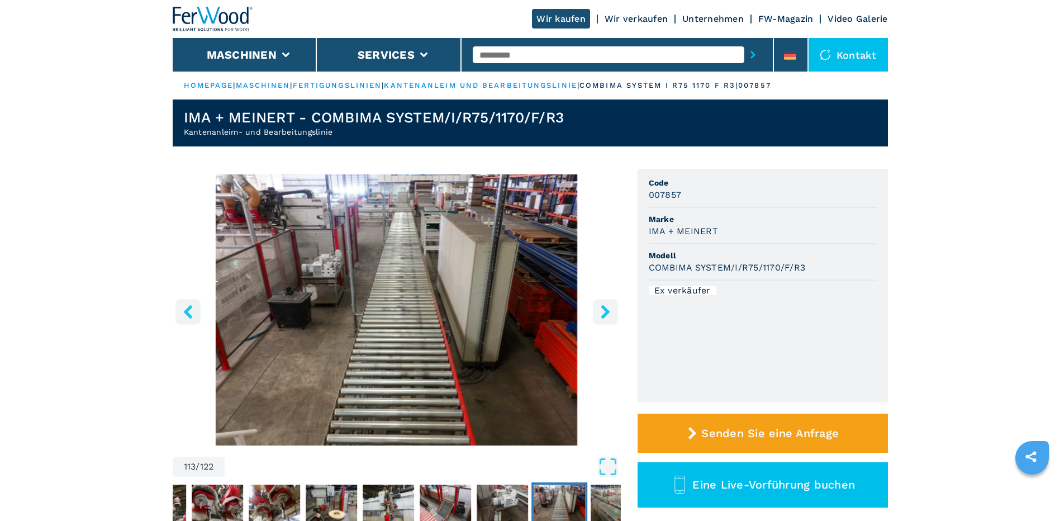
click at [605, 314] on icon "right-button" at bounding box center [605, 312] width 9 height 14
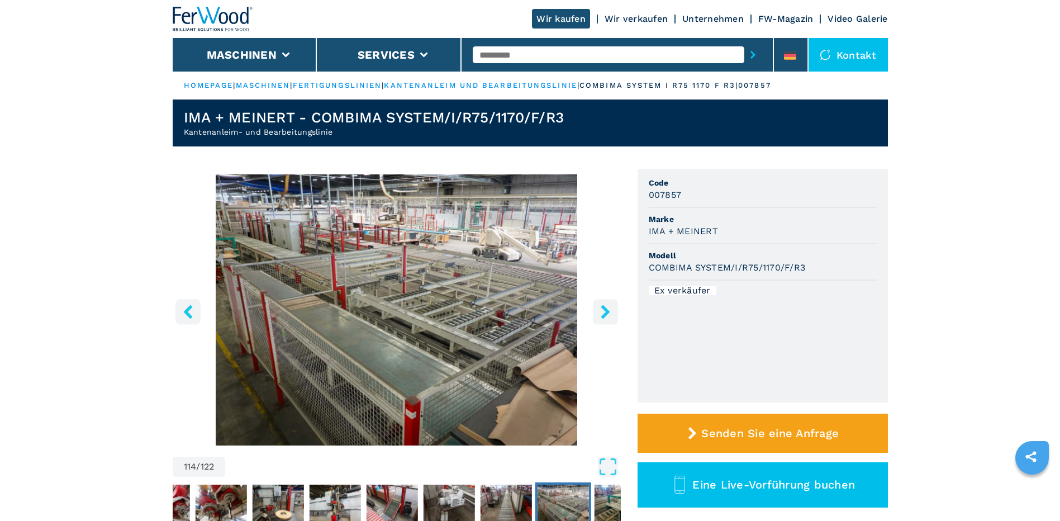
click at [605, 314] on icon "right-button" at bounding box center [605, 312] width 9 height 14
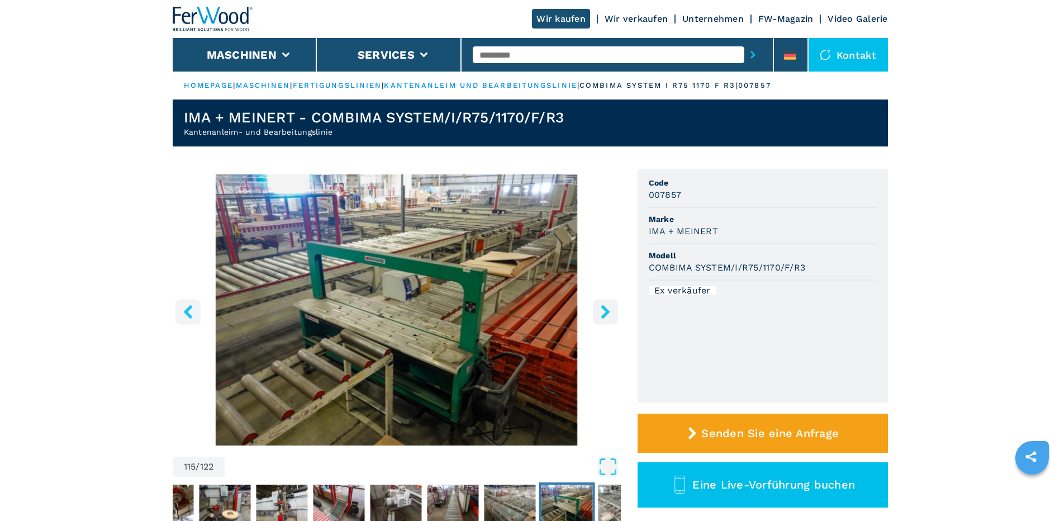
click at [605, 314] on icon "right-button" at bounding box center [605, 312] width 9 height 14
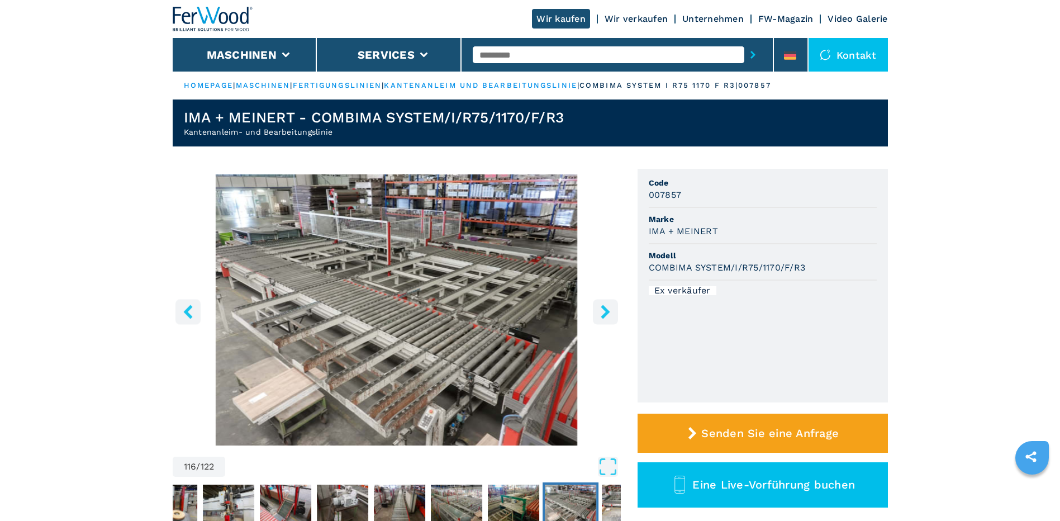
click at [605, 314] on icon "right-button" at bounding box center [605, 312] width 9 height 14
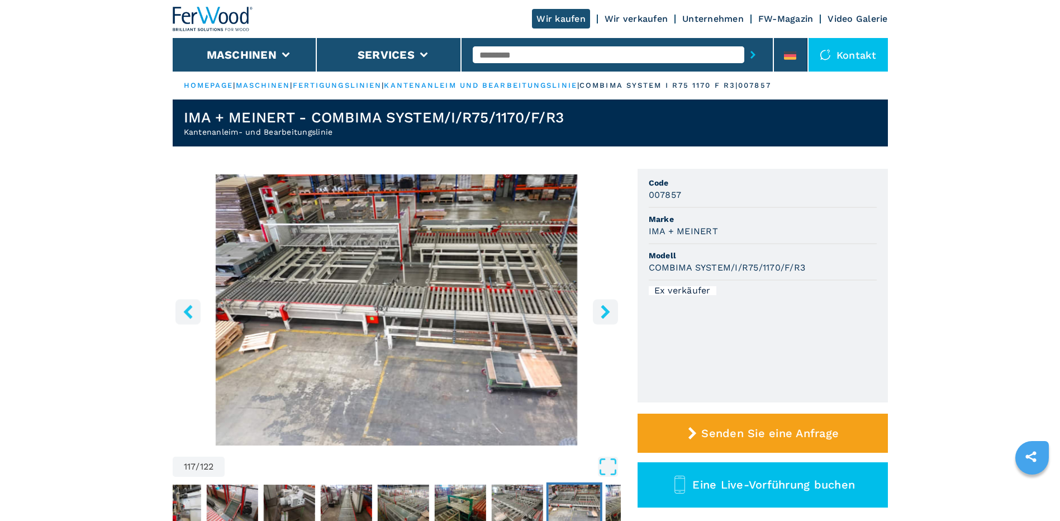
click at [605, 314] on icon "right-button" at bounding box center [605, 312] width 9 height 14
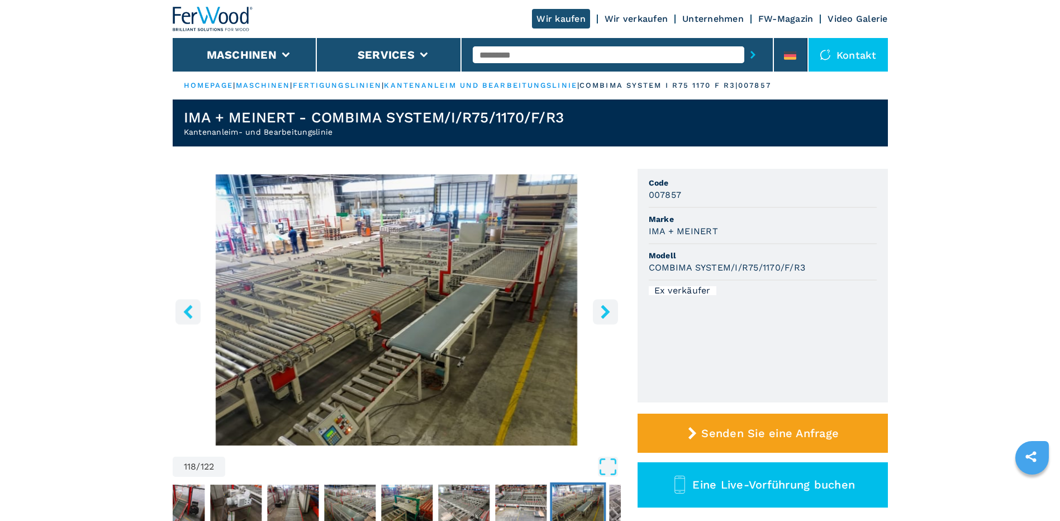
click at [605, 314] on icon "right-button" at bounding box center [605, 312] width 9 height 14
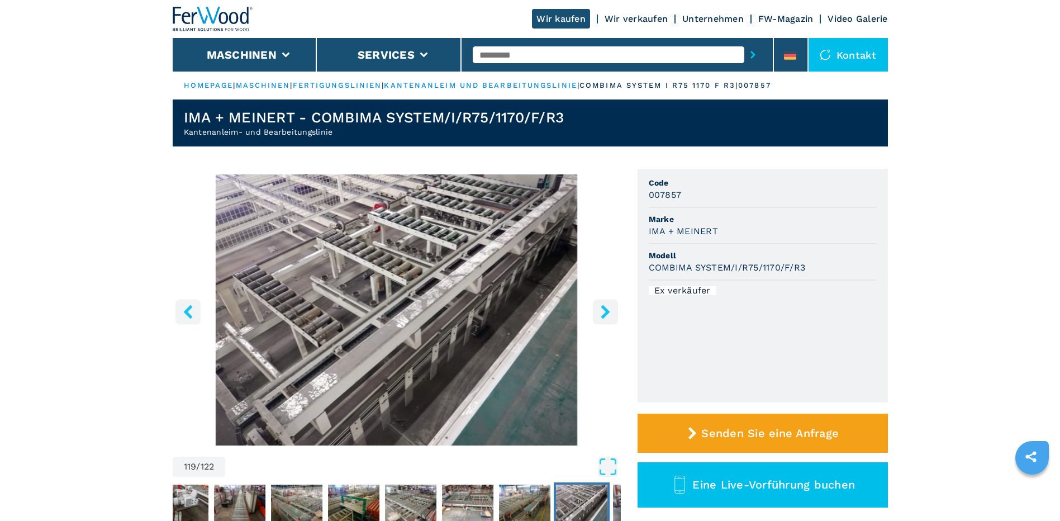
click at [605, 314] on icon "right-button" at bounding box center [605, 312] width 9 height 14
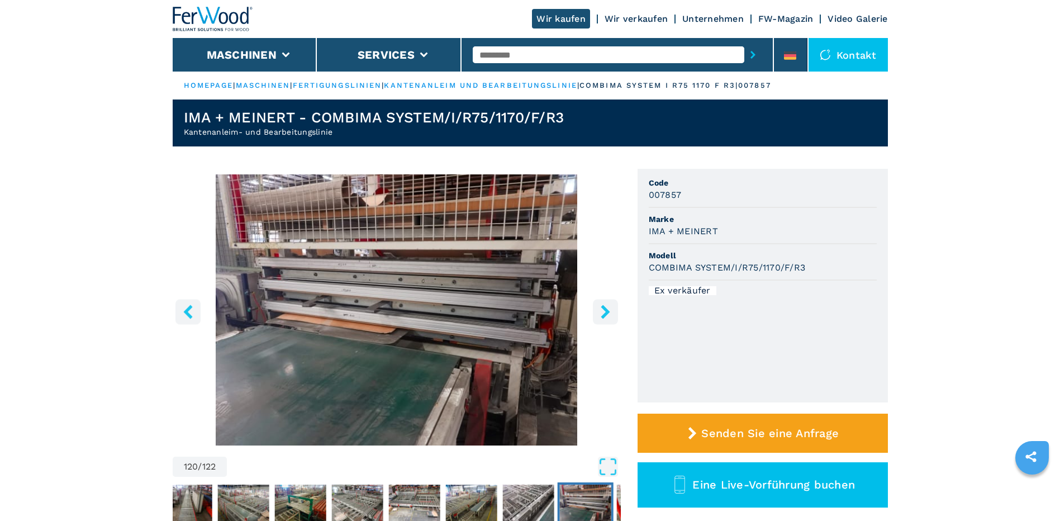
click at [605, 314] on icon "right-button" at bounding box center [605, 312] width 9 height 14
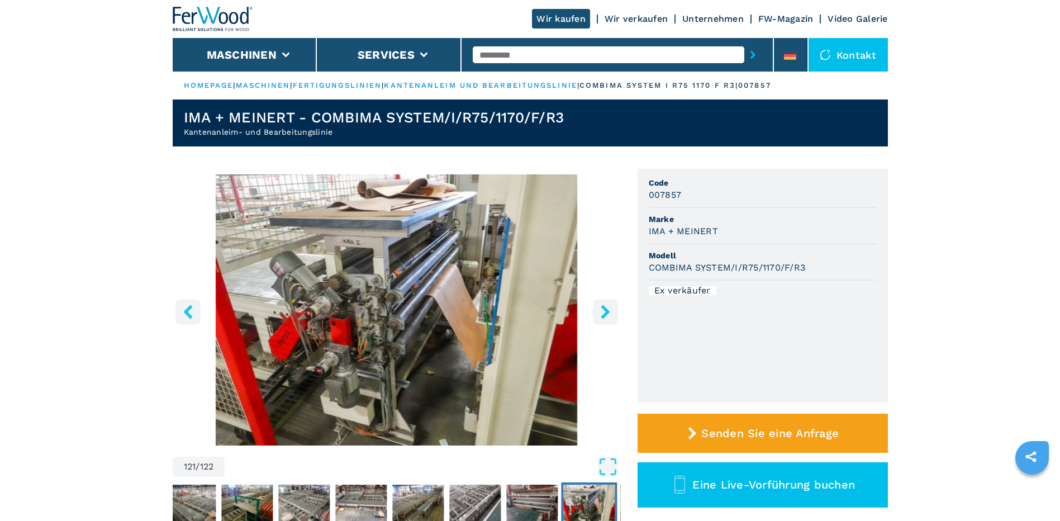
click at [604, 314] on icon "right-button" at bounding box center [605, 312] width 9 height 14
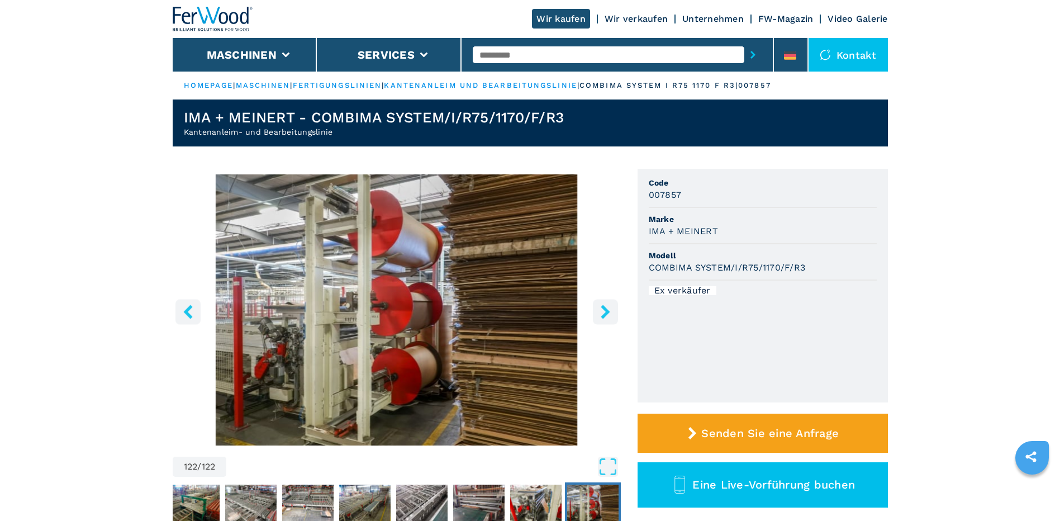
click at [604, 314] on icon "right-button" at bounding box center [605, 312] width 9 height 14
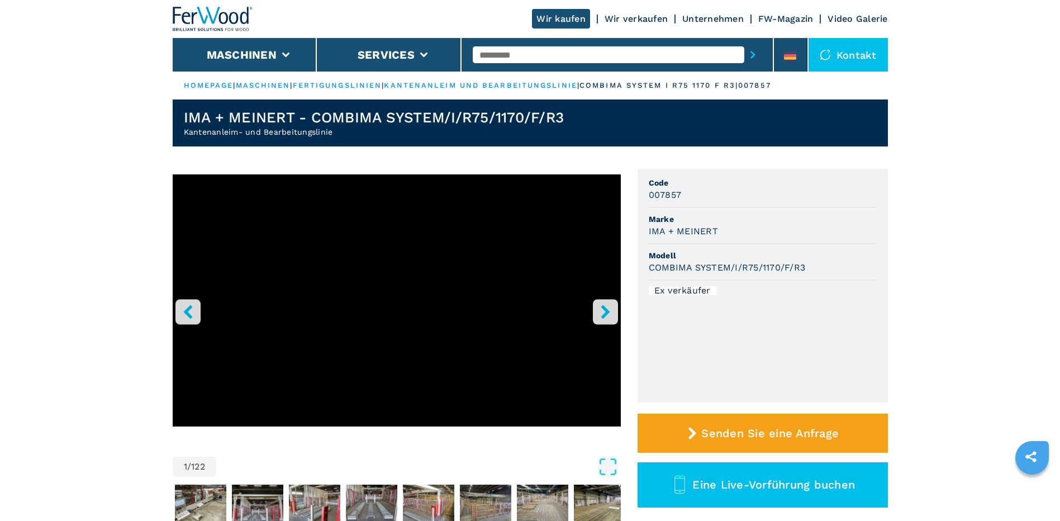
scroll to position [418, 0]
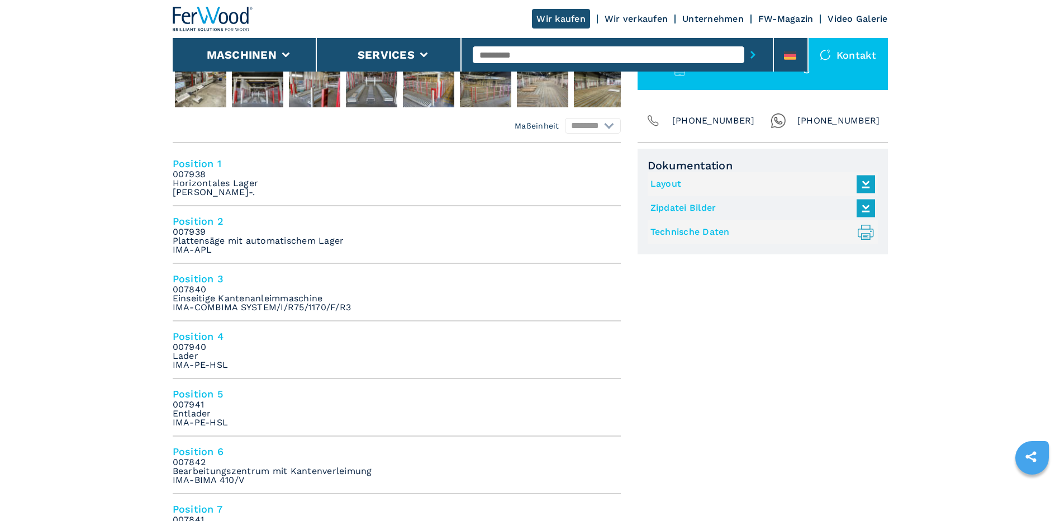
click at [674, 182] on link "Layout" at bounding box center [760, 184] width 219 height 18
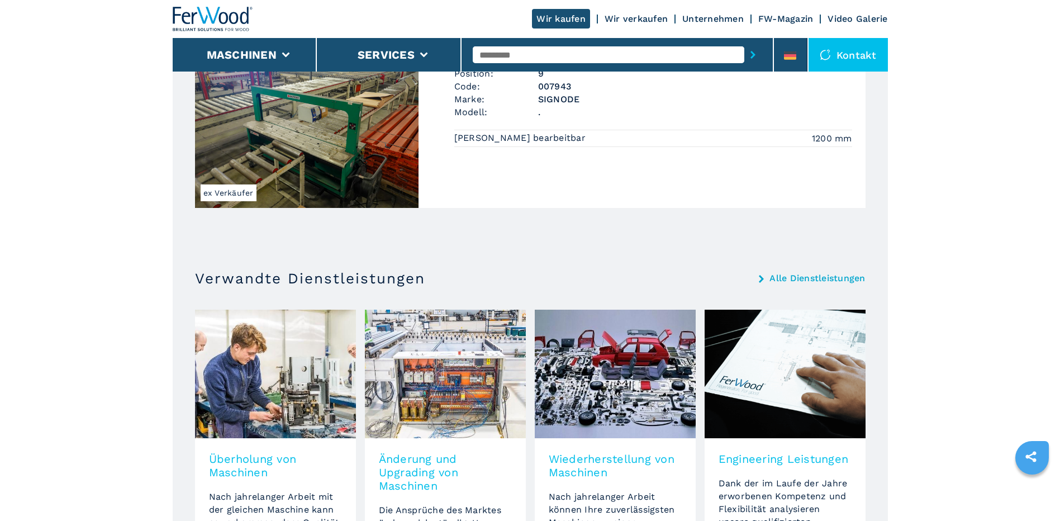
scroll to position [3041, 0]
